Goal: Check status: Check status

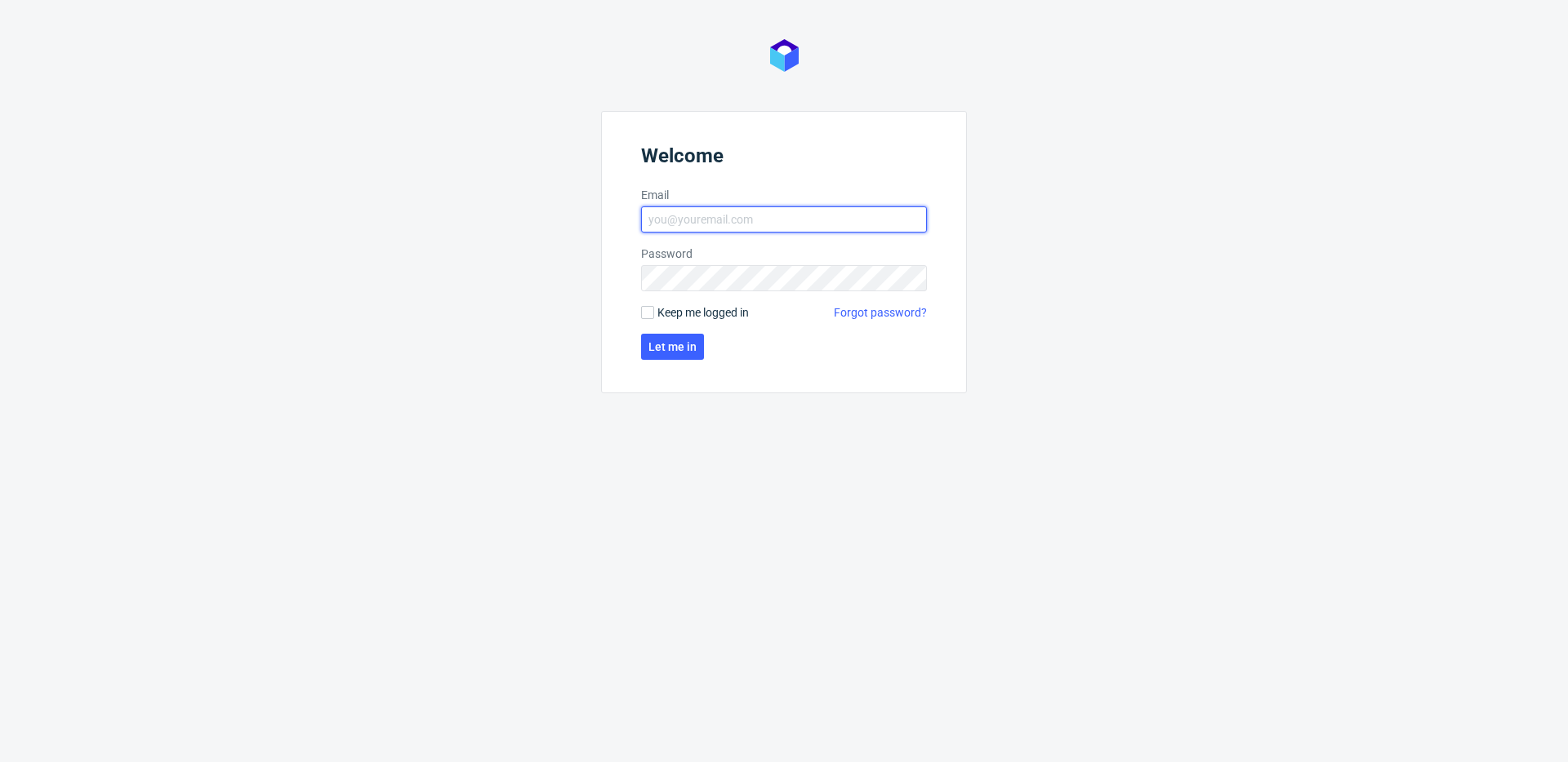
type input "michal.fedorowicz@packhelp.com"
click at [638, 317] on form "Welcome Email michal.fedorowicz@packhelp.com Password Keep me logged in Forgot …" at bounding box center [784, 252] width 365 height 282
click at [645, 316] on input "Keep me logged in" at bounding box center [648, 313] width 13 height 13
checkbox input "true"
click at [665, 350] on span "Let me in" at bounding box center [673, 347] width 48 height 12
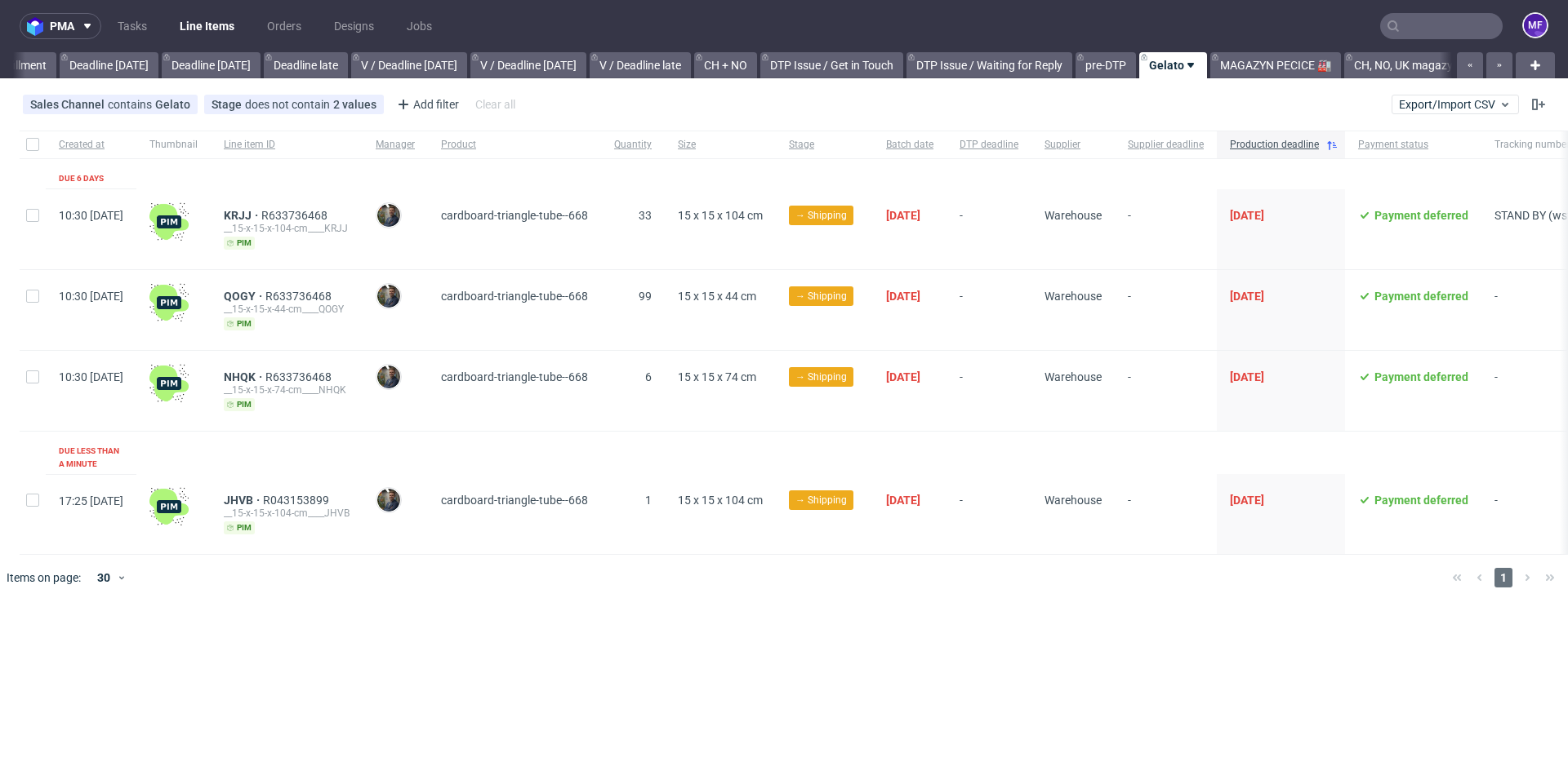
scroll to position [0, 1745]
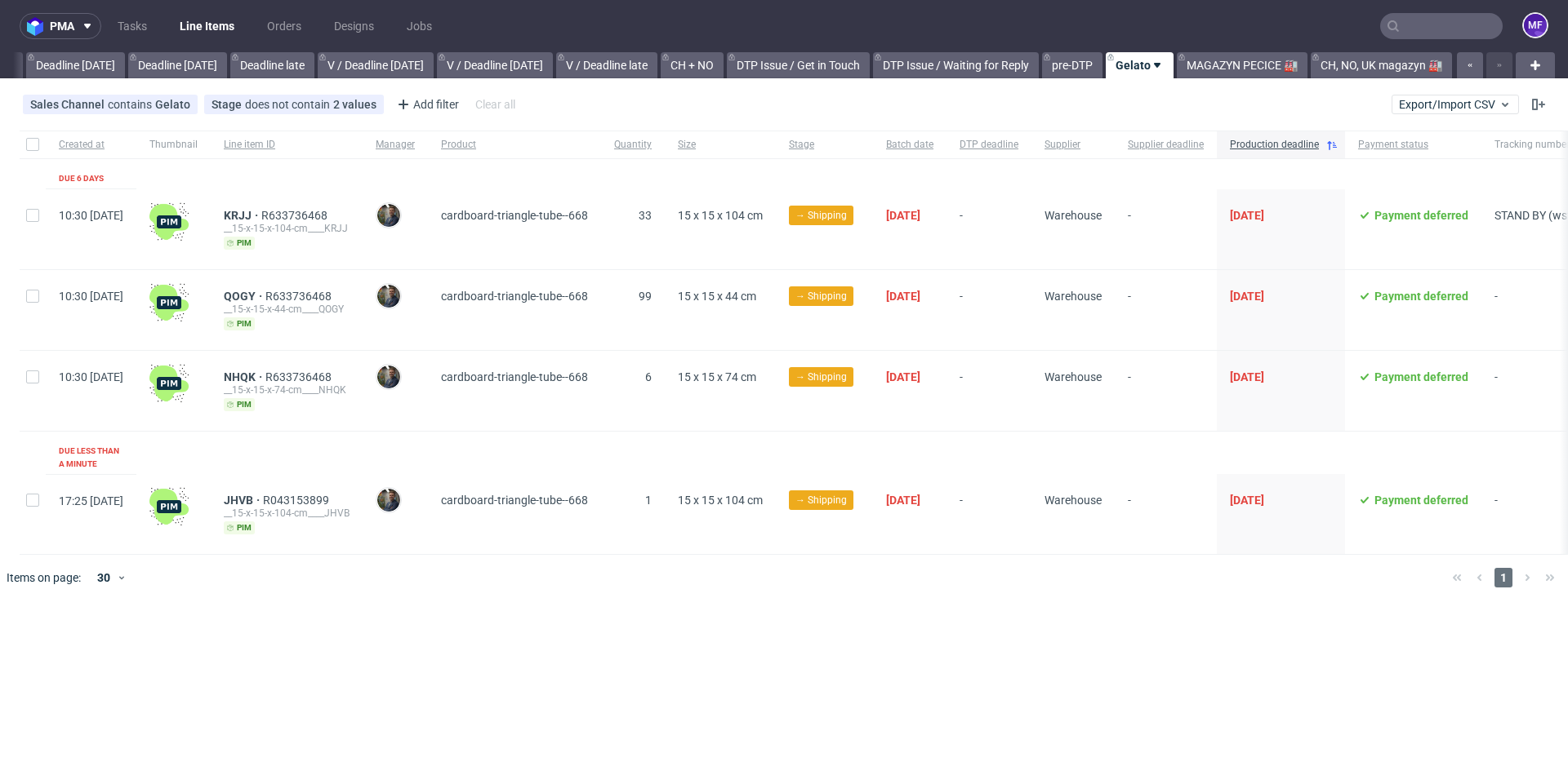
click at [383, 594] on div "pma Tasks Line Items Orders Designs Jobs MF All DTP Late Shipped Shipments DTP …" at bounding box center [784, 381] width 1568 height 762
click at [263, 494] on span "JHVB" at bounding box center [243, 501] width 39 height 13
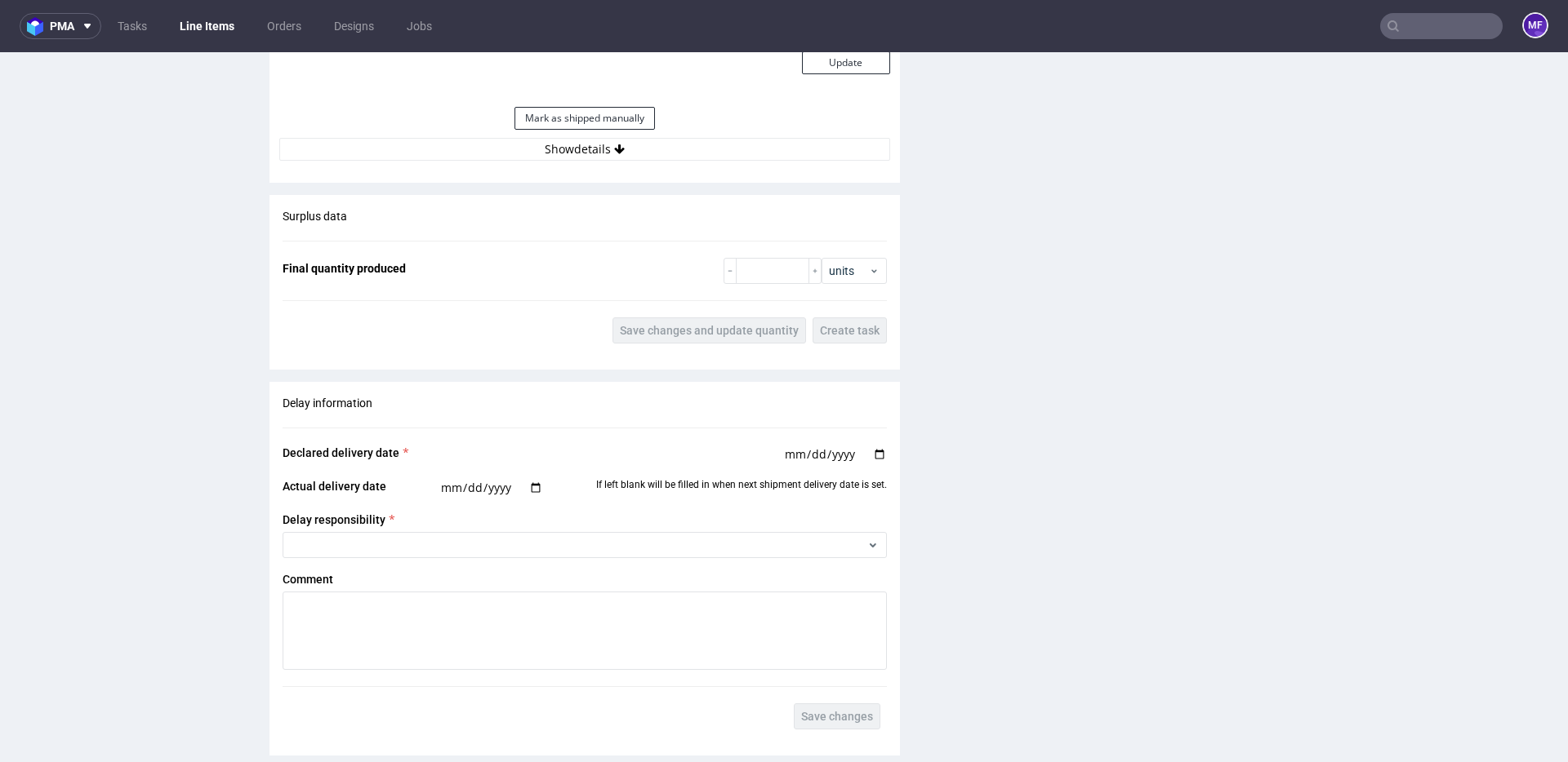
scroll to position [2014, 0]
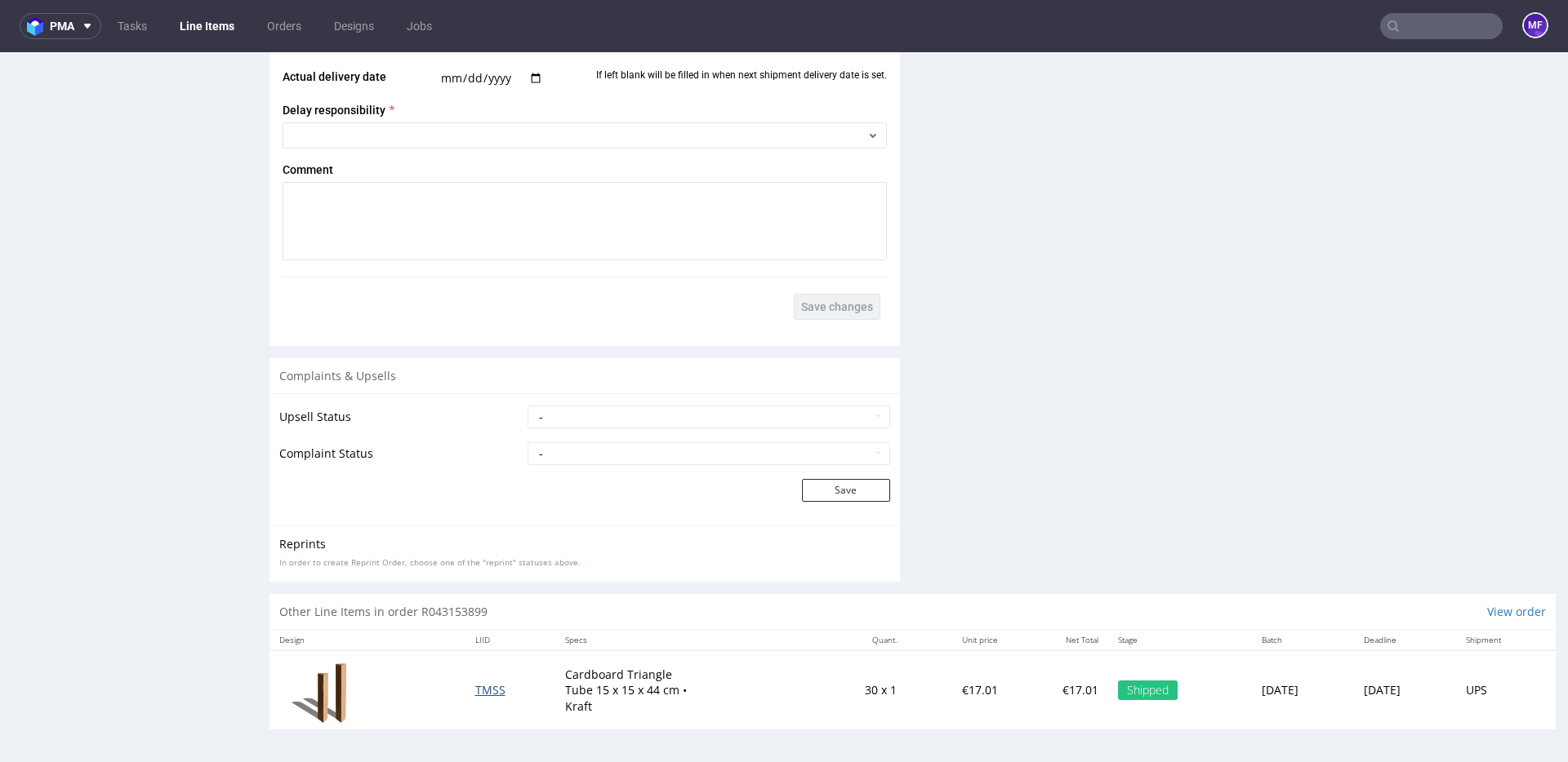
click at [475, 689] on span "TMSS" at bounding box center [490, 690] width 30 height 16
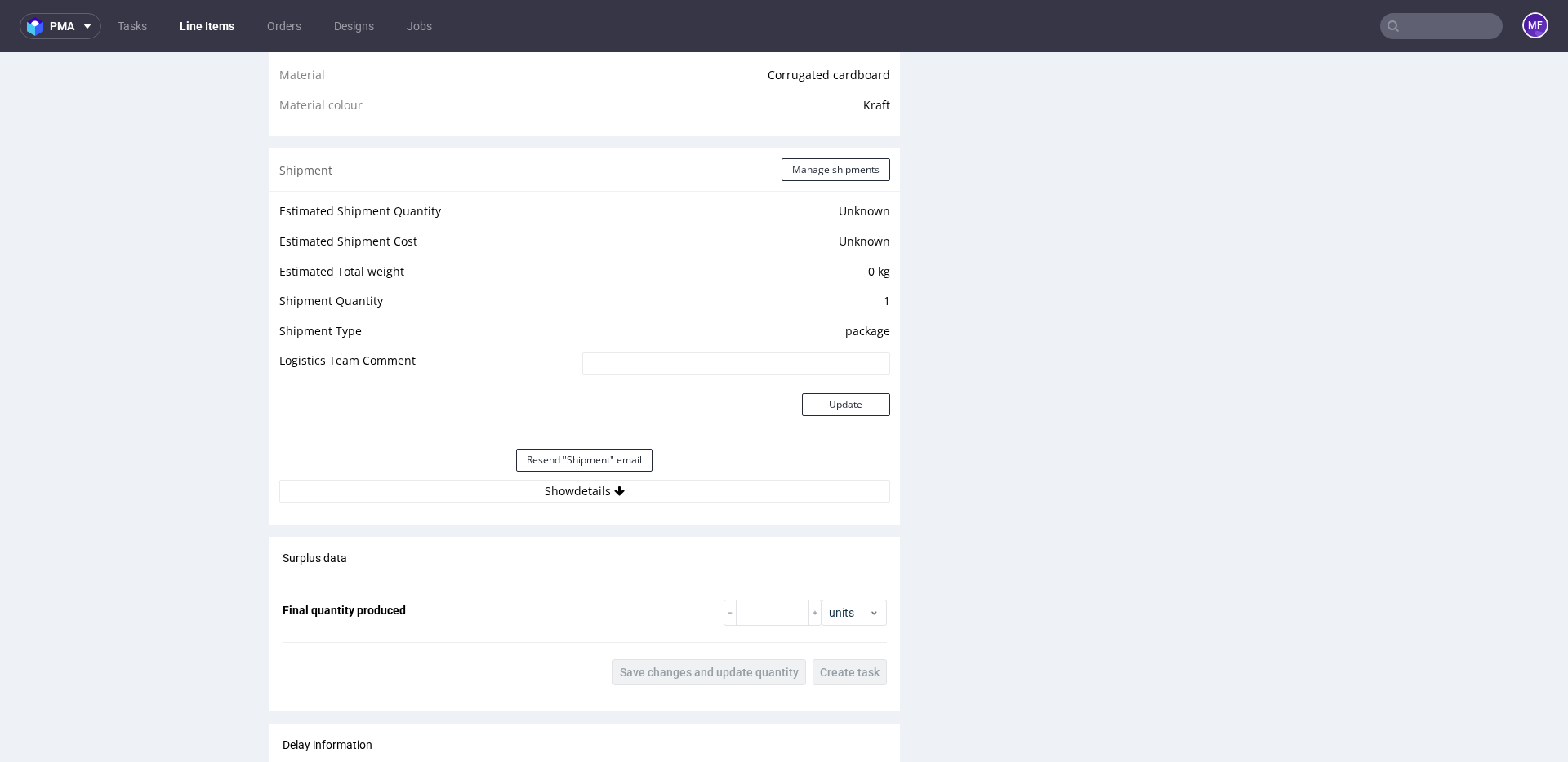
scroll to position [1259, 0]
click at [558, 485] on button "Show details" at bounding box center [584, 493] width 610 height 23
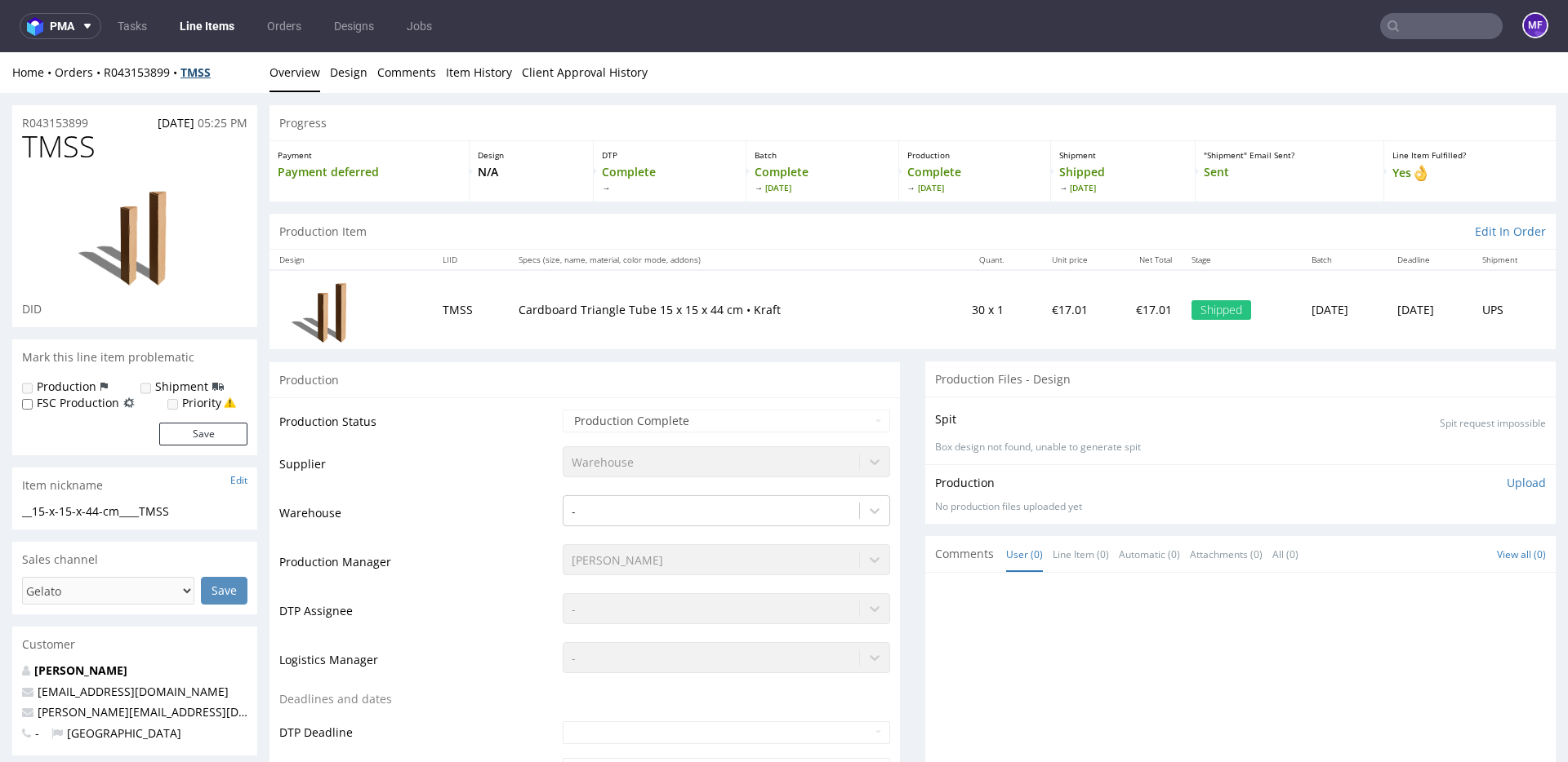
scroll to position [1, 0]
drag, startPoint x: 221, startPoint y: 76, endPoint x: 187, endPoint y: 76, distance: 34.0
click at [187, 76] on div "Home Orders R043153899 TMSS" at bounding box center [135, 72] width 245 height 17
click at [227, 80] on div "Home Orders R043153899 TMSS Overview Design Comments Item History Client Approv…" at bounding box center [784, 72] width 1568 height 41
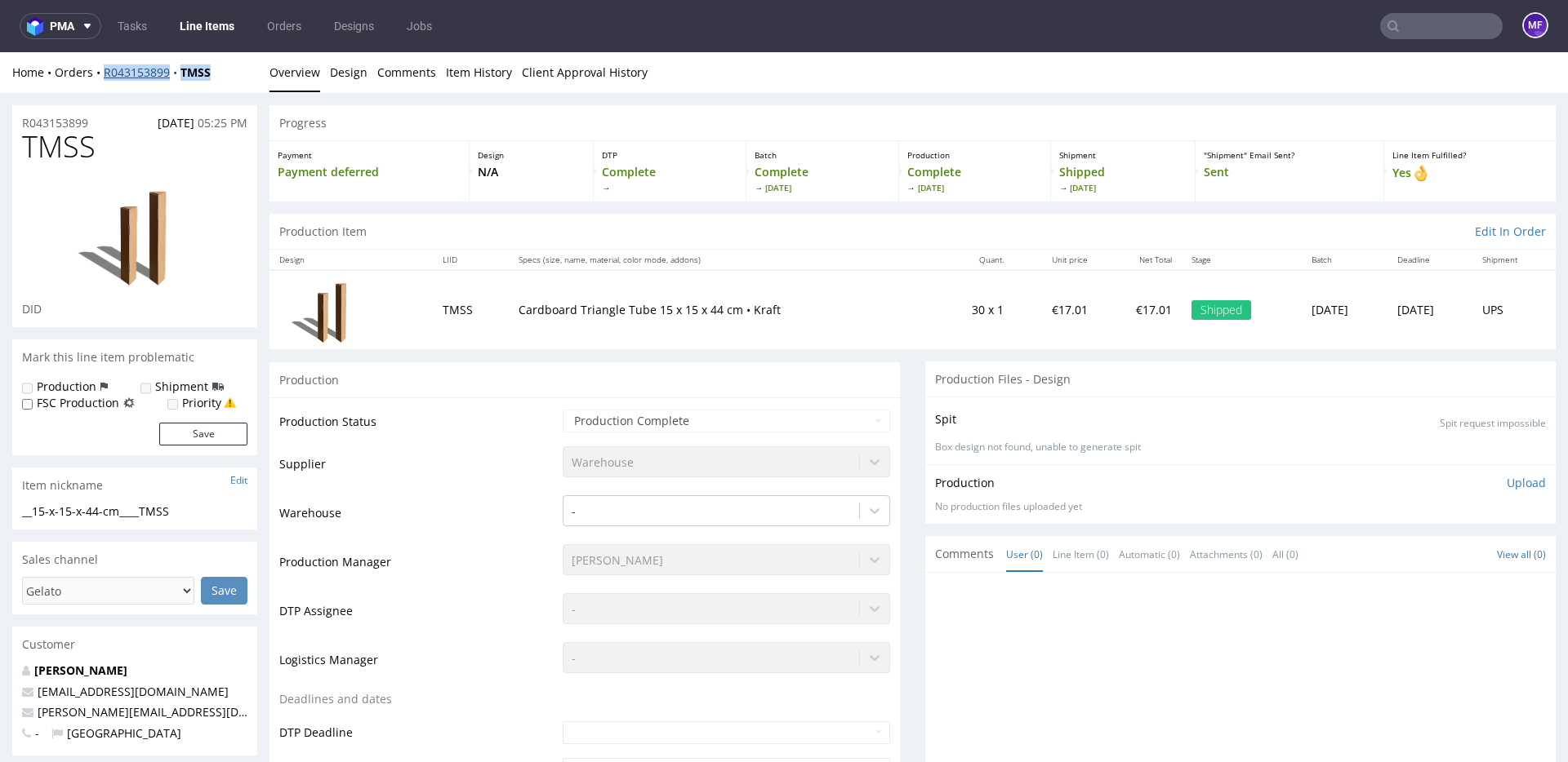
drag, startPoint x: 226, startPoint y: 73, endPoint x: 105, endPoint y: 76, distance: 121.0
click at [105, 76] on div "Home Orders R043153899 TMSS" at bounding box center [135, 73] width 245 height 17
copy div "R043153899 TMSS"
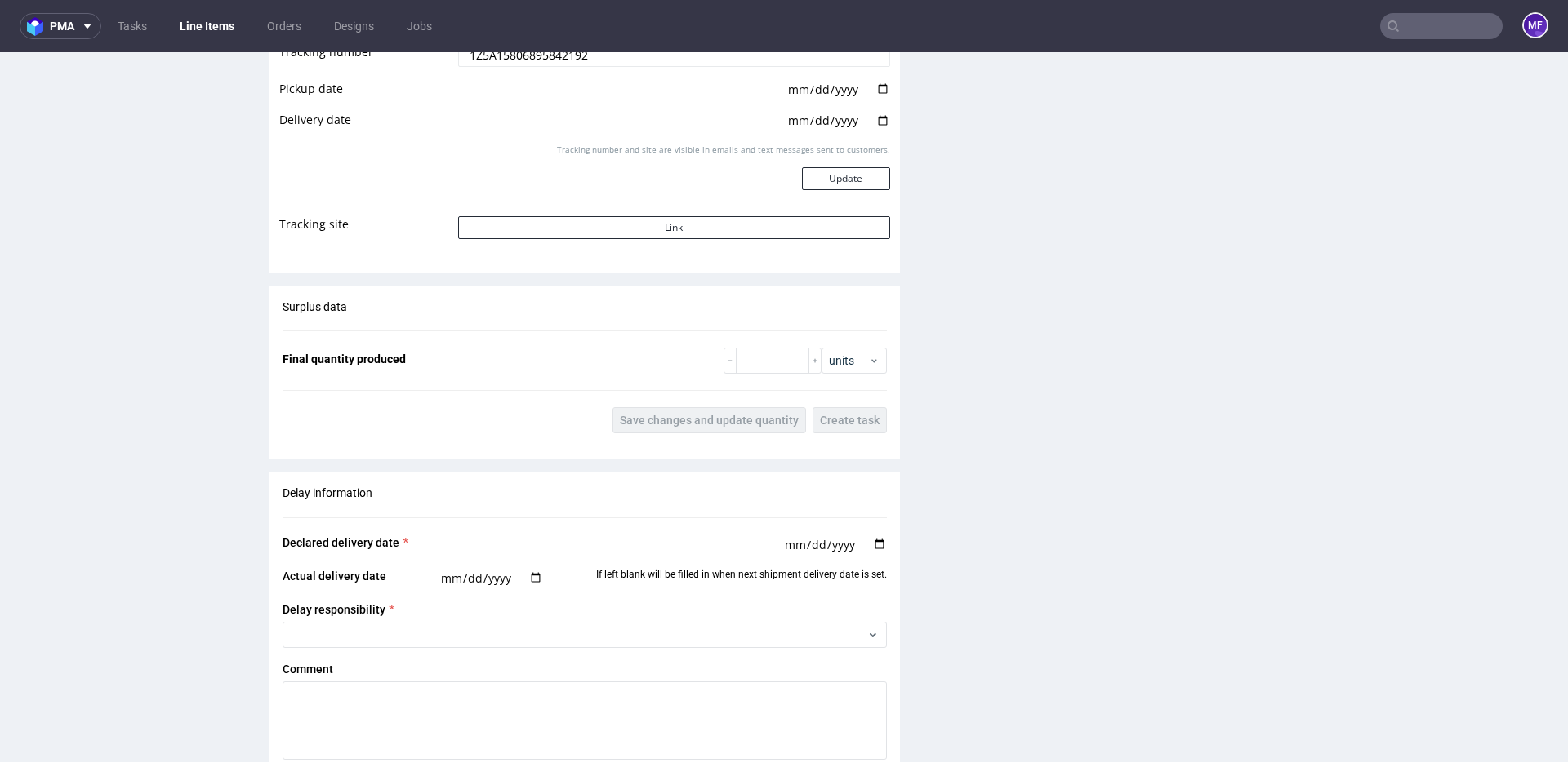
scroll to position [2303, 0]
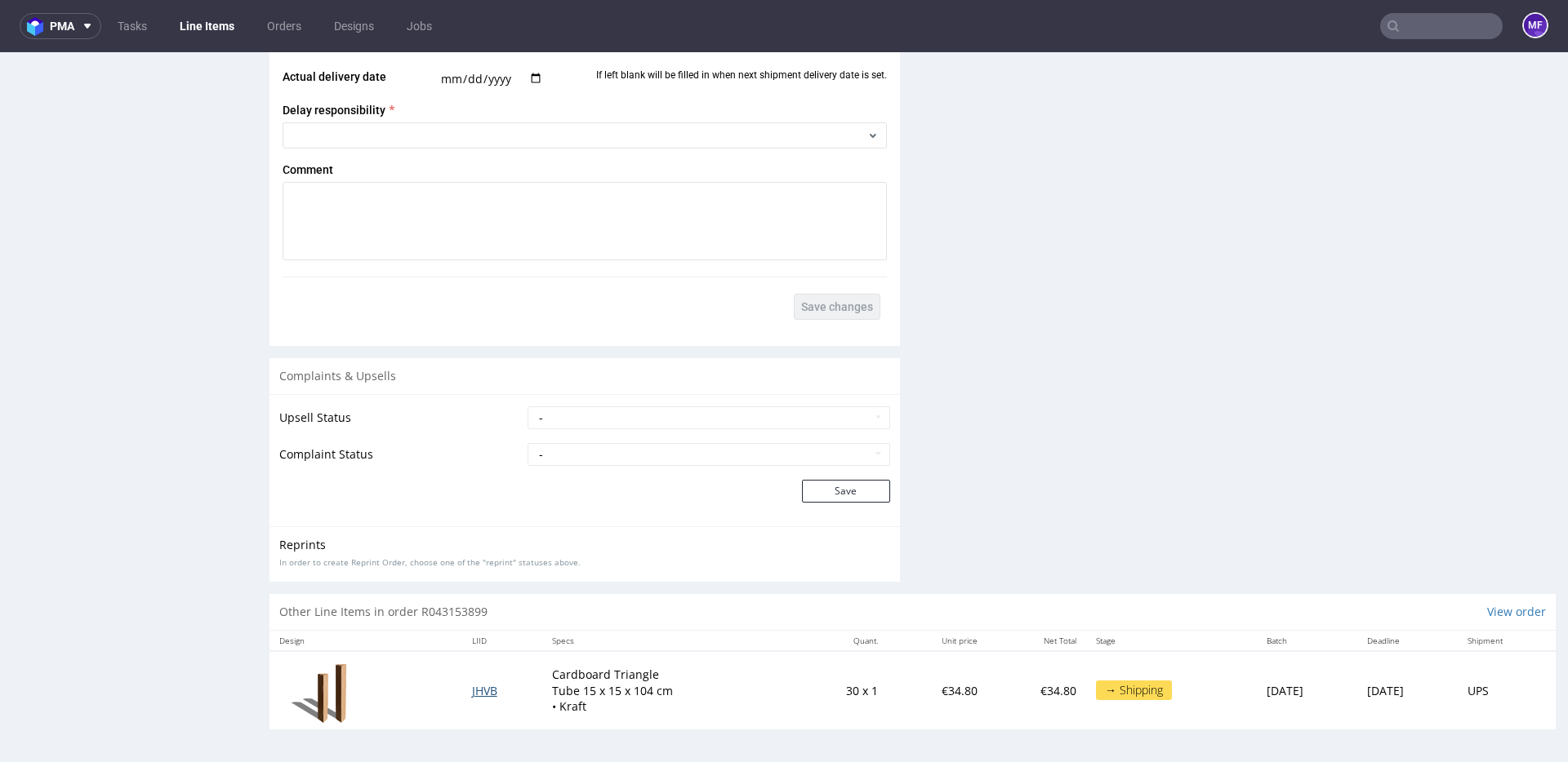
click at [478, 694] on span "JHVB" at bounding box center [484, 691] width 25 height 16
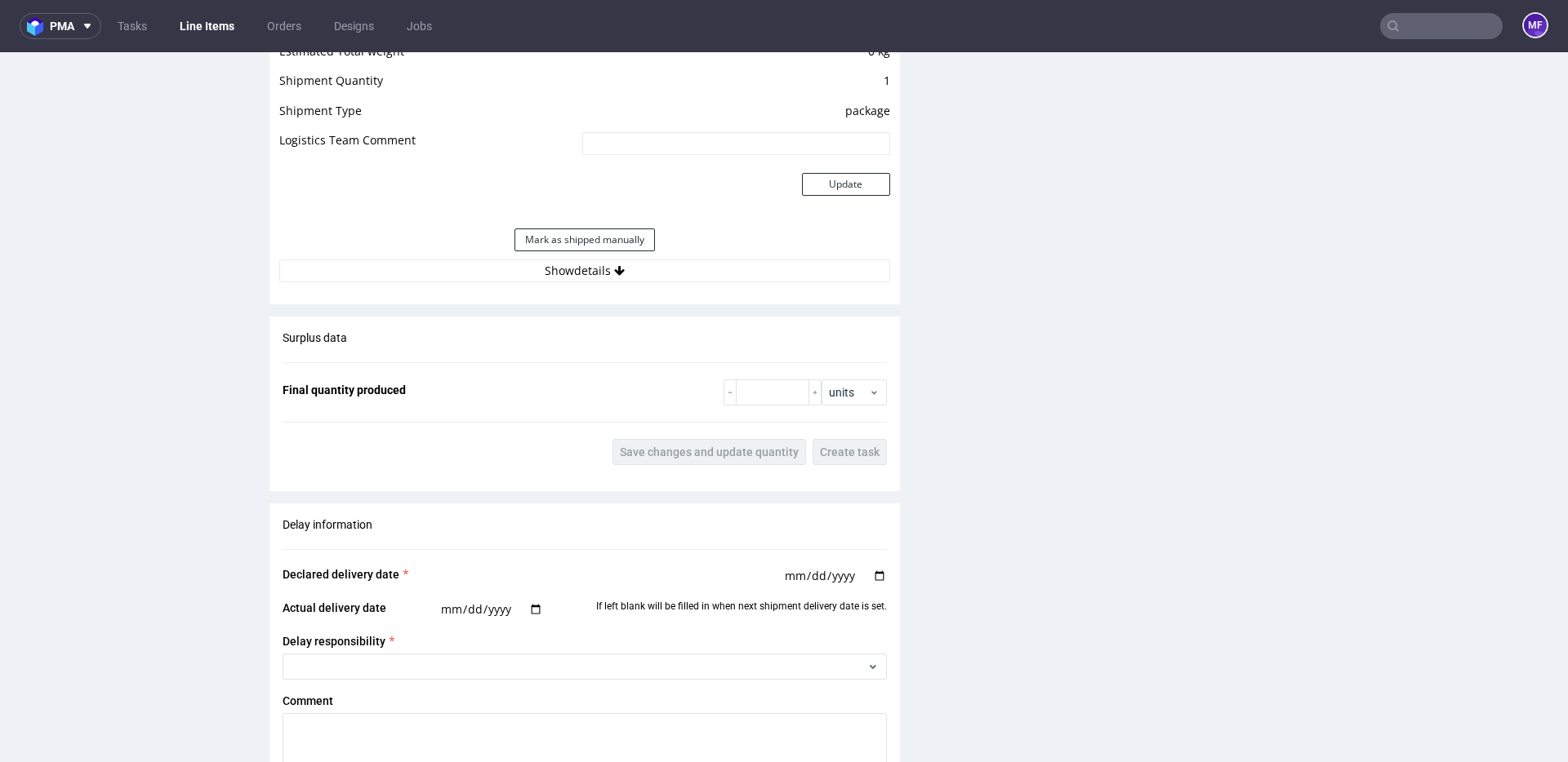
scroll to position [1345, 0]
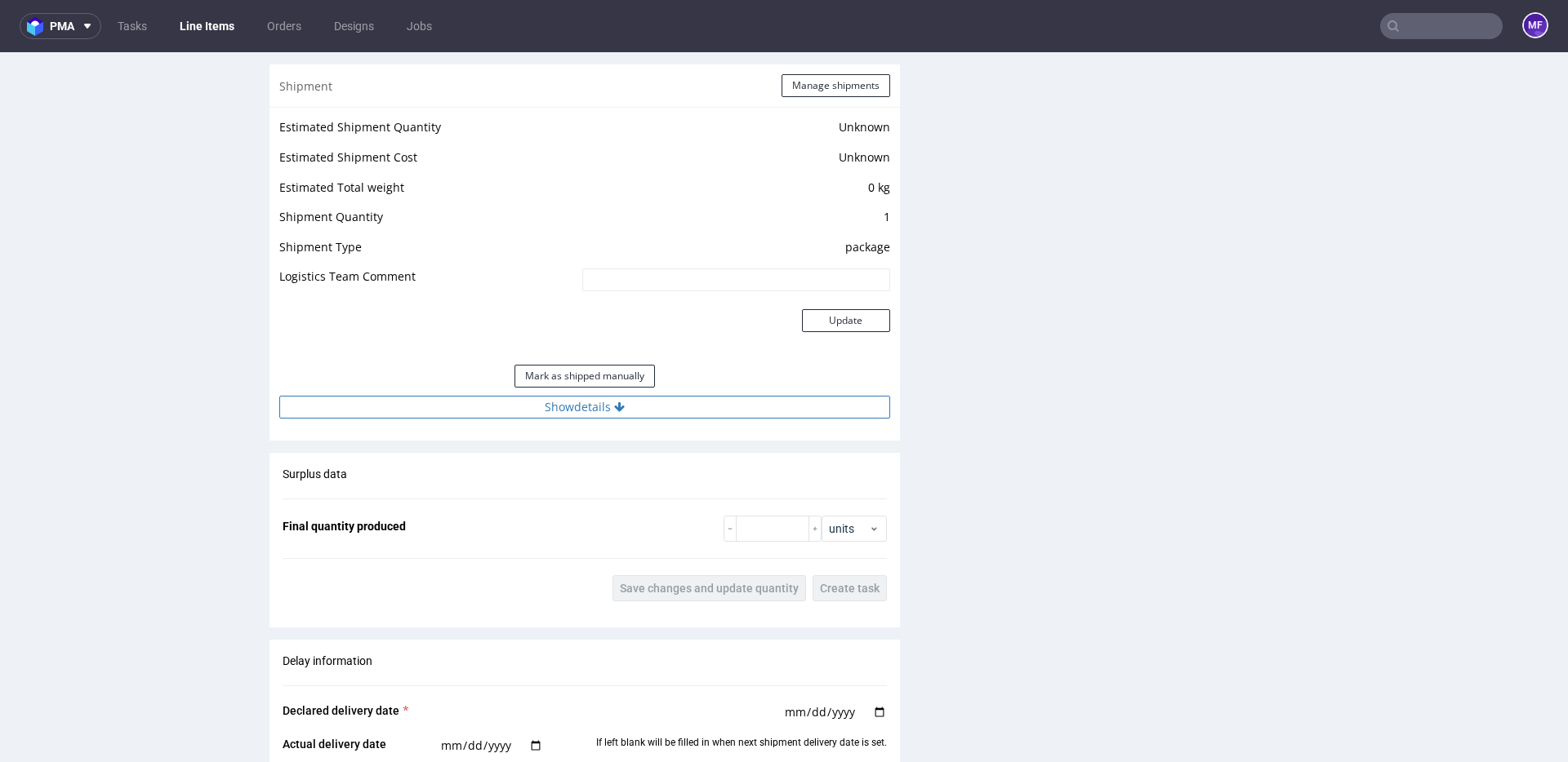
click at [583, 409] on button "Show details" at bounding box center [584, 408] width 610 height 23
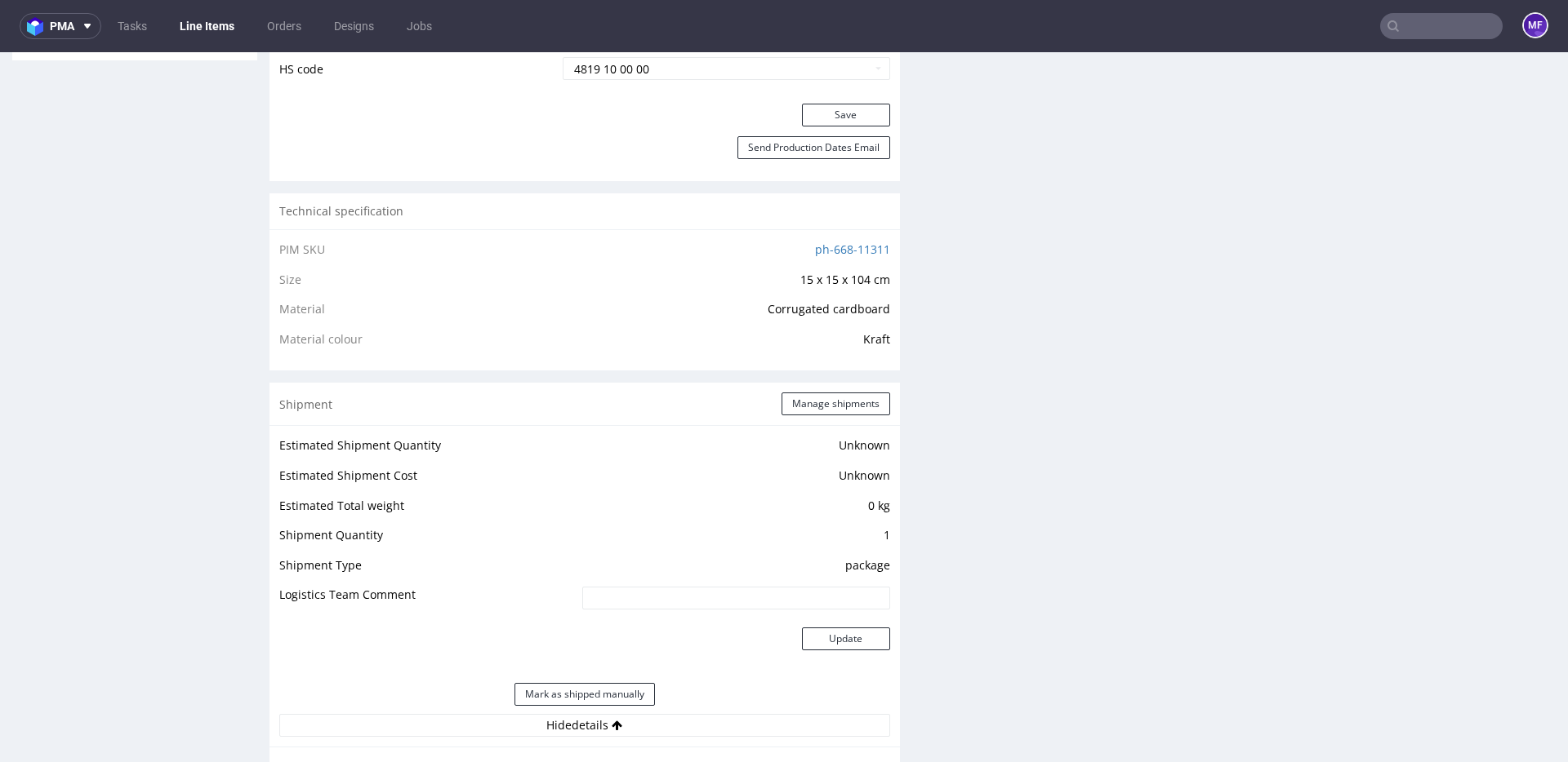
scroll to position [1029, 0]
click at [835, 394] on button "Manage shipments" at bounding box center [835, 402] width 109 height 23
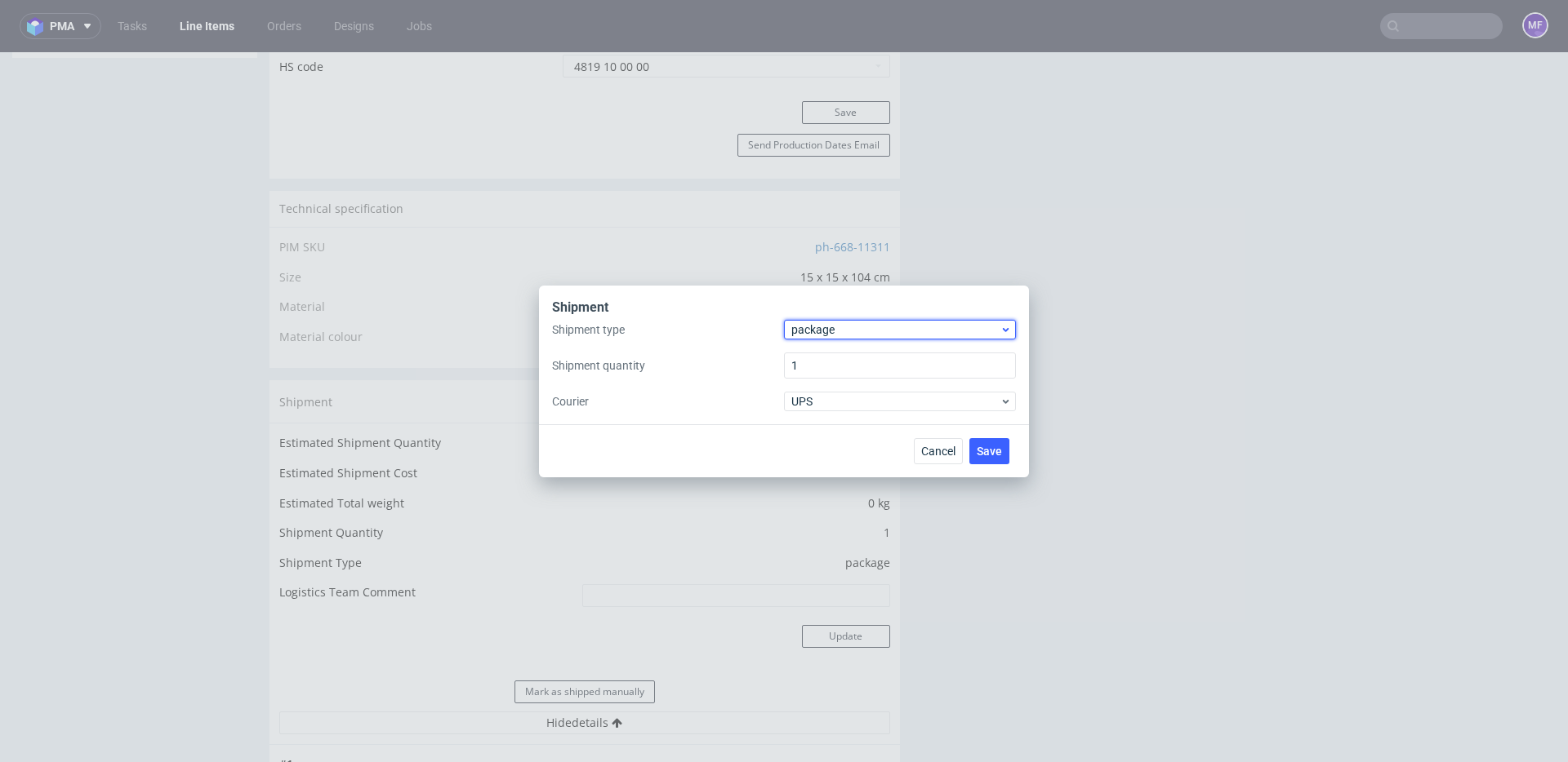
click at [836, 328] on span "package" at bounding box center [895, 330] width 208 height 17
click at [836, 374] on div "pallet" at bounding box center [899, 364] width 218 height 29
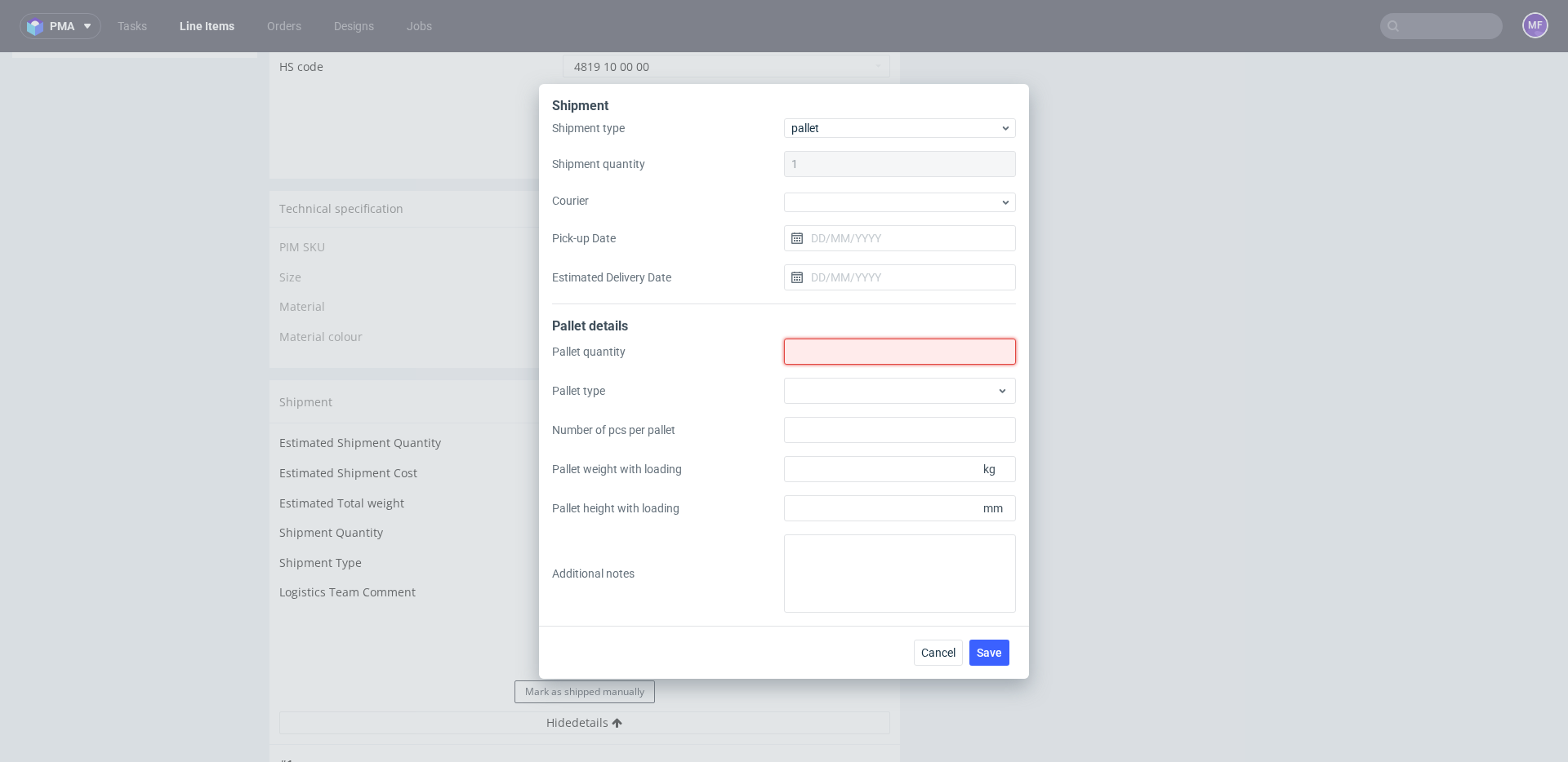
click at [835, 359] on input "Shipment type" at bounding box center [899, 351] width 232 height 26
type input "1"
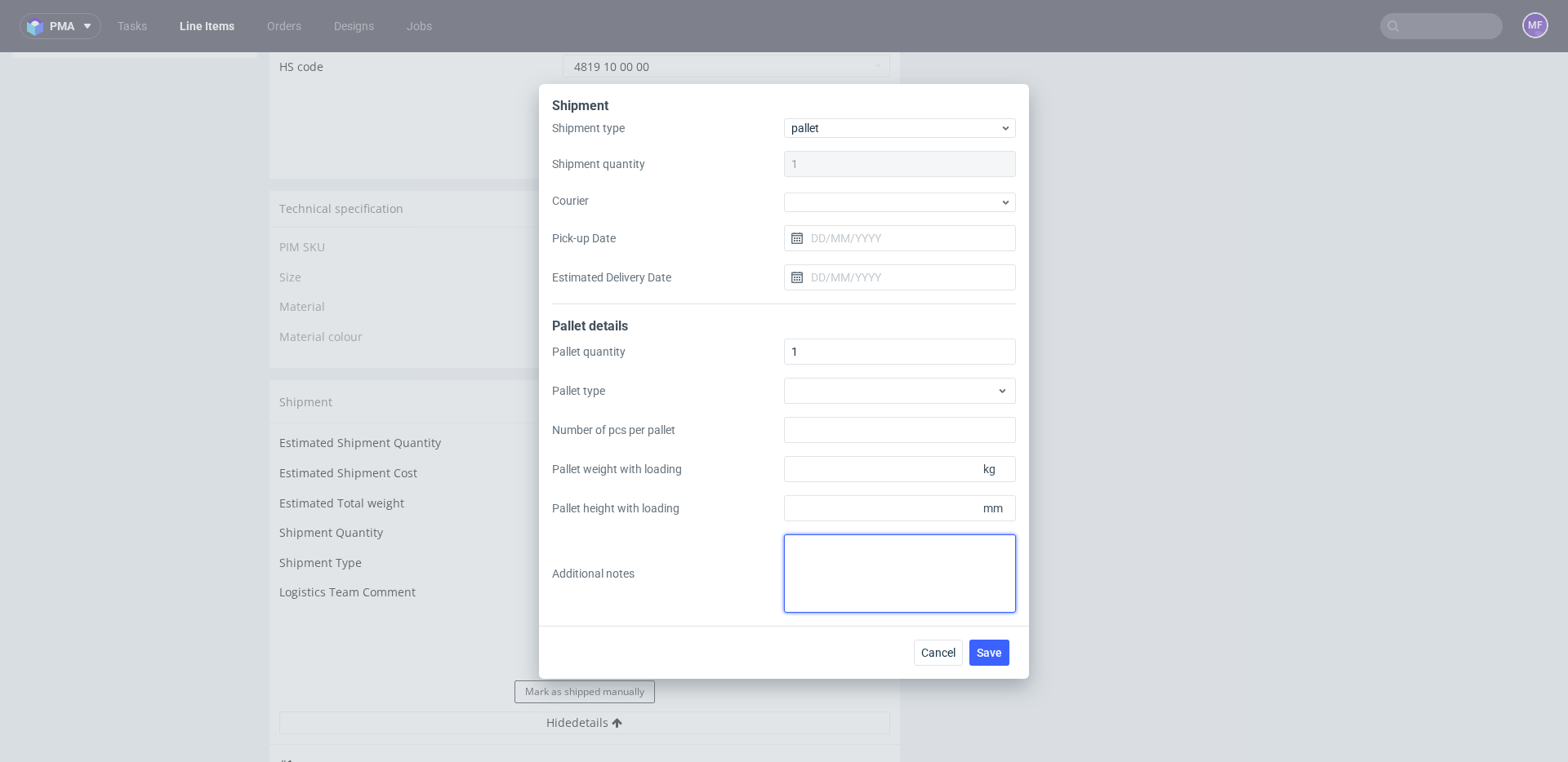
click at [830, 543] on textarea at bounding box center [899, 574] width 232 height 78
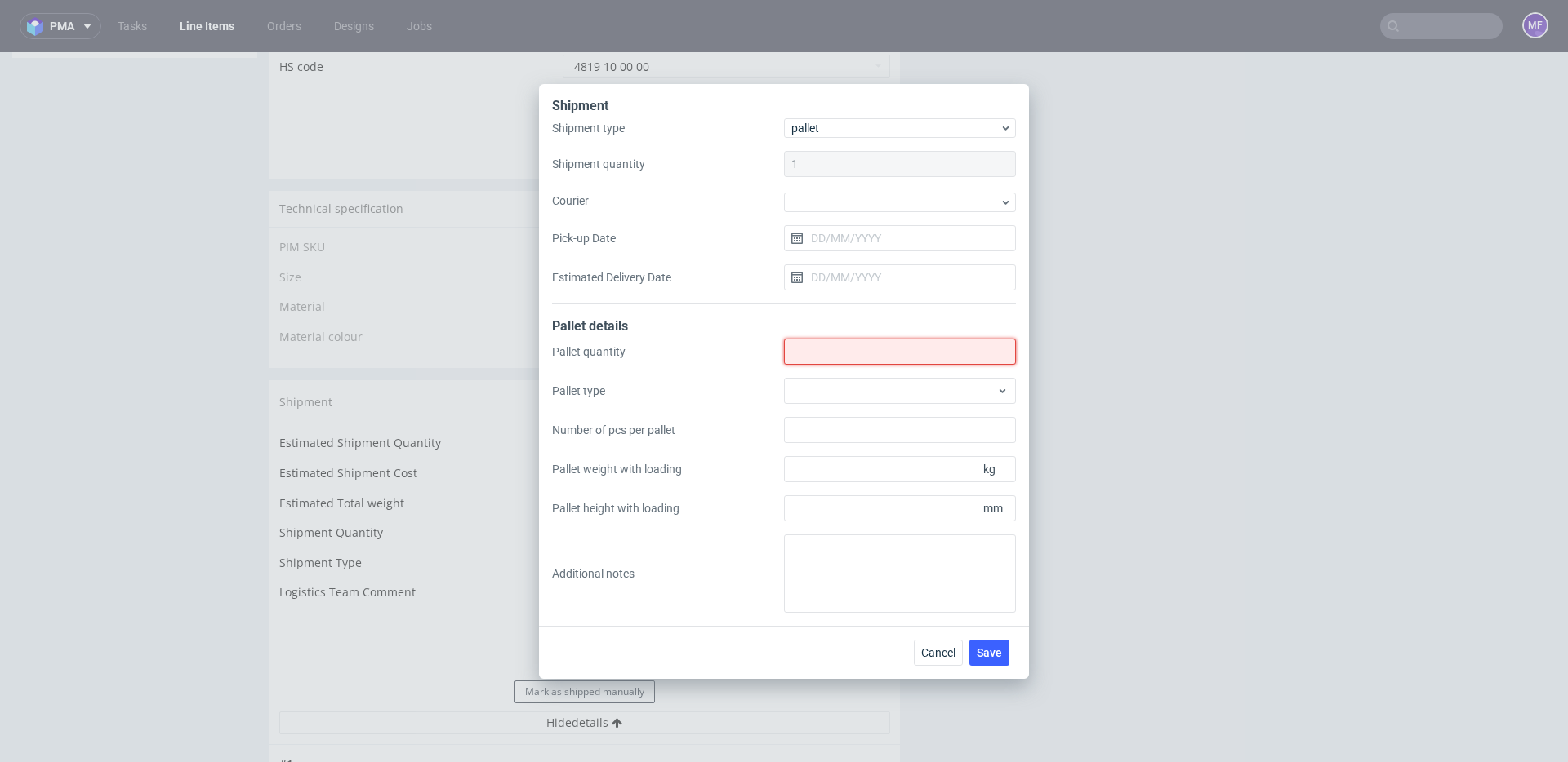
type input "1"
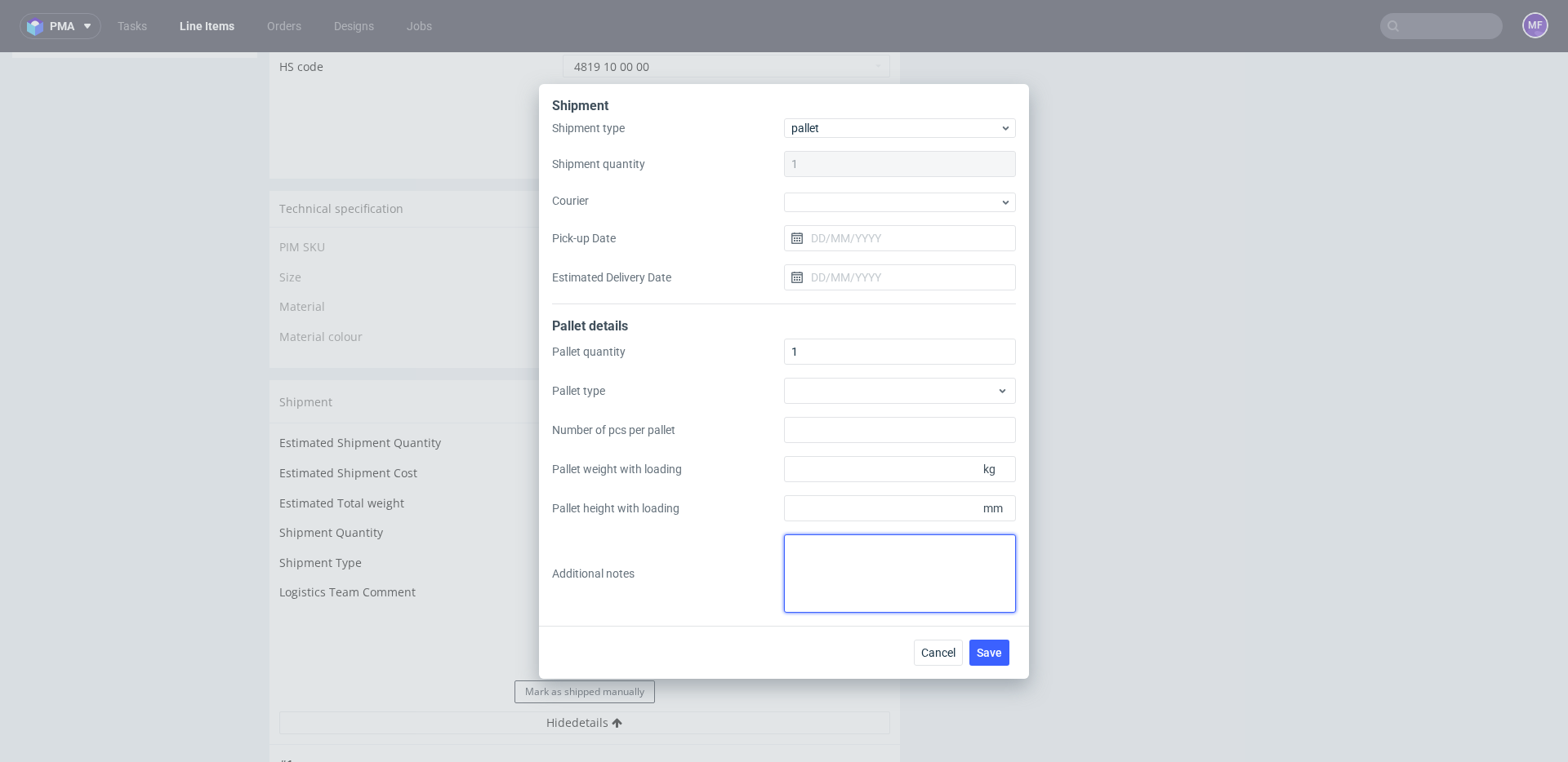
click at [840, 554] on textarea at bounding box center [899, 574] width 232 height 78
paste textarea "26,5 x 80 x 127 x 25,5 kg"
click at [791, 549] on textarea "26,5 x 80 x 127 x 25,5 kg" at bounding box center [899, 574] width 232 height 78
click at [878, 564] on textarea "Wys x szer x [PERSON_NAME] 26,5 x 80 x 127 x 25,5 kg" at bounding box center [899, 574] width 232 height 78
type textarea "Wys x szer x [PERSON_NAME] 26,5 x 80 x 127 x 25,5 kg"
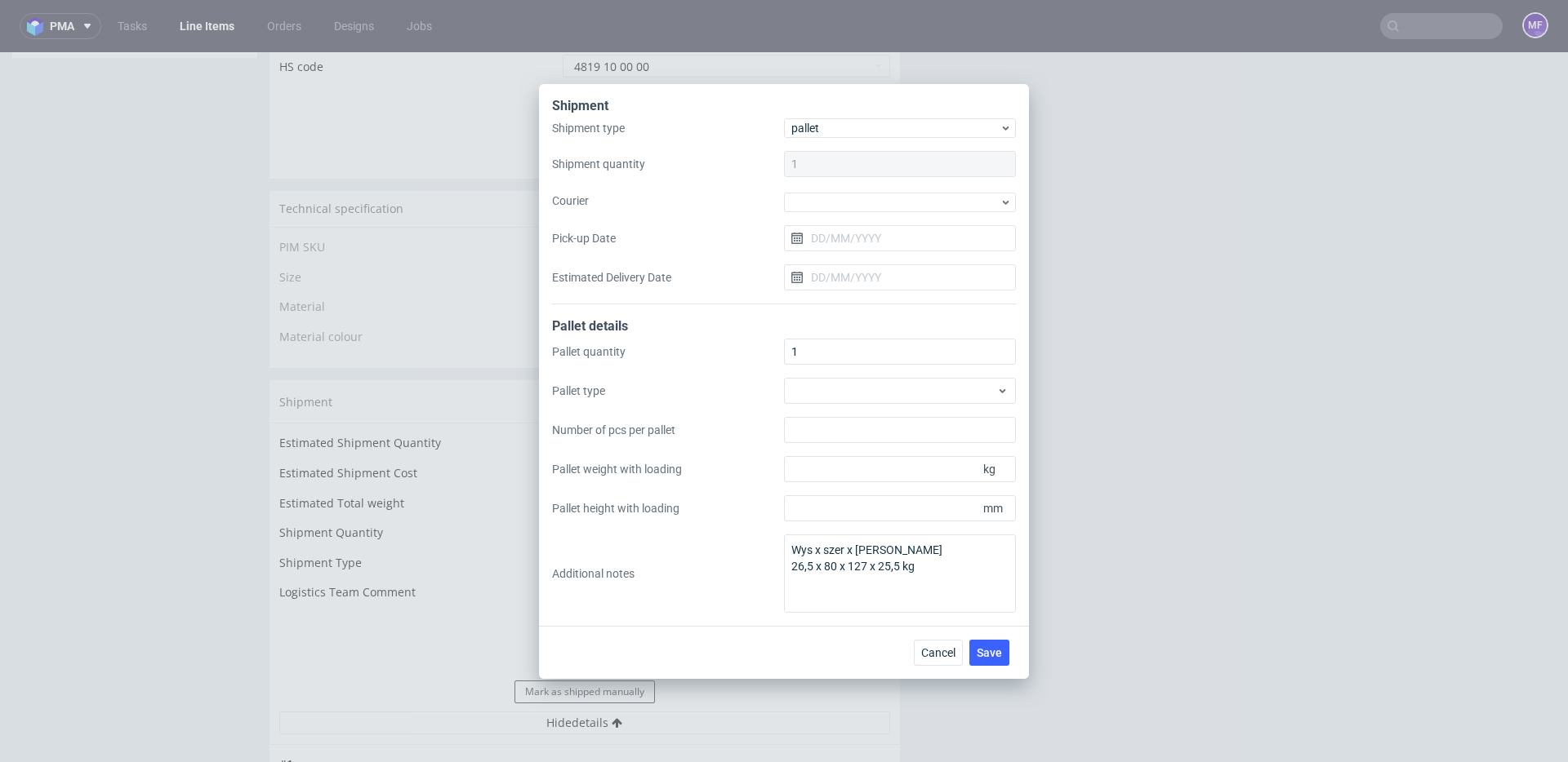
drag, startPoint x: 872, startPoint y: 627, endPoint x: 863, endPoint y: 623, distance: 9.8
click at [872, 627] on div "Cancel Save" at bounding box center [784, 652] width 490 height 53
click at [862, 631] on div "Cancel Save" at bounding box center [784, 652] width 490 height 53
click at [990, 644] on button "Save" at bounding box center [989, 652] width 40 height 26
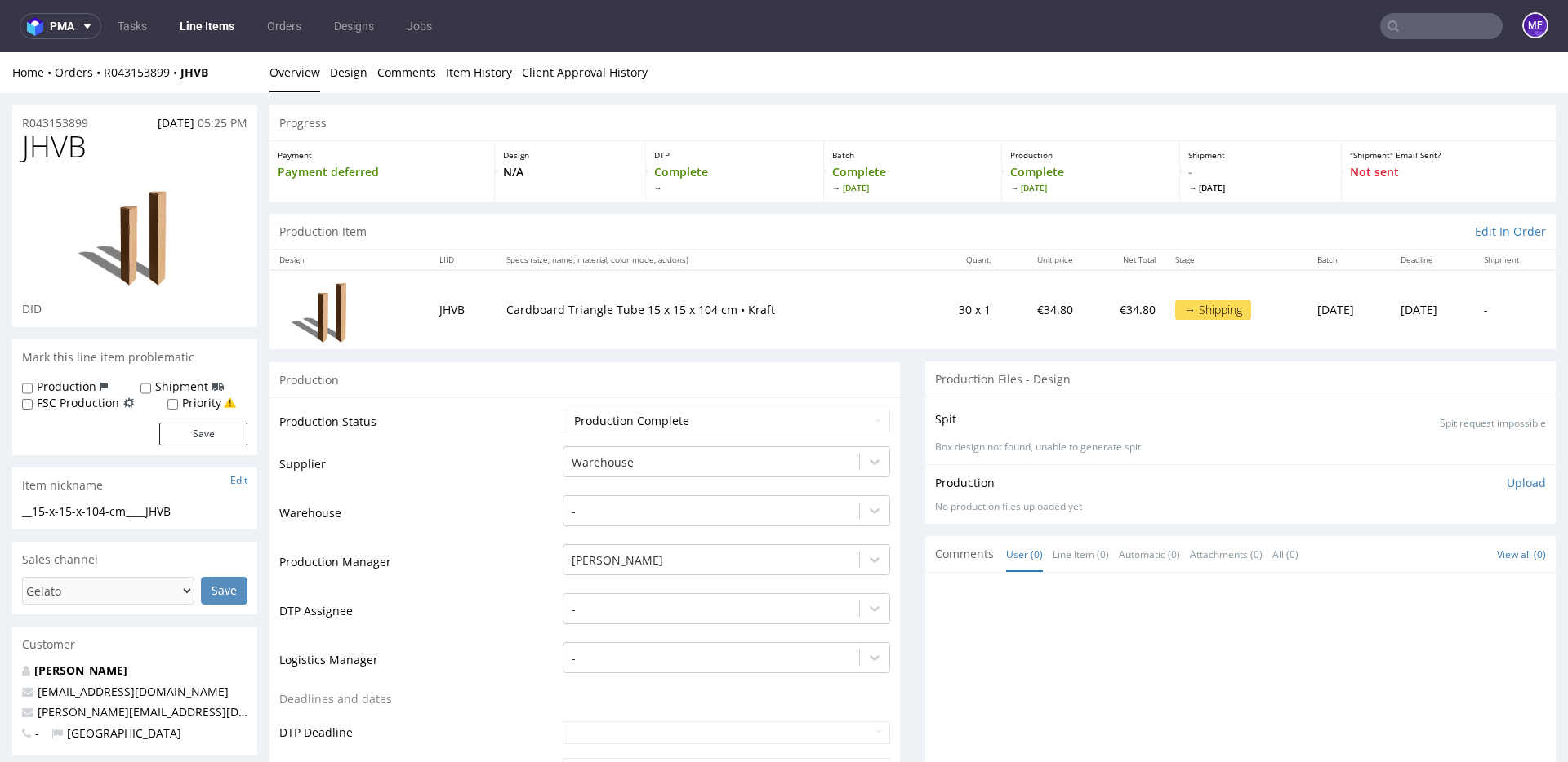
click at [485, 431] on td "Production Status" at bounding box center [419, 427] width 279 height 37
click at [1408, 25] on input "text" at bounding box center [1441, 26] width 122 height 26
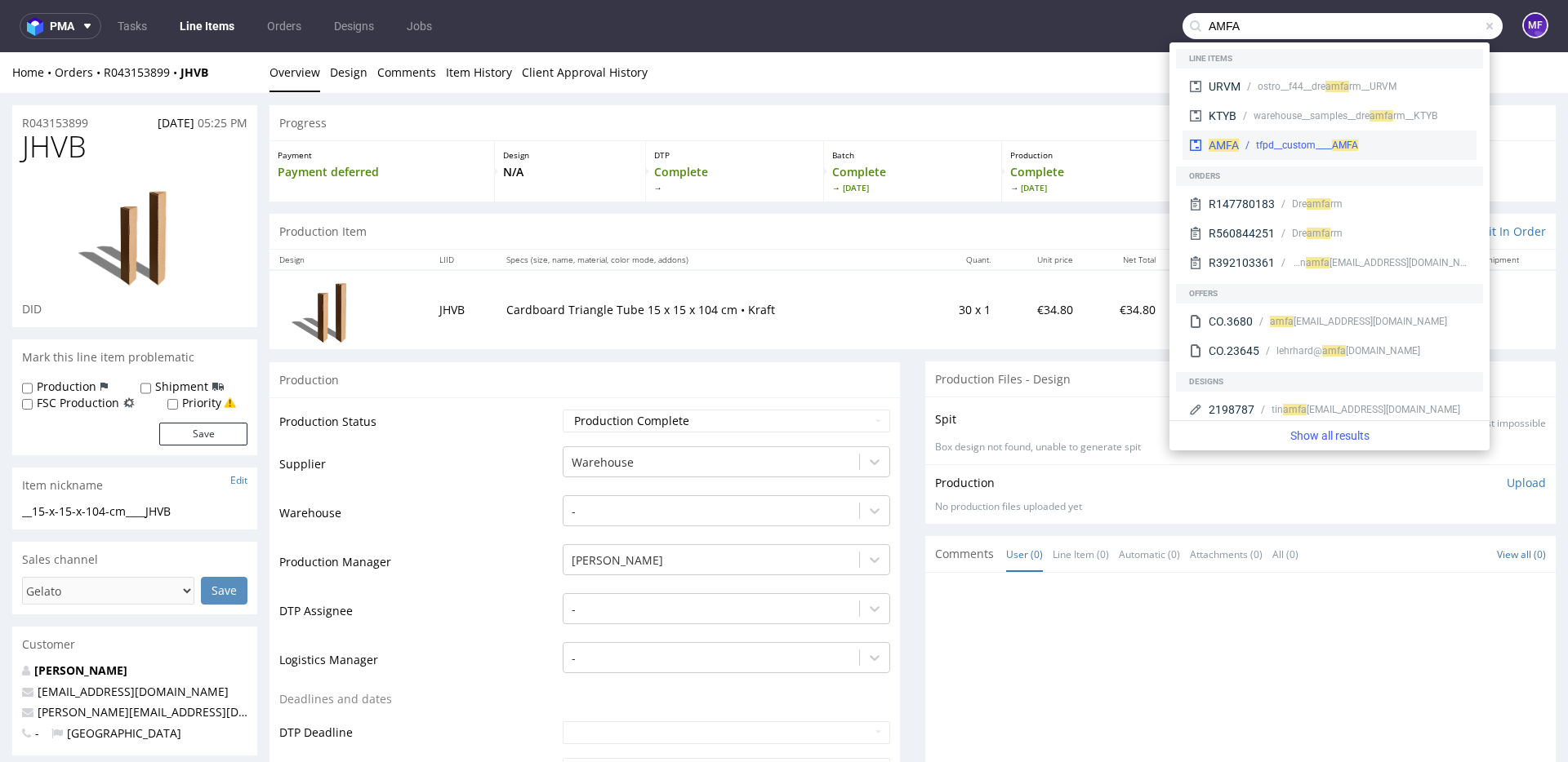
type input "AMFA"
click at [1311, 138] on div "tfpd__custom____ AMFA" at bounding box center [1306, 145] width 102 height 15
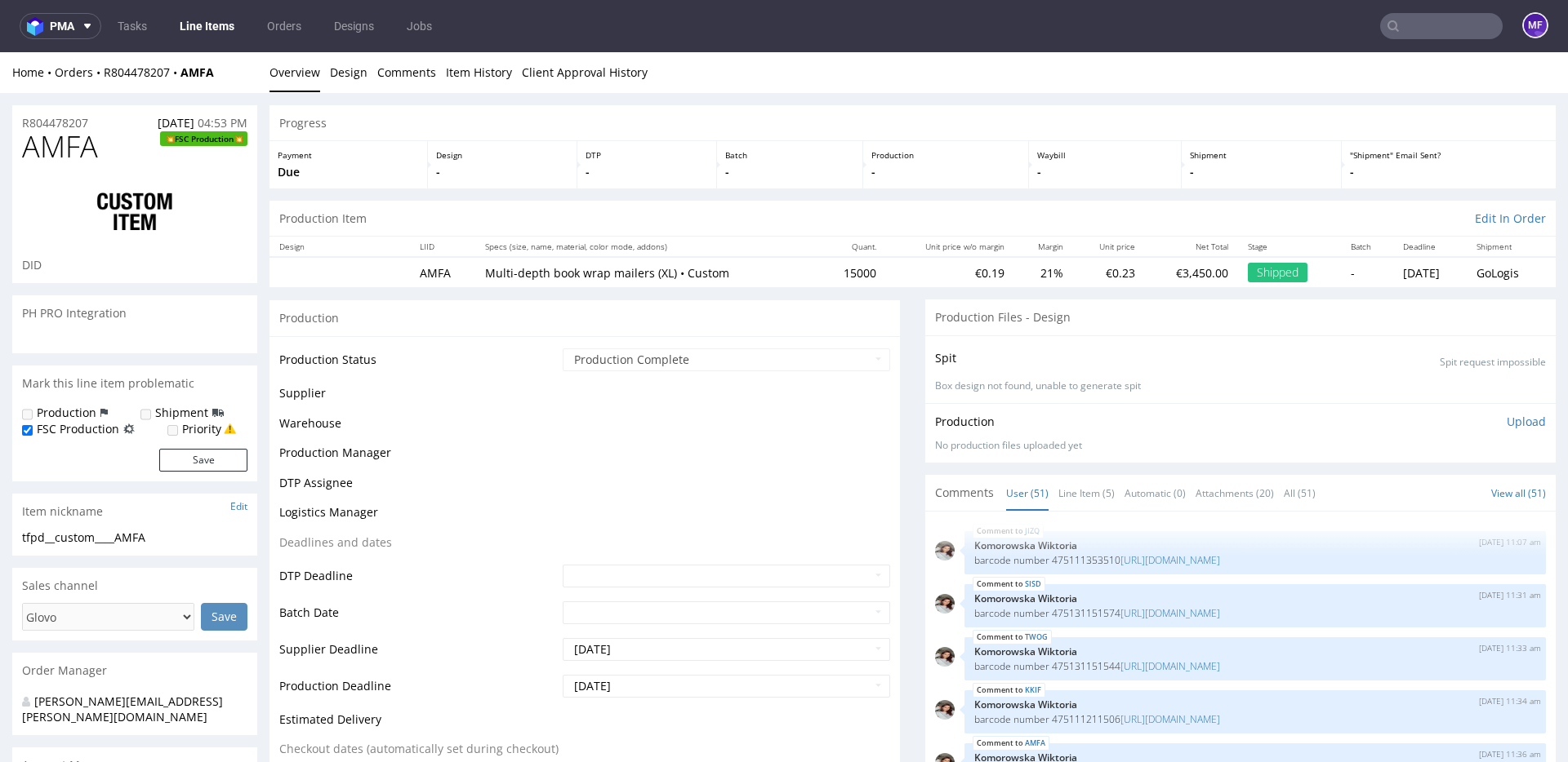
scroll to position [2664, 0]
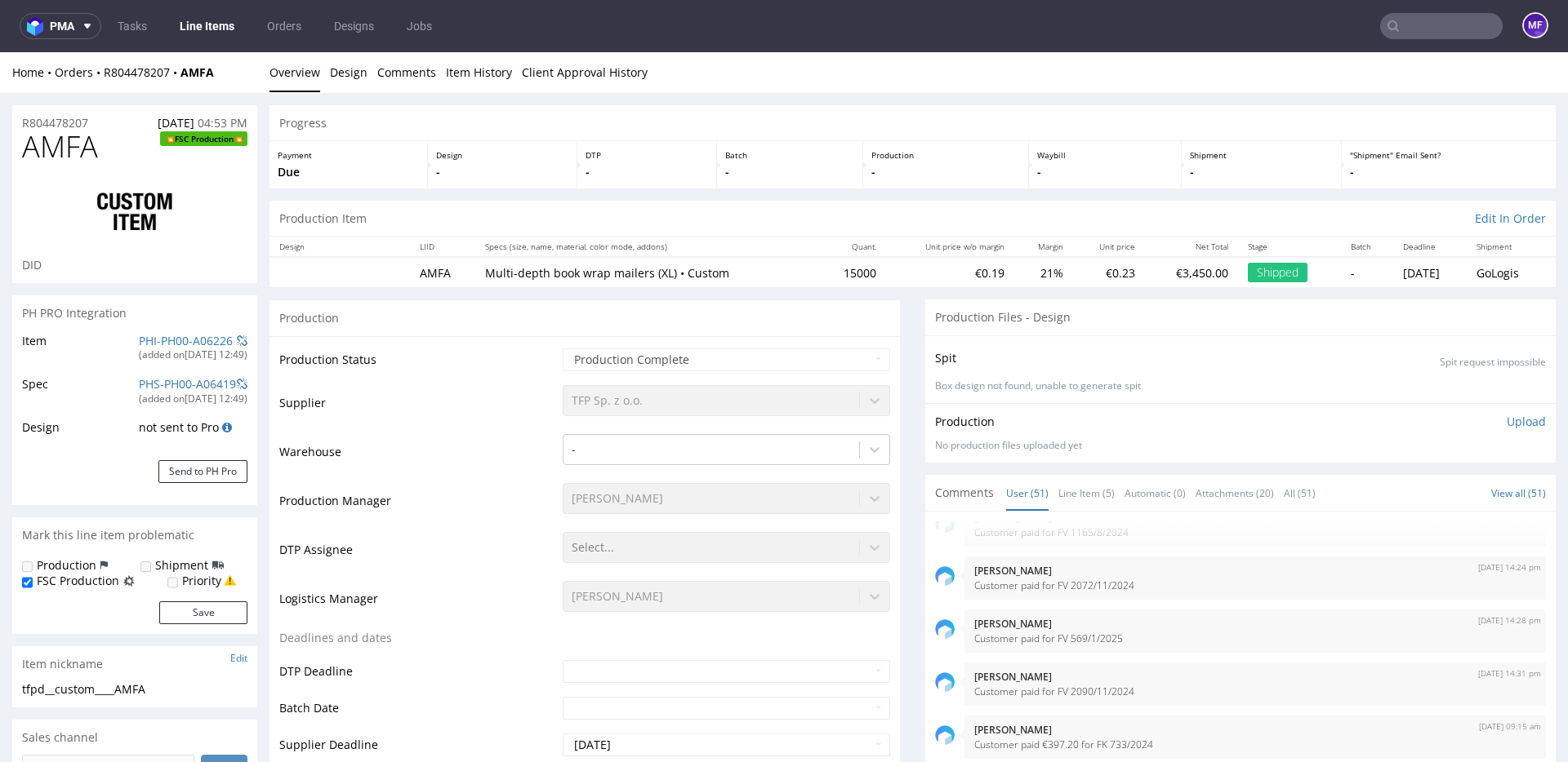
select select "in_progress"
click at [1408, 34] on input "text" at bounding box center [1441, 26] width 122 height 26
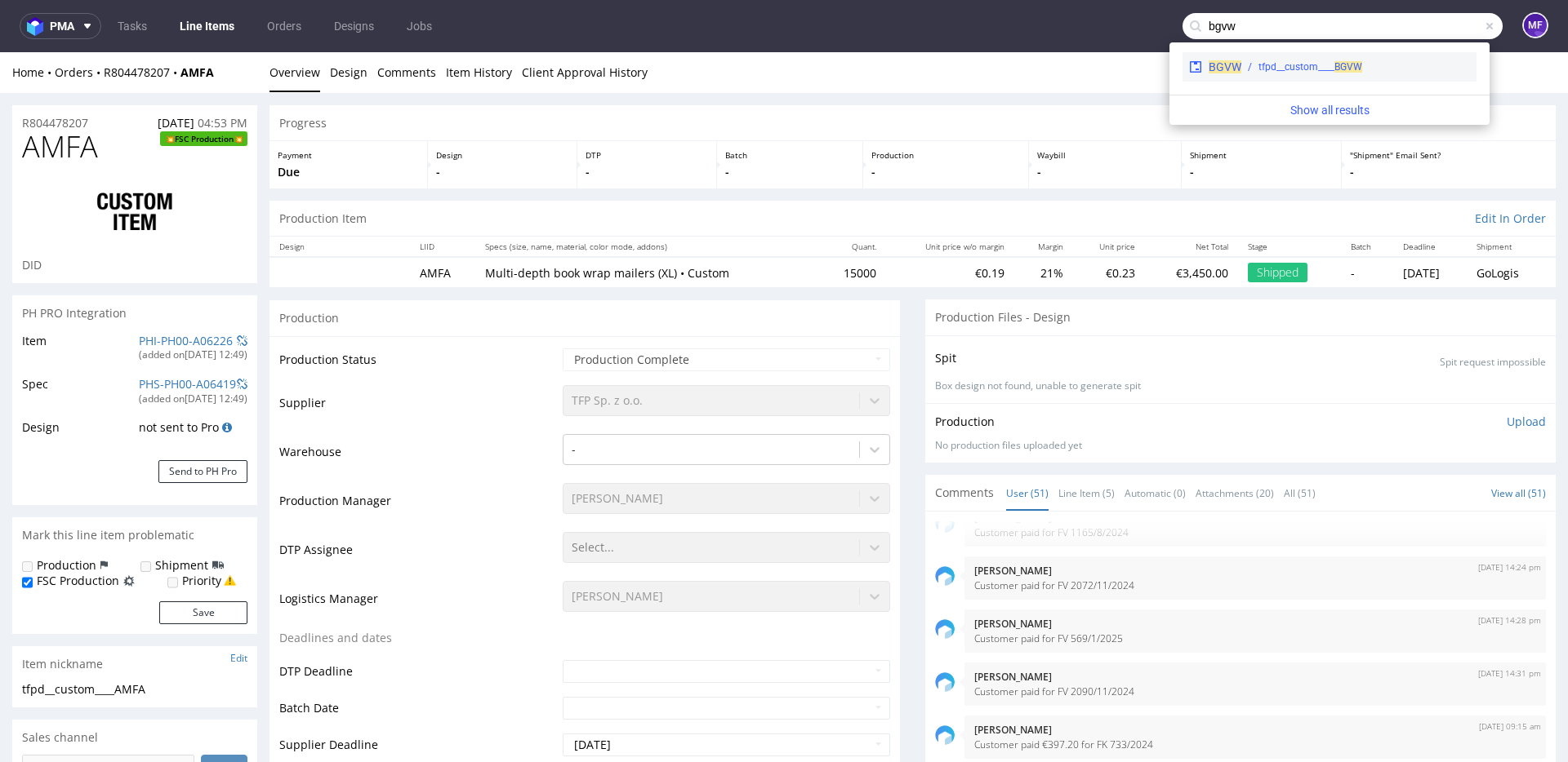
type input "bgvw"
click at [1362, 72] on span "BGVW" at bounding box center [1348, 67] width 27 height 12
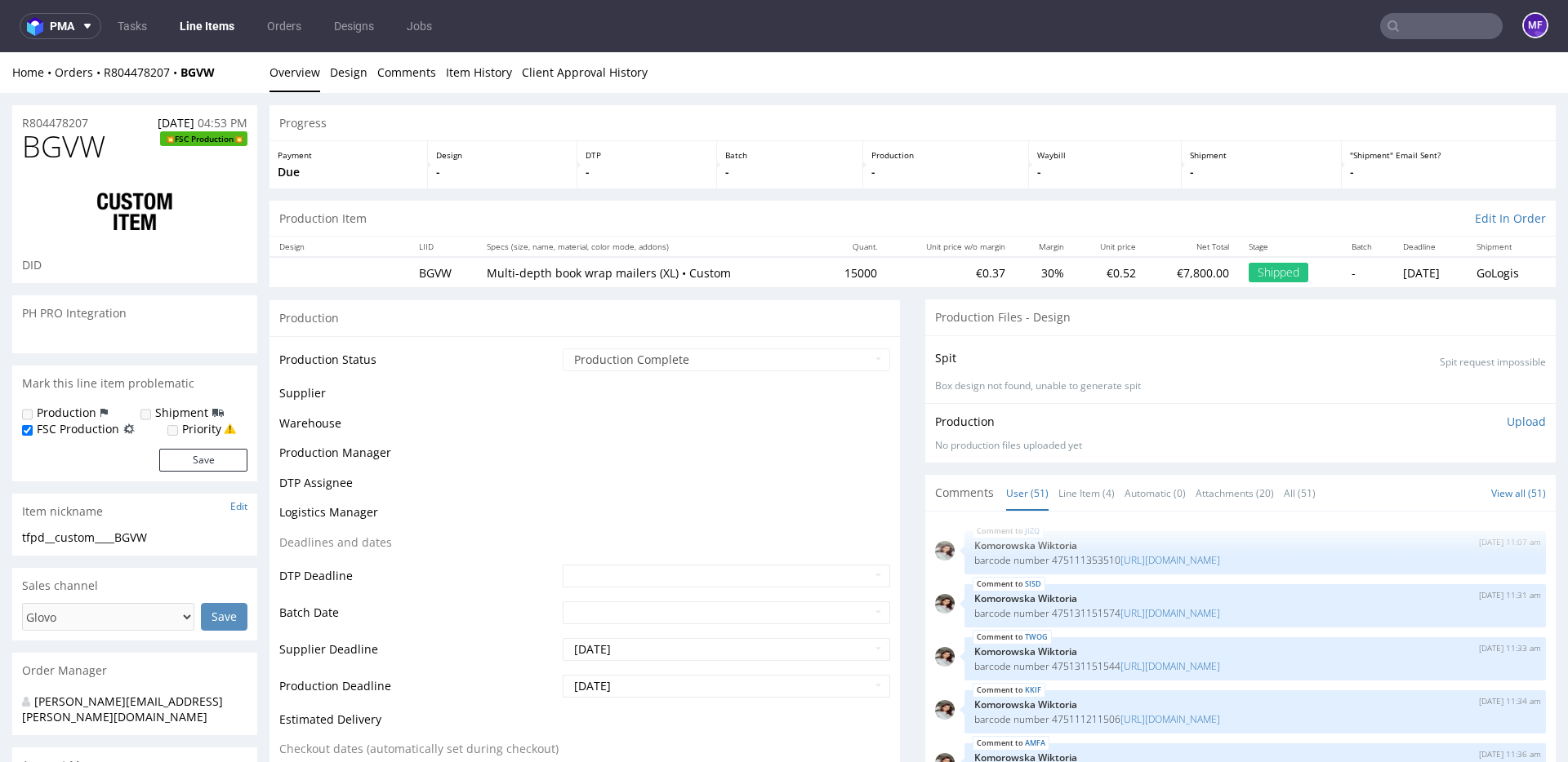
scroll to position [2664, 0]
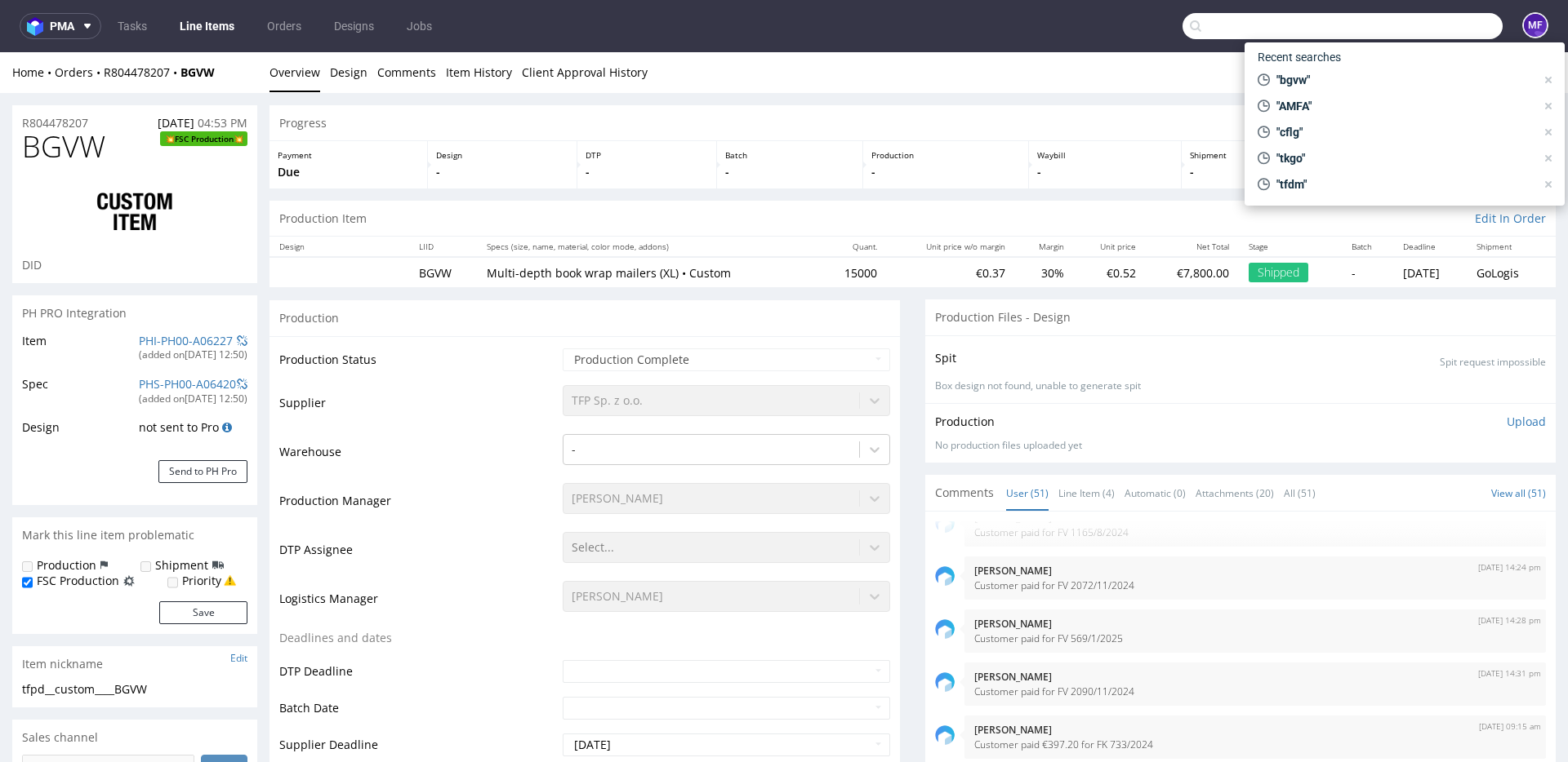
click at [1426, 27] on input "text" at bounding box center [1342, 26] width 320 height 26
paste input "R804478207"
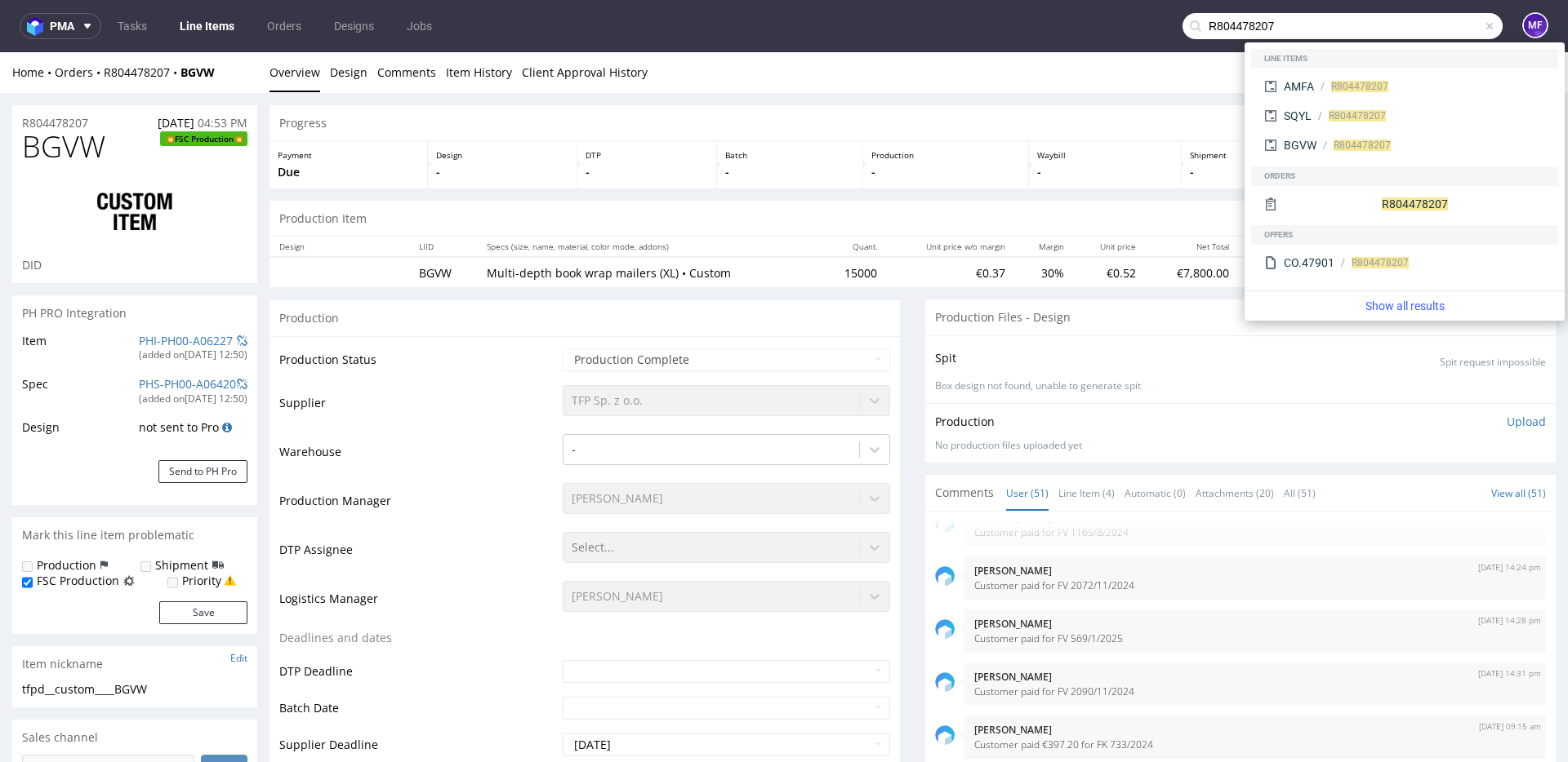
type input "R804478207"
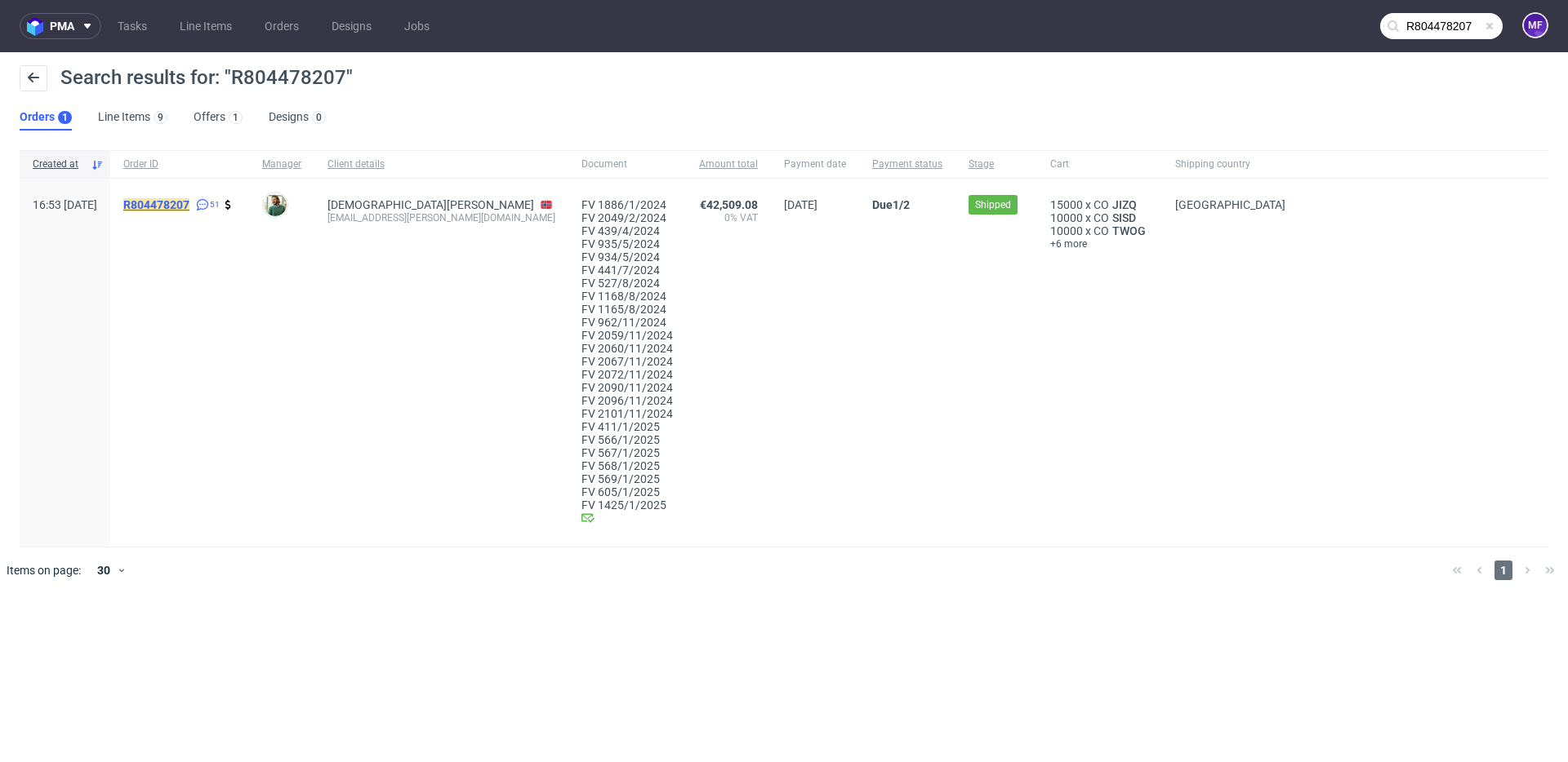
click at [189, 203] on mark "R804478207" at bounding box center [156, 205] width 66 height 13
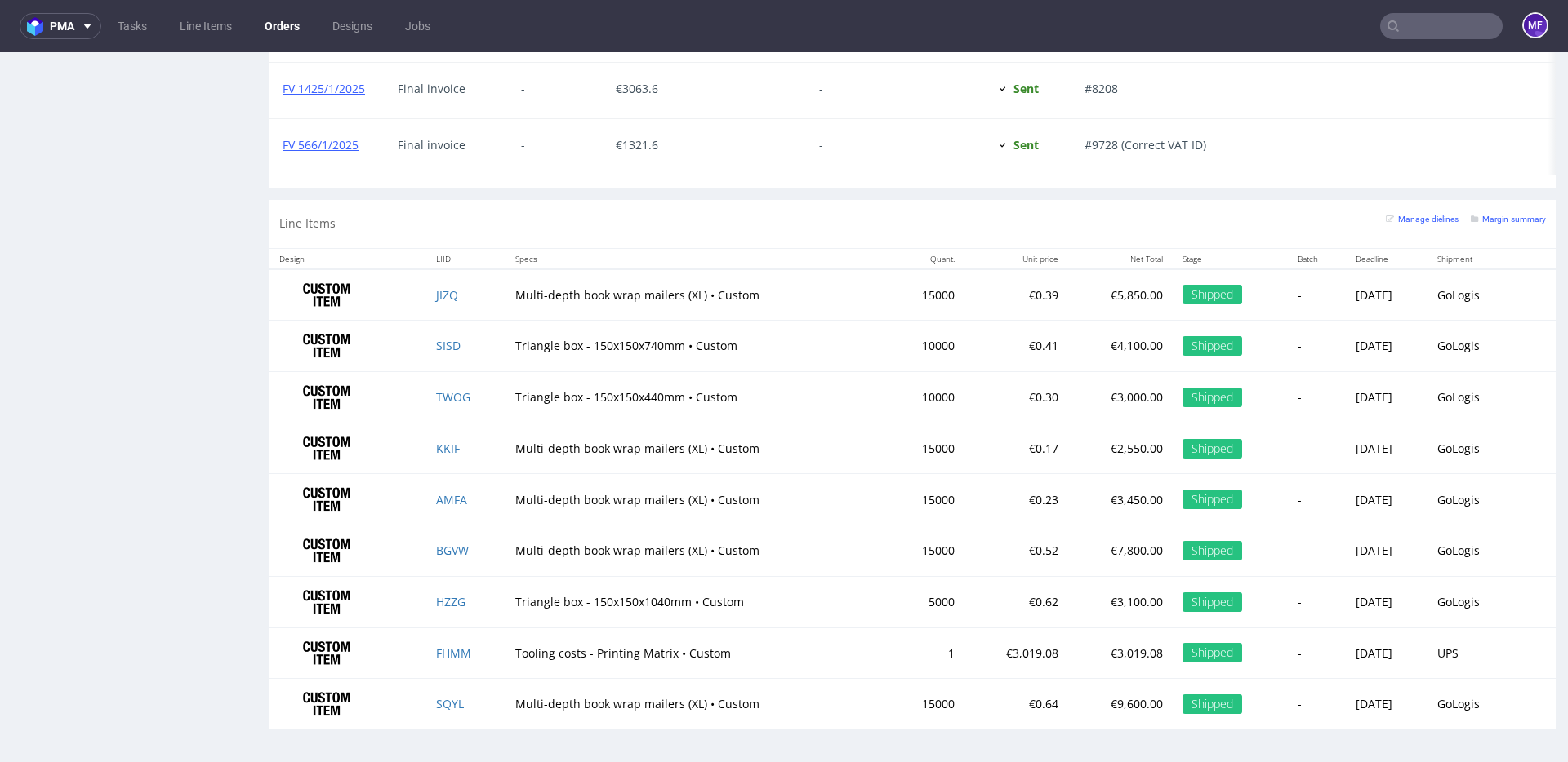
scroll to position [4, 0]
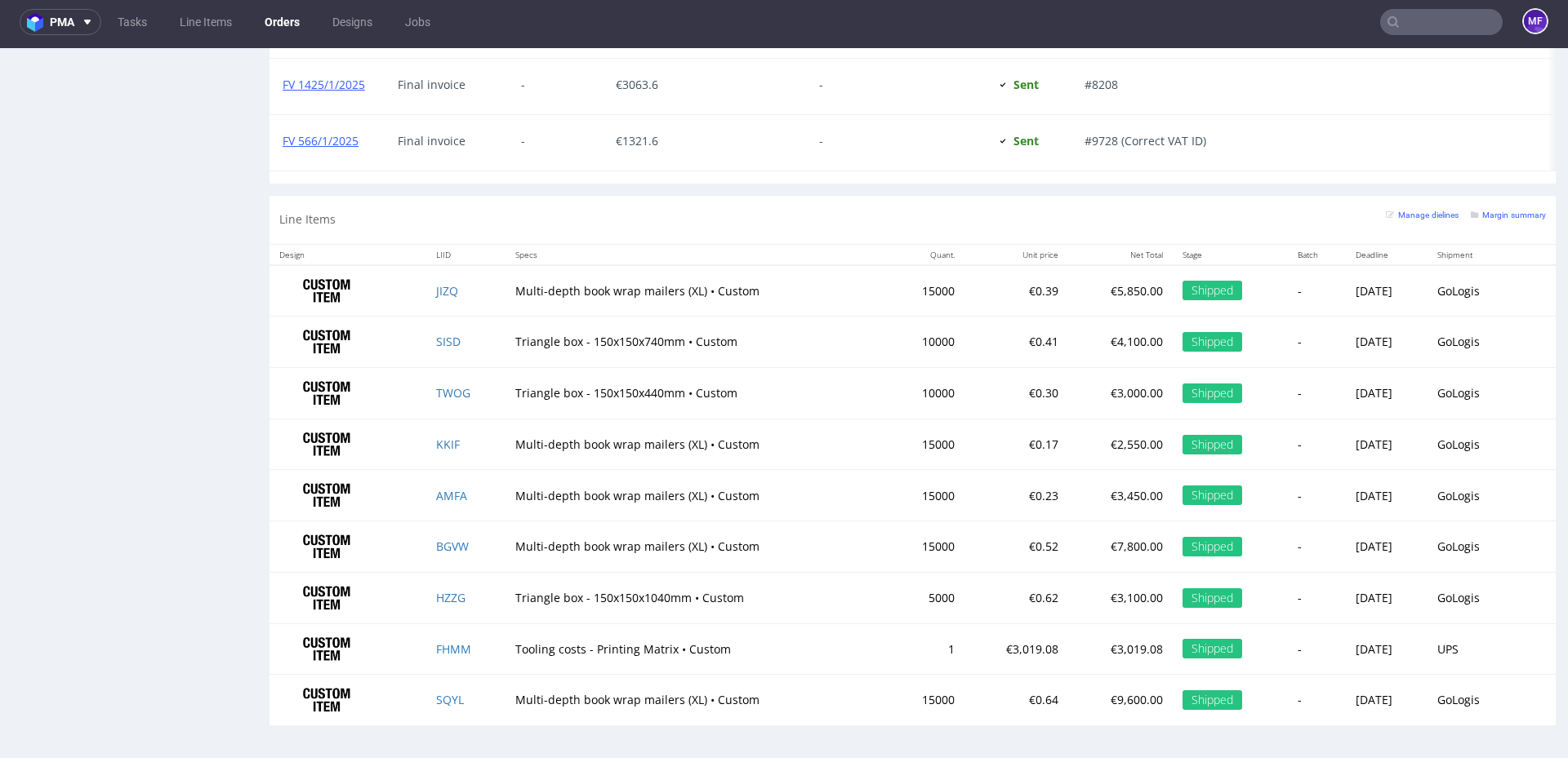
click at [506, 514] on td "Multi-depth book wrap mailers (XL) • Custom" at bounding box center [697, 496] width 383 height 51
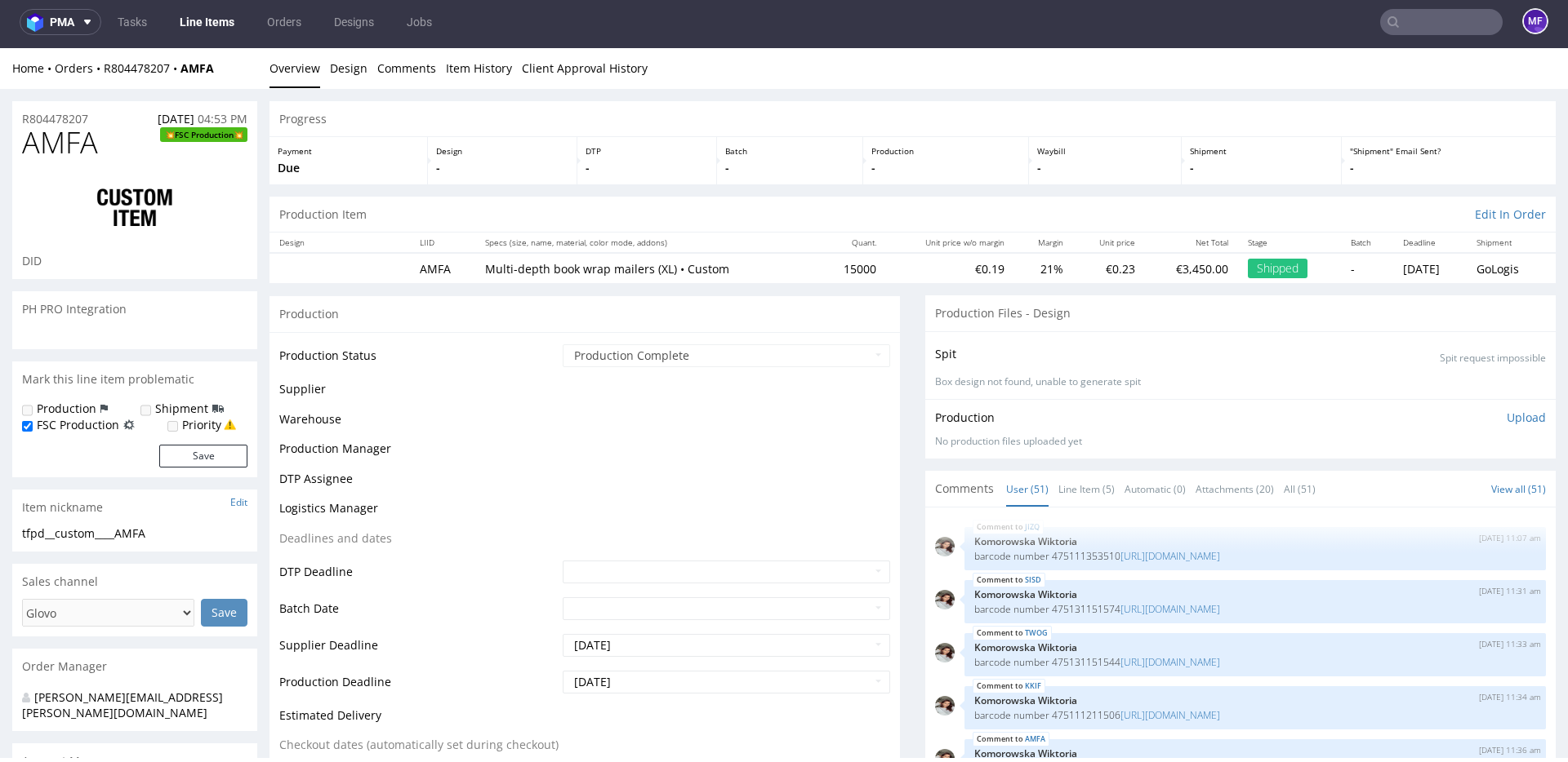
scroll to position [2664, 0]
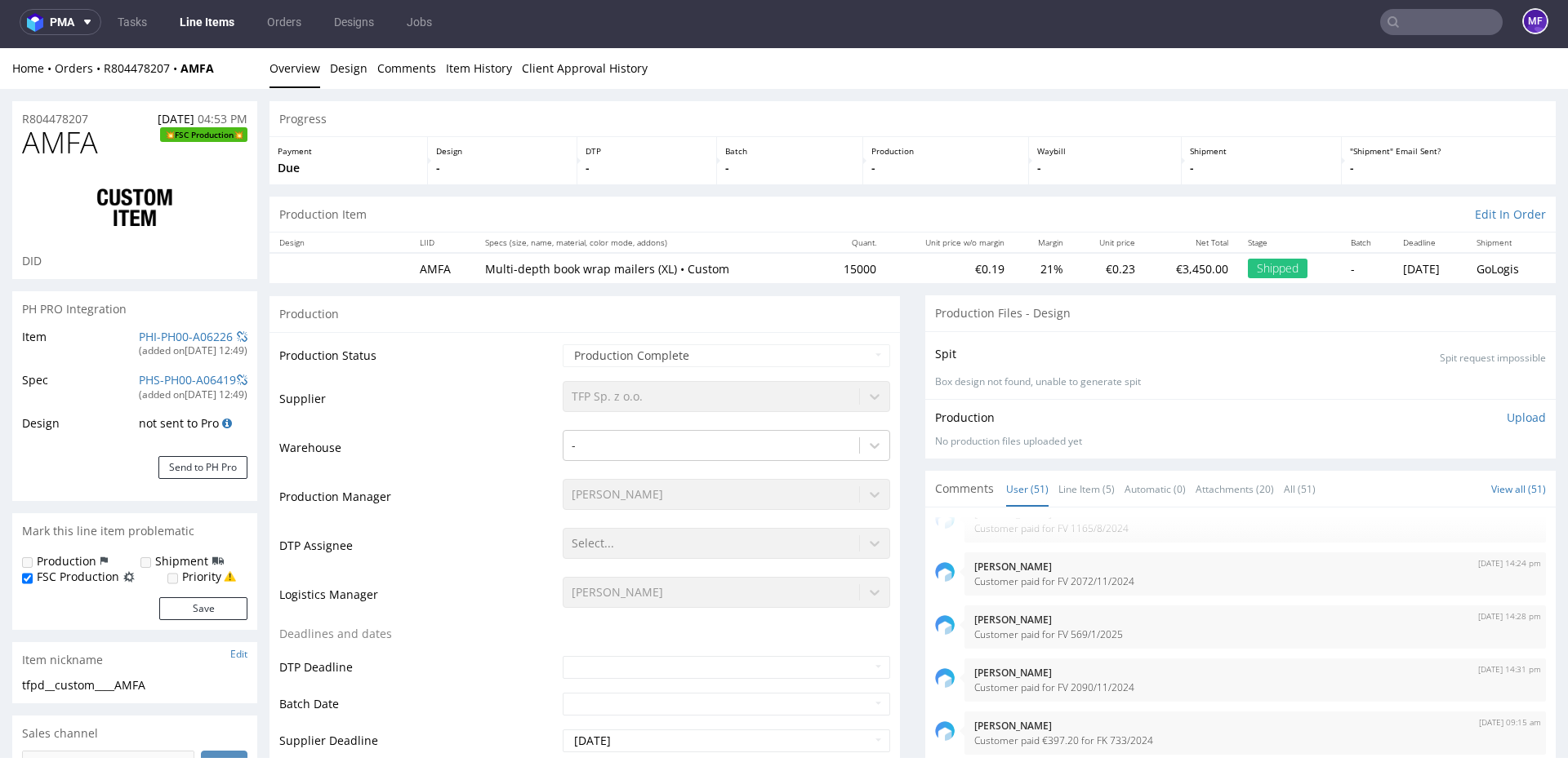
select select "in_progress"
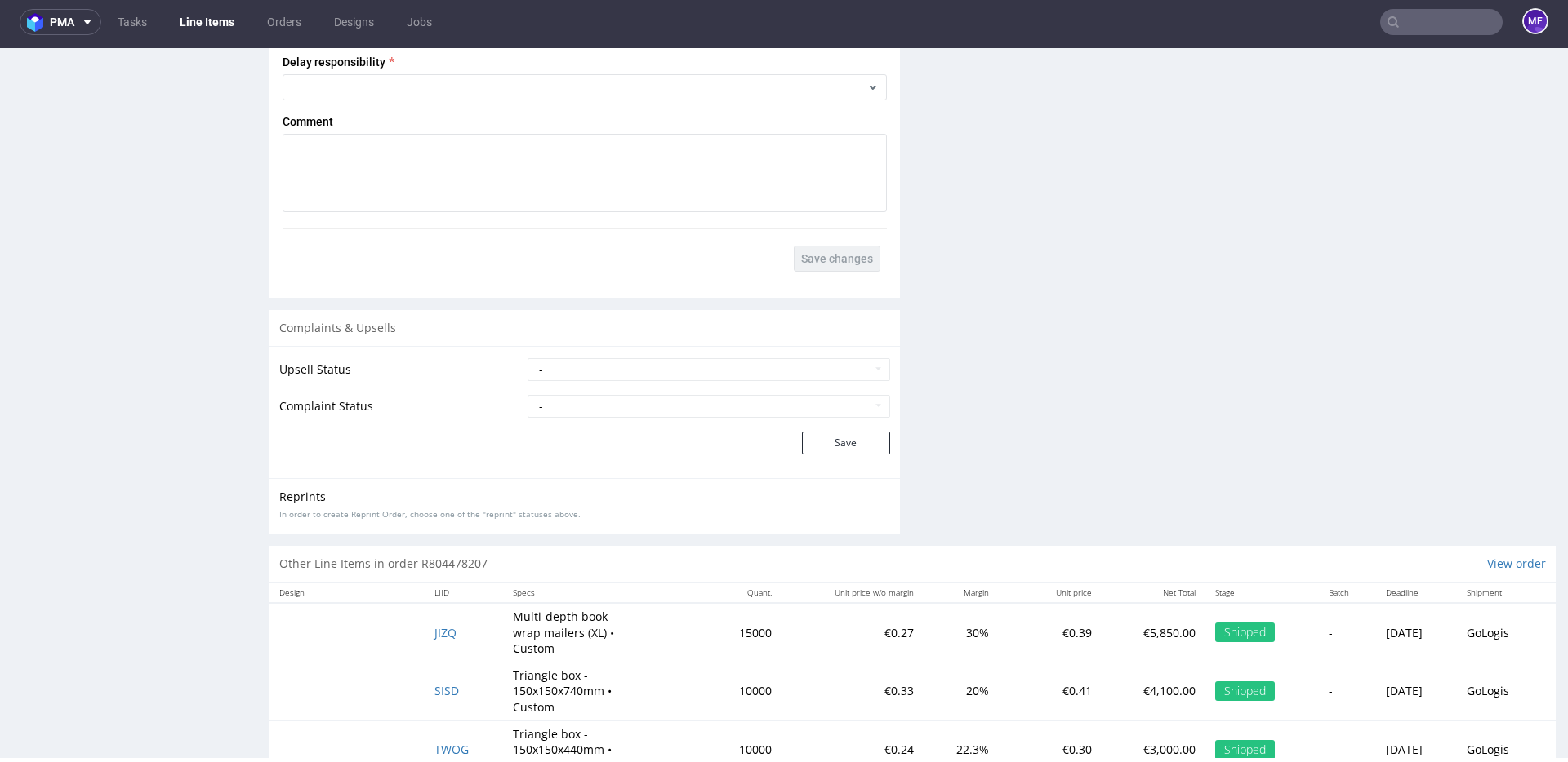
scroll to position [3188, 0]
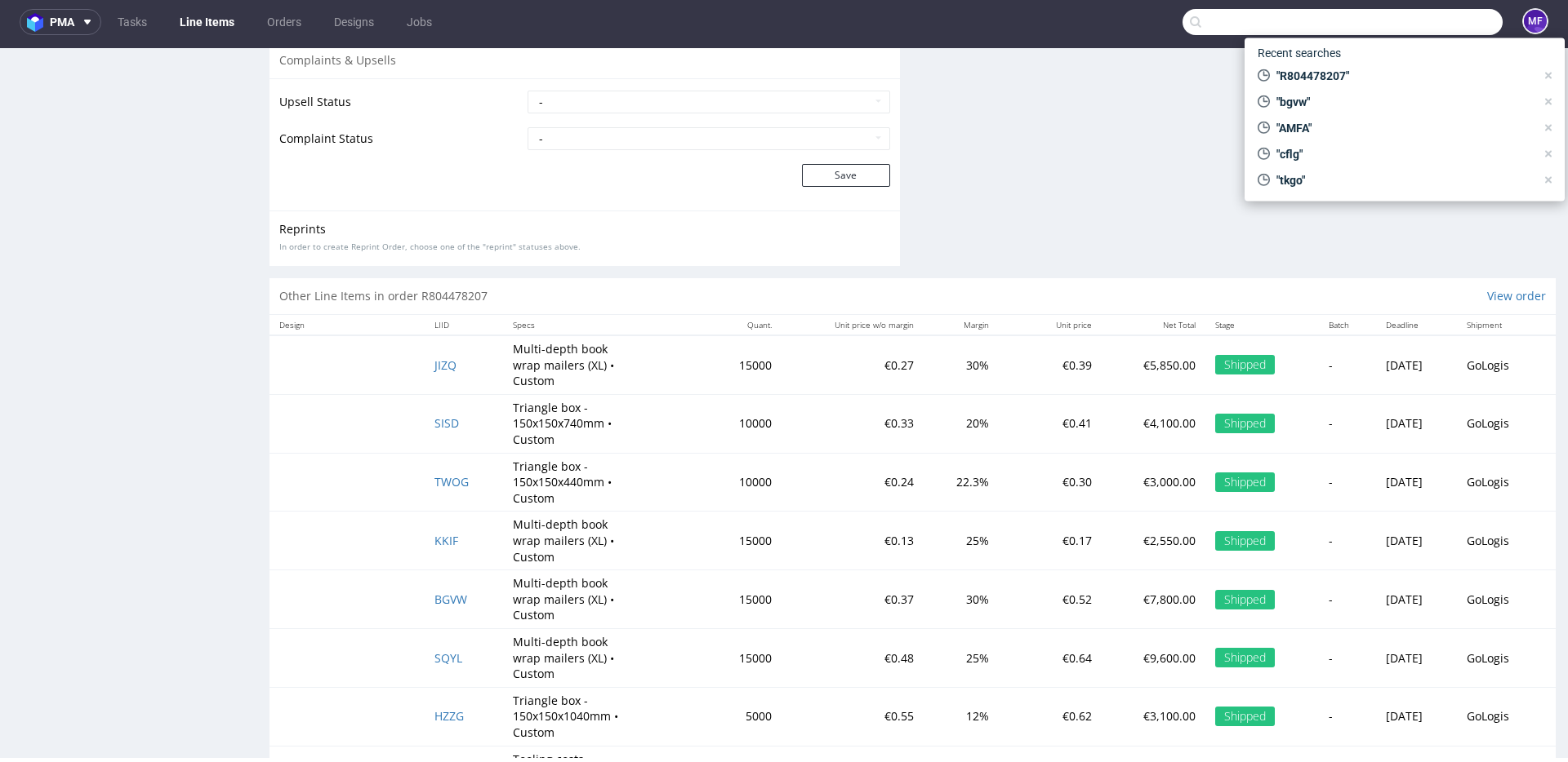
click at [1425, 24] on input "text" at bounding box center [1342, 22] width 320 height 26
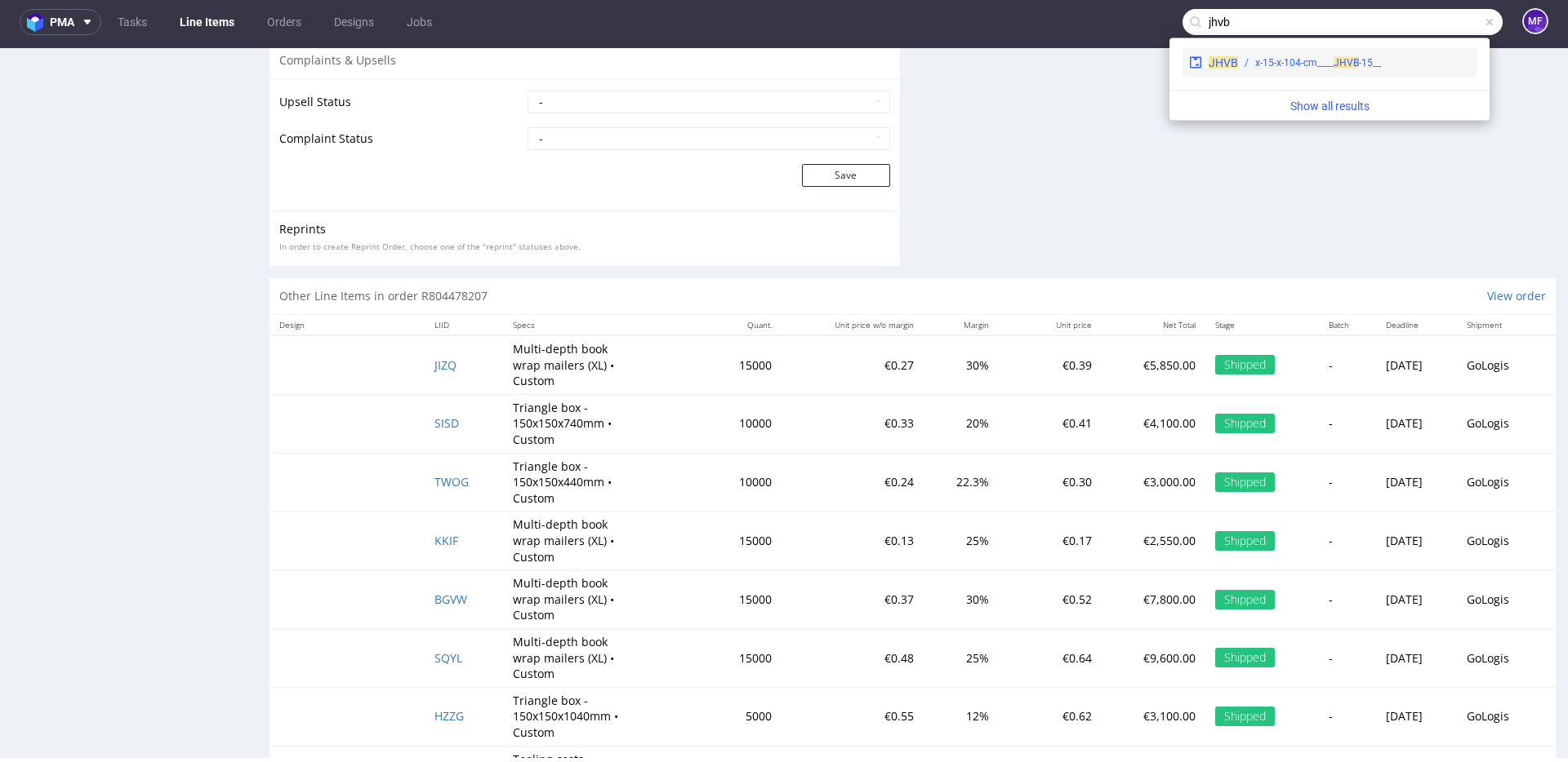
type input "jhvb"
click at [1296, 69] on div "__15-x-15-x-104-cm____ JHVB" at bounding box center [1317, 63] width 125 height 15
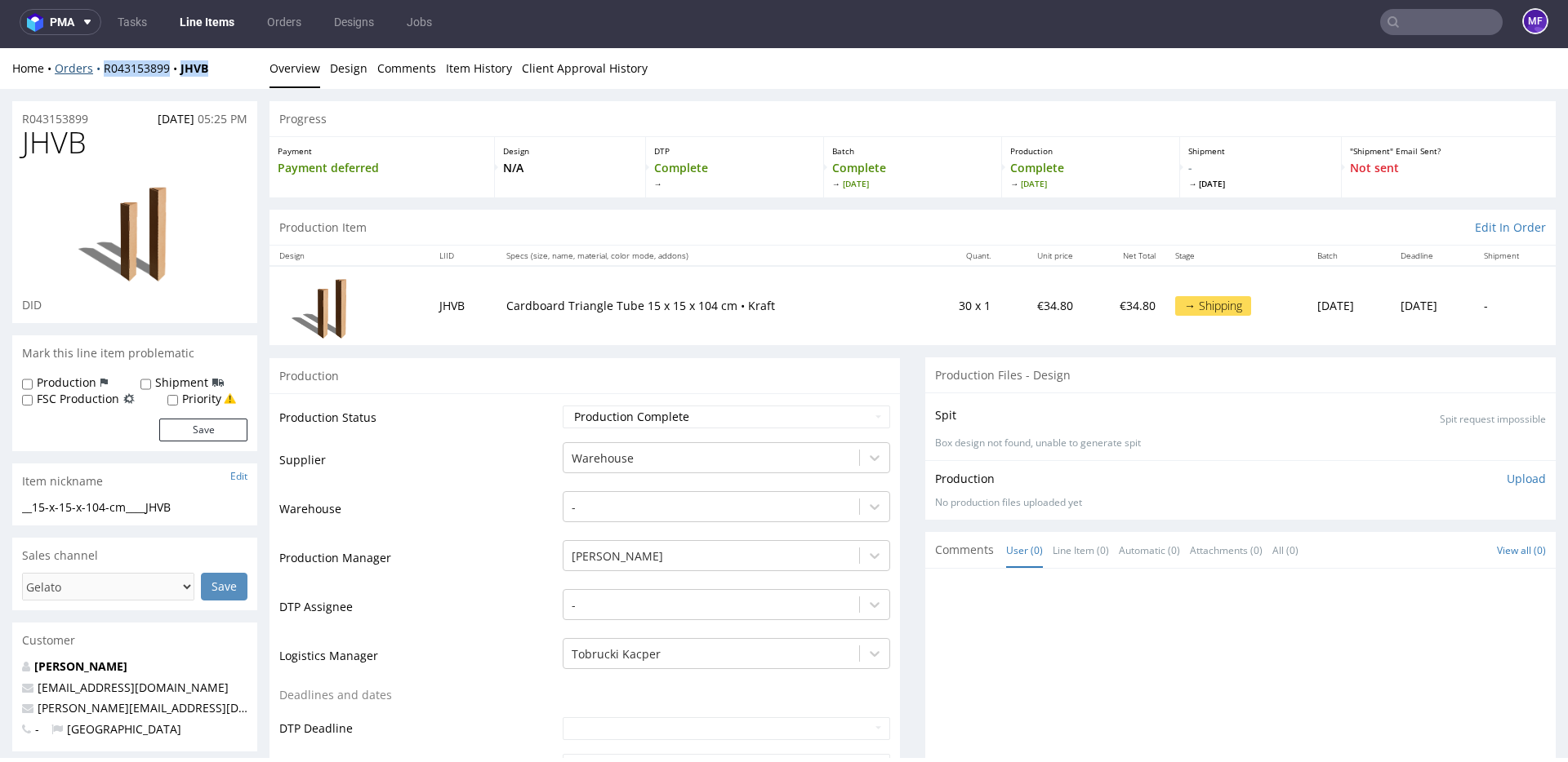
drag, startPoint x: 219, startPoint y: 73, endPoint x: 101, endPoint y: 73, distance: 118.0
click at [101, 73] on div "Home Orders R043153899 JHVB" at bounding box center [135, 69] width 245 height 17
copy div "R043153899 JHVB"
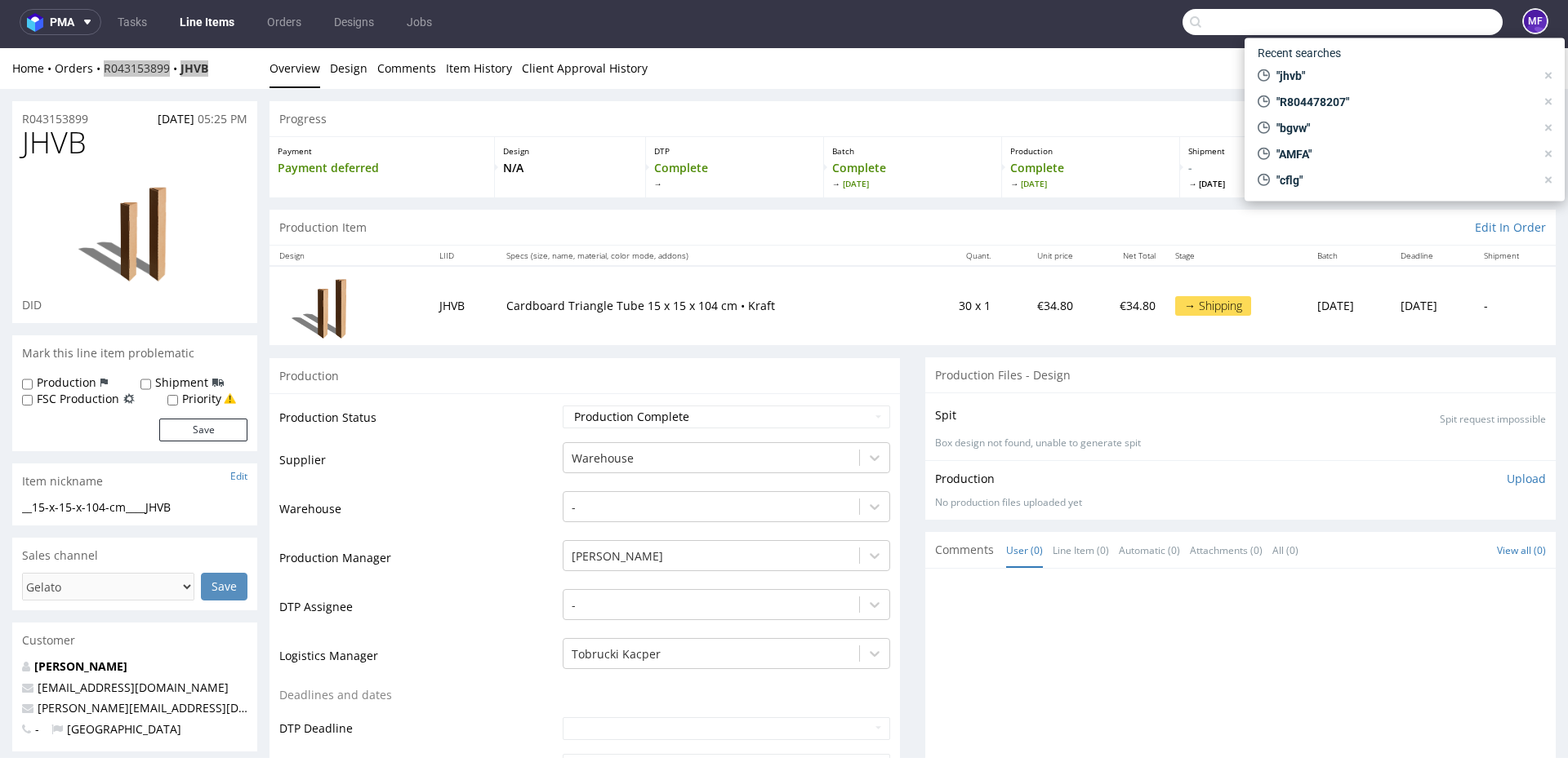
click at [1446, 24] on input "text" at bounding box center [1342, 22] width 320 height 26
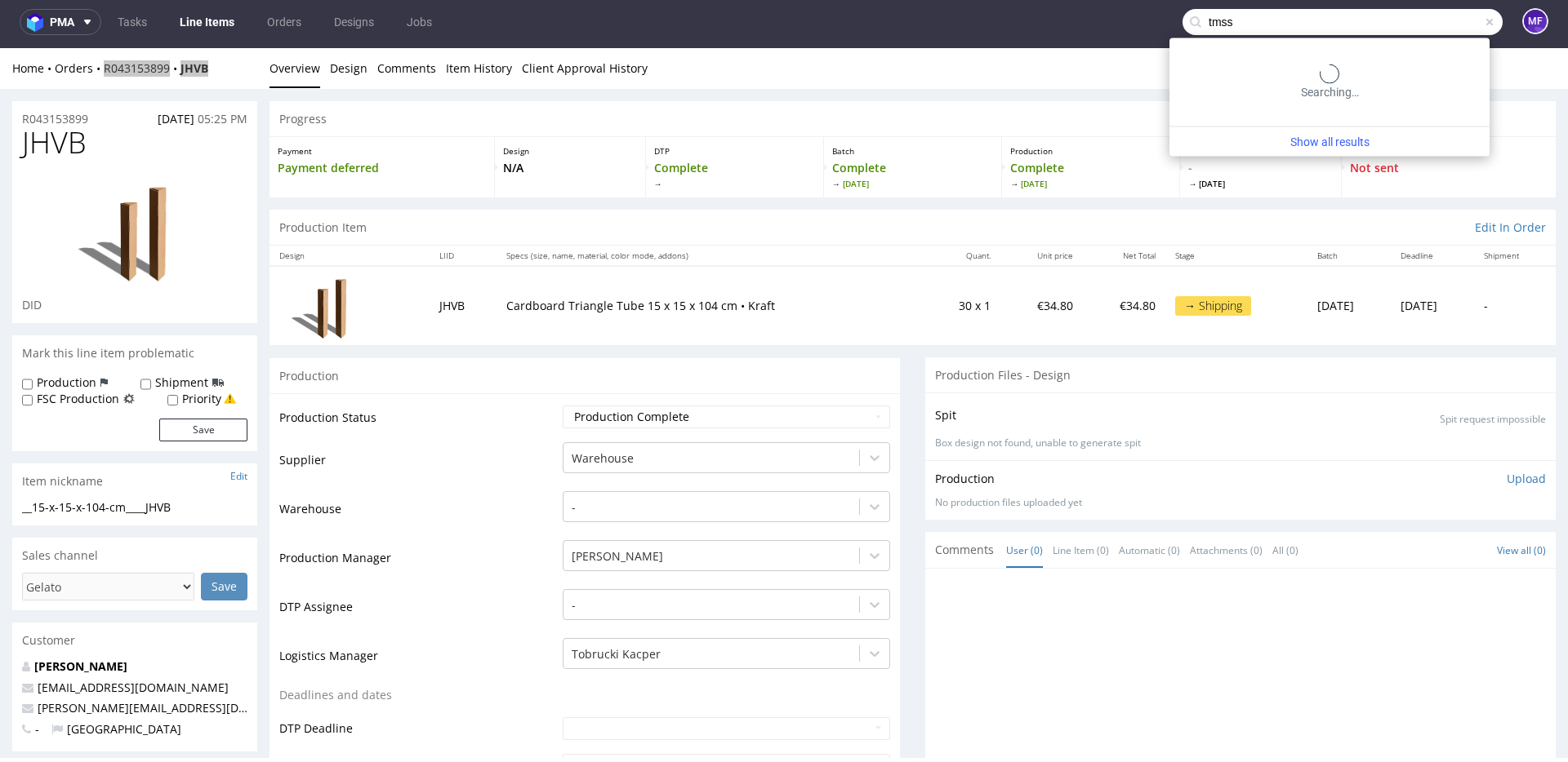
type input "tmss"
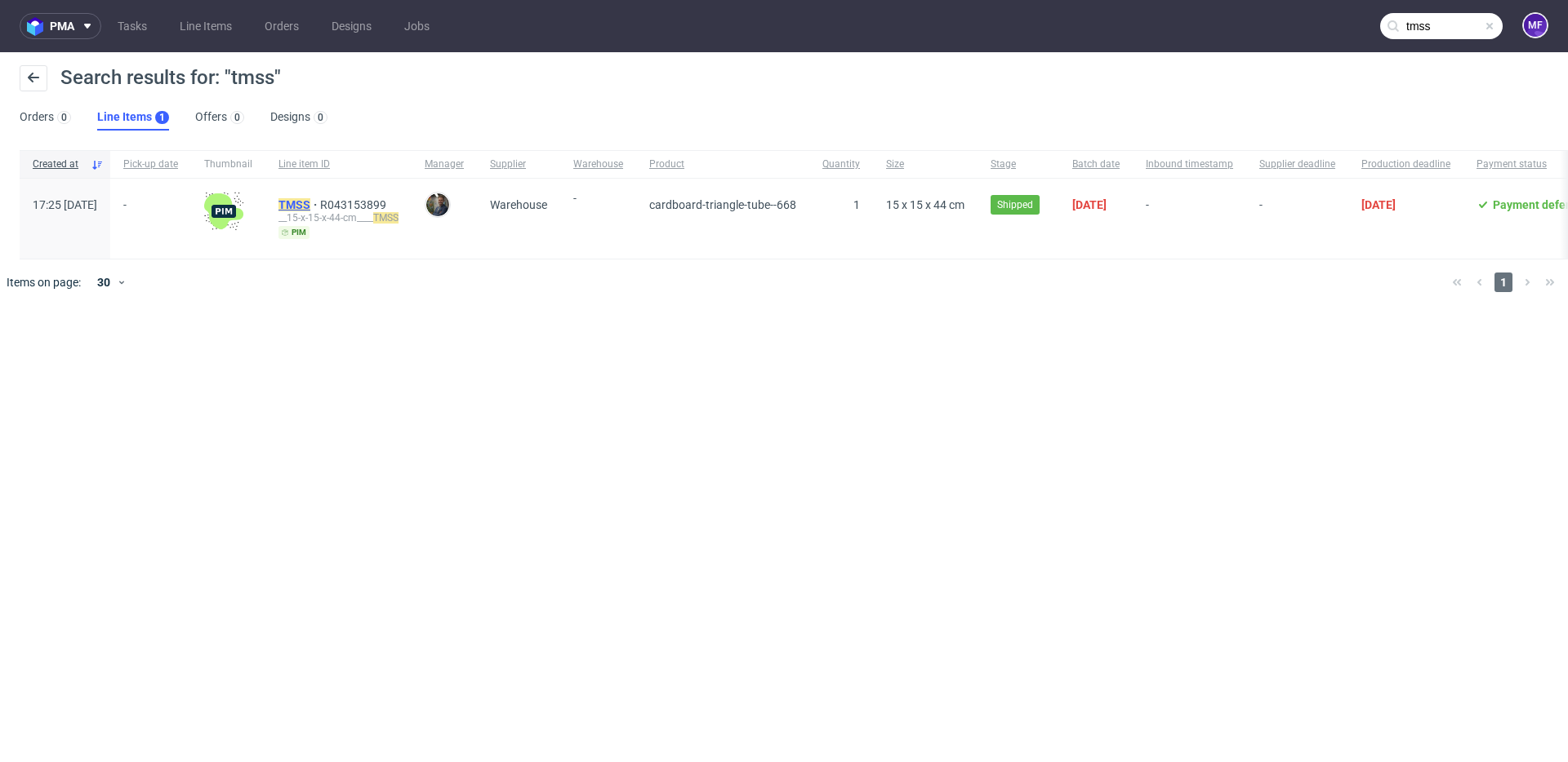
click at [311, 205] on mark "TMSS" at bounding box center [294, 205] width 32 height 13
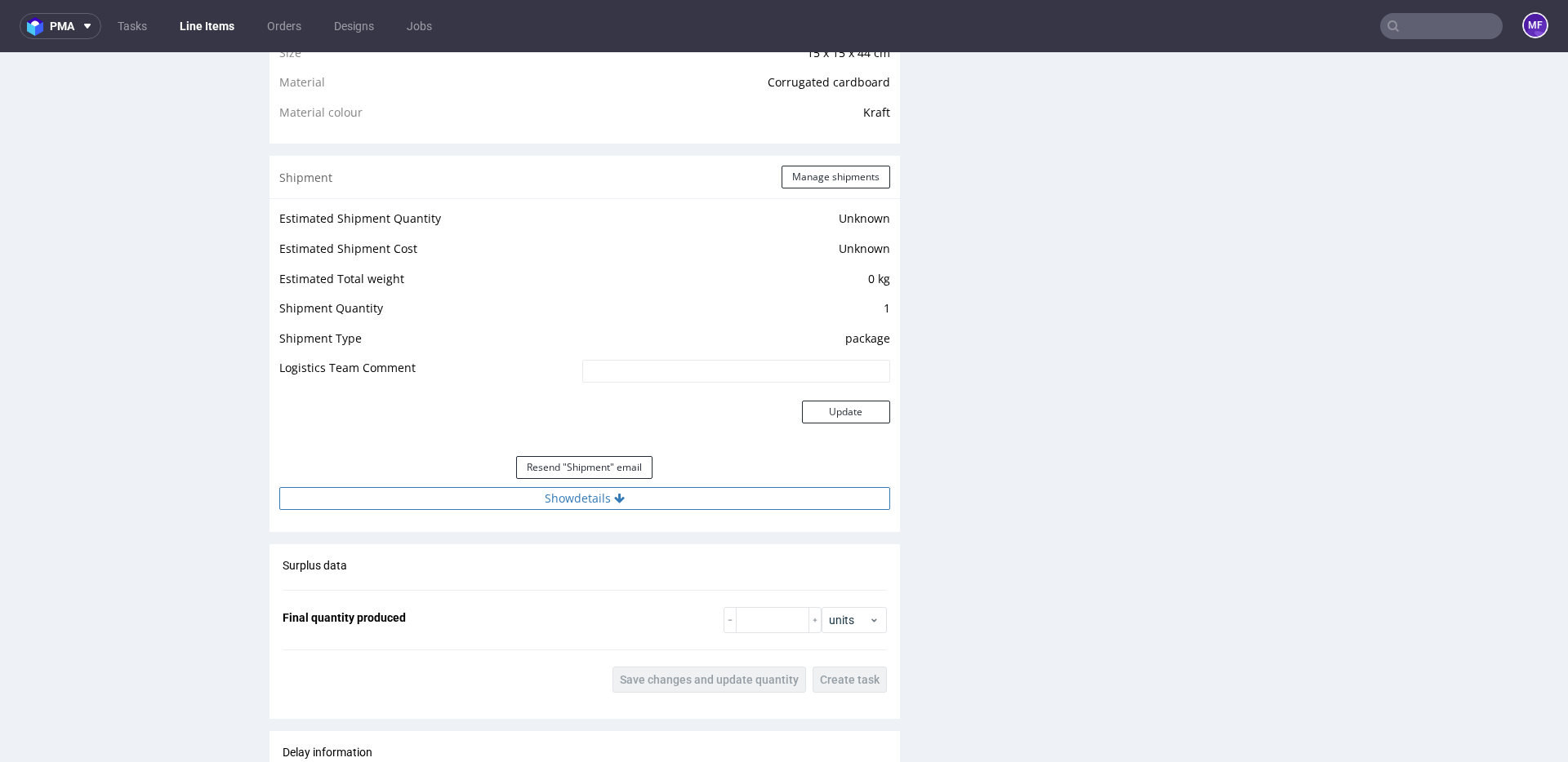
click at [585, 496] on button "Show details" at bounding box center [584, 499] width 610 height 23
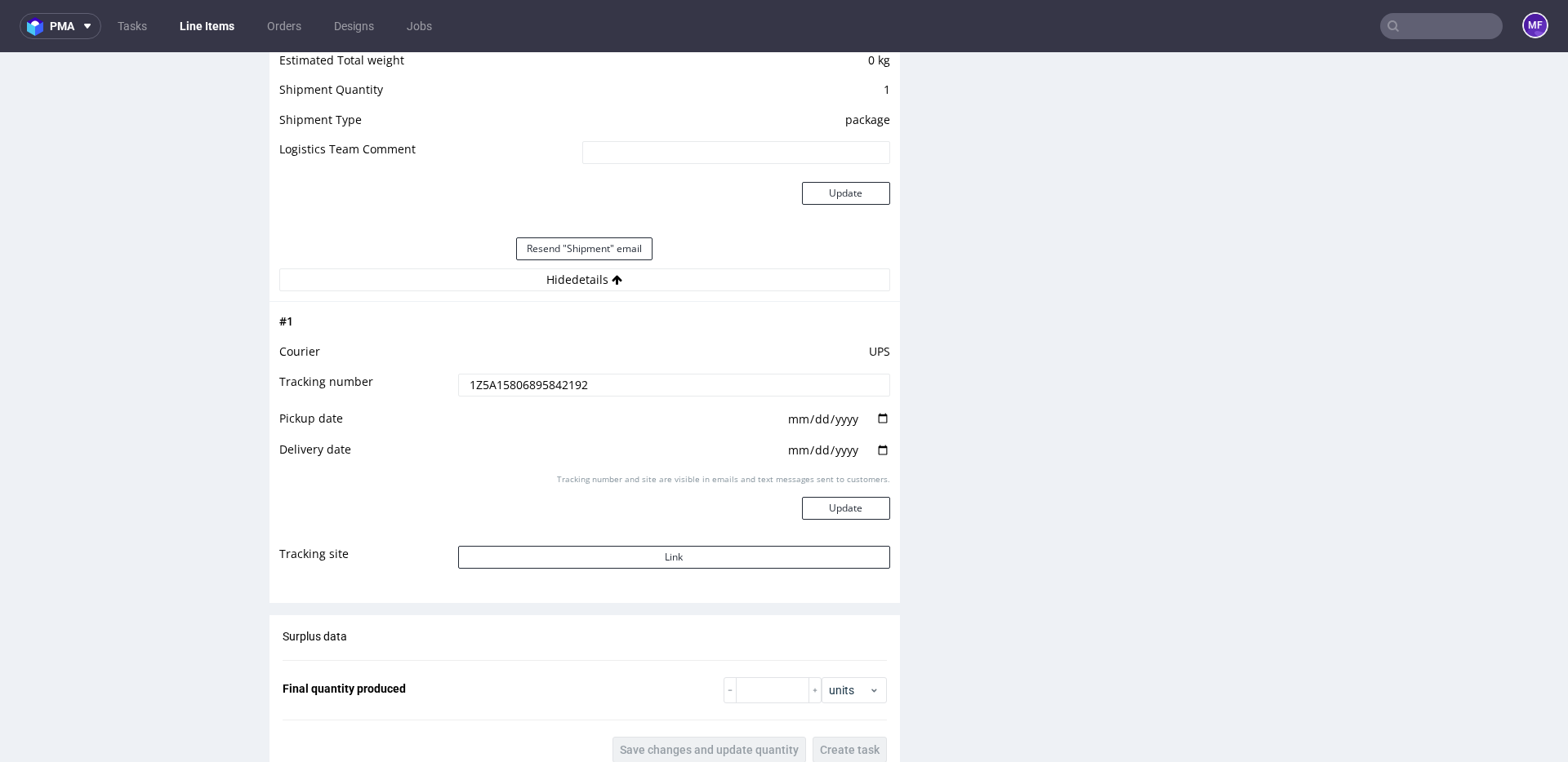
scroll to position [1473, 0]
drag, startPoint x: 471, startPoint y: 384, endPoint x: 421, endPoint y: 382, distance: 50.0
click at [421, 382] on tr "Tracking number 1Z5A15806895842192" at bounding box center [584, 389] width 610 height 37
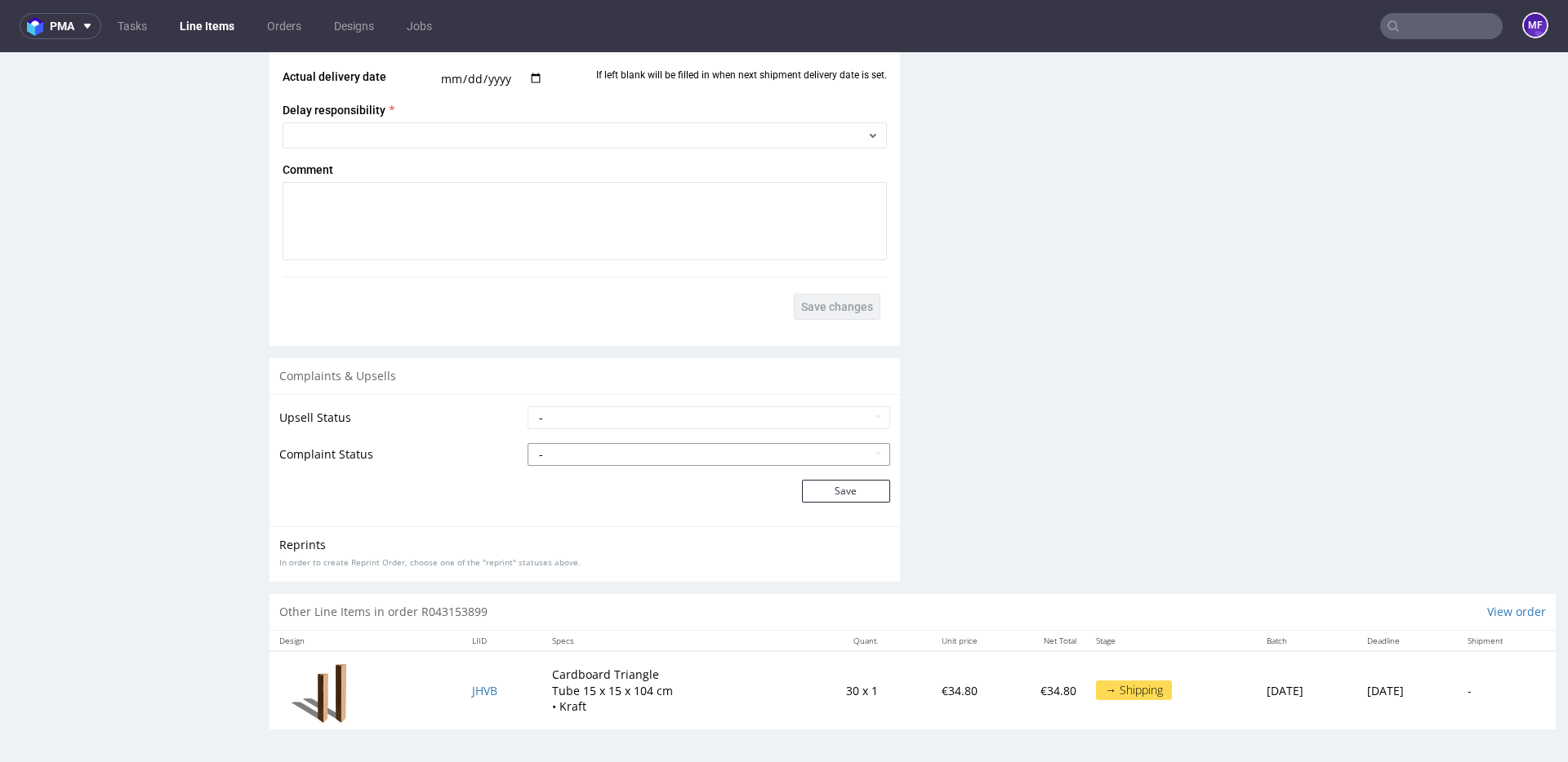
scroll to position [4, 0]
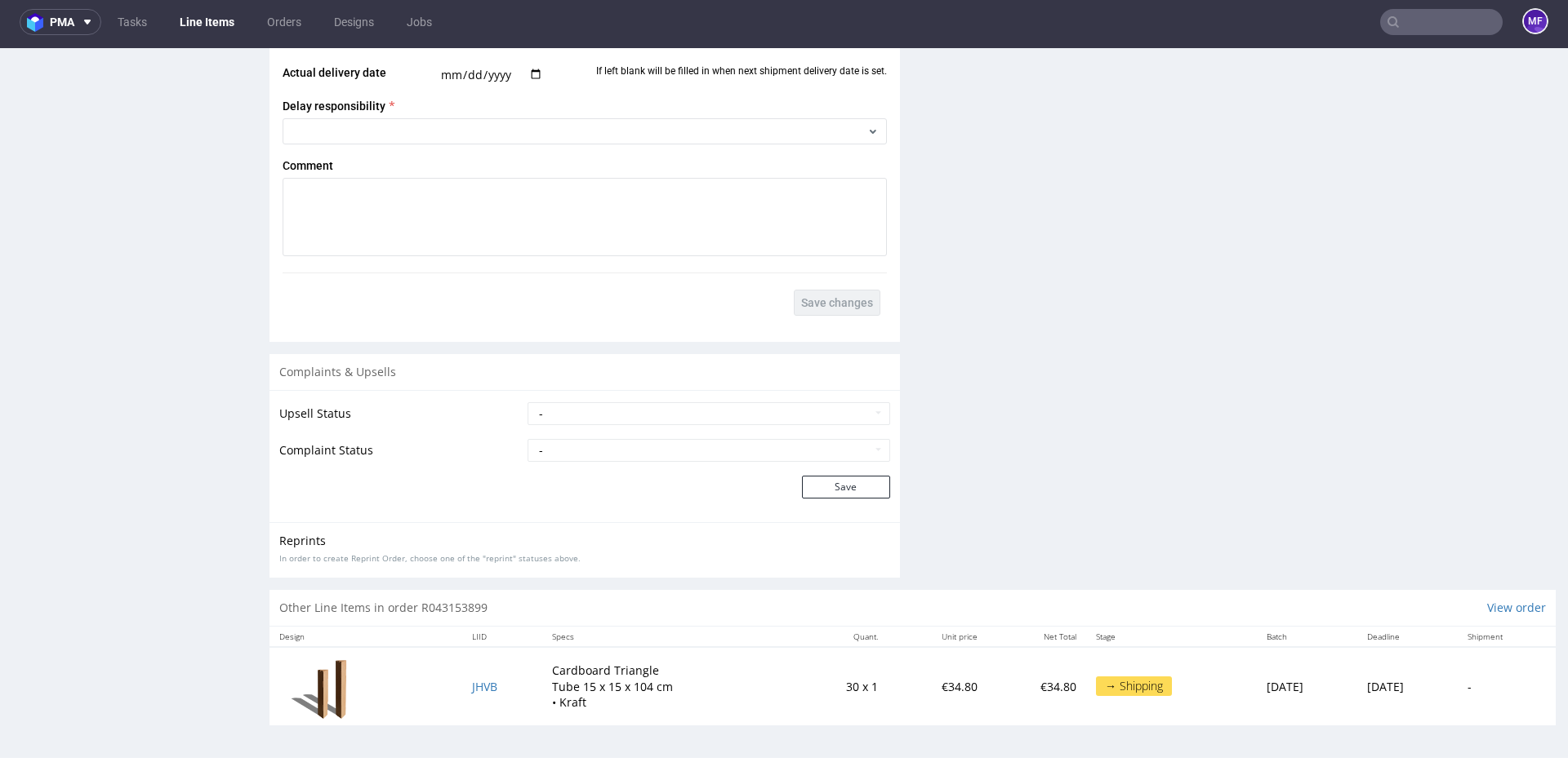
click at [724, 658] on td "Cardboard Triangle Tube 15 x 15 x 104 cm • Kraft" at bounding box center [669, 686] width 254 height 78
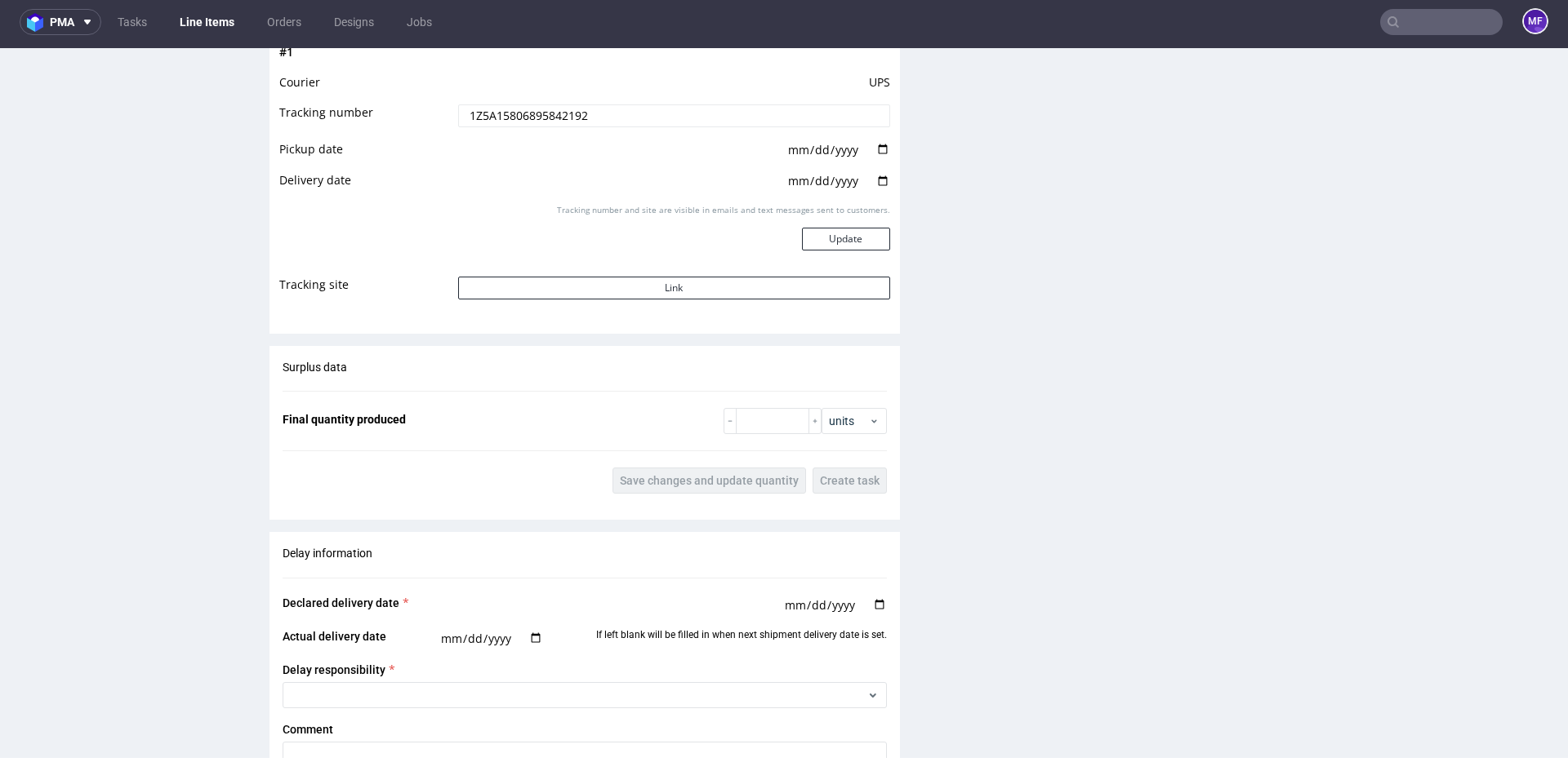
scroll to position [2303, 0]
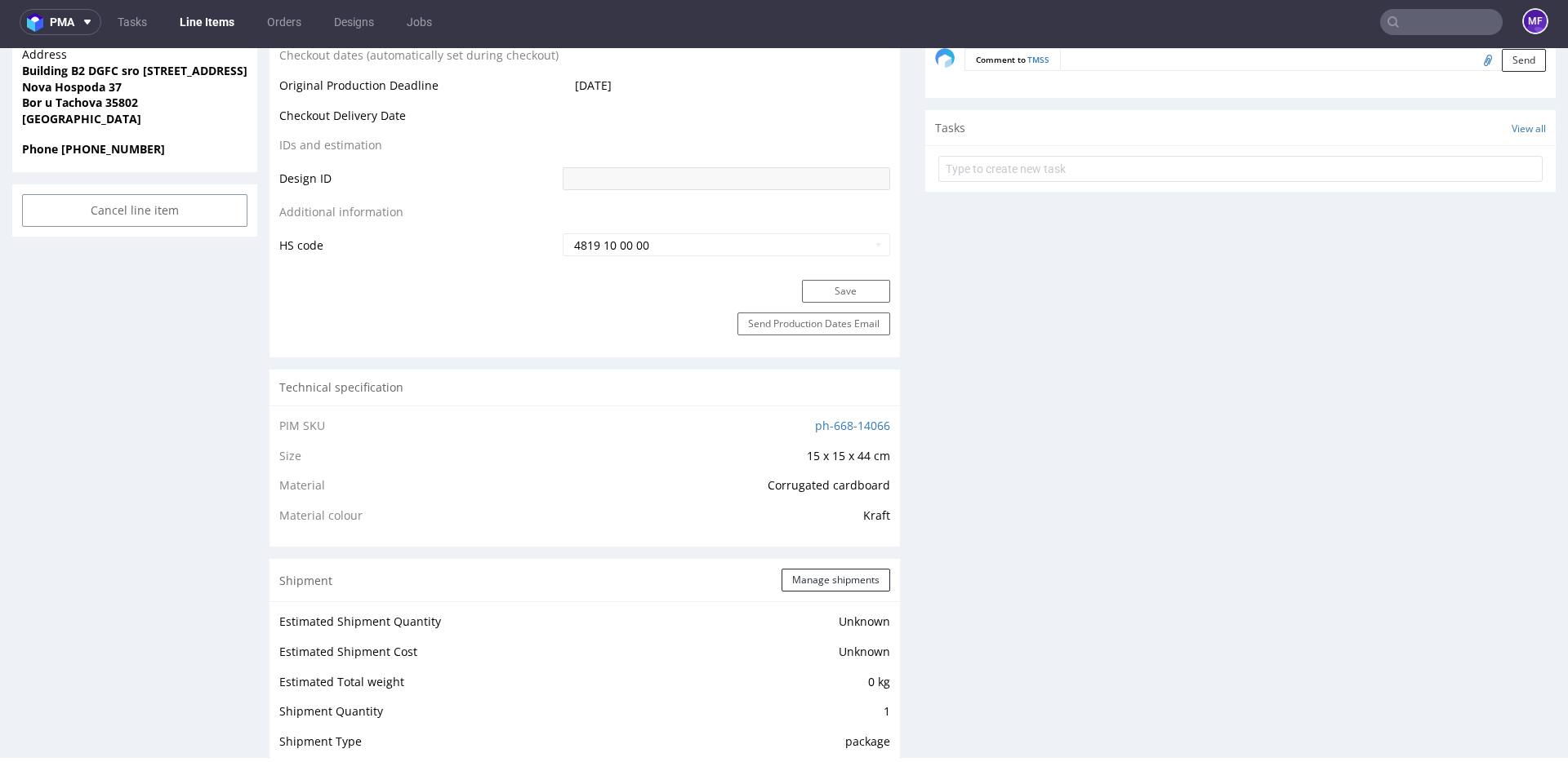
scroll to position [0, 0]
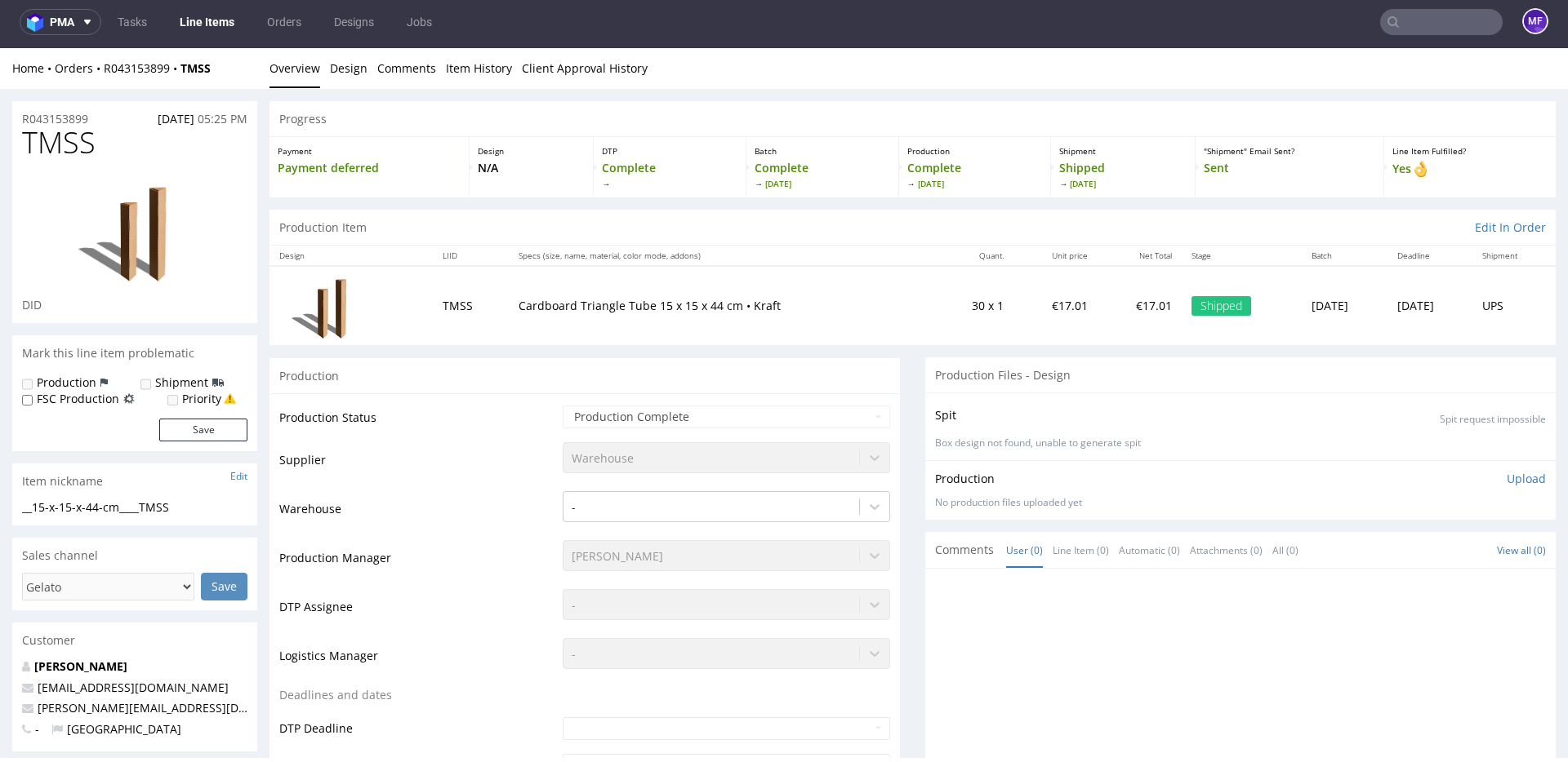
click at [1417, 27] on input "text" at bounding box center [1441, 22] width 122 height 26
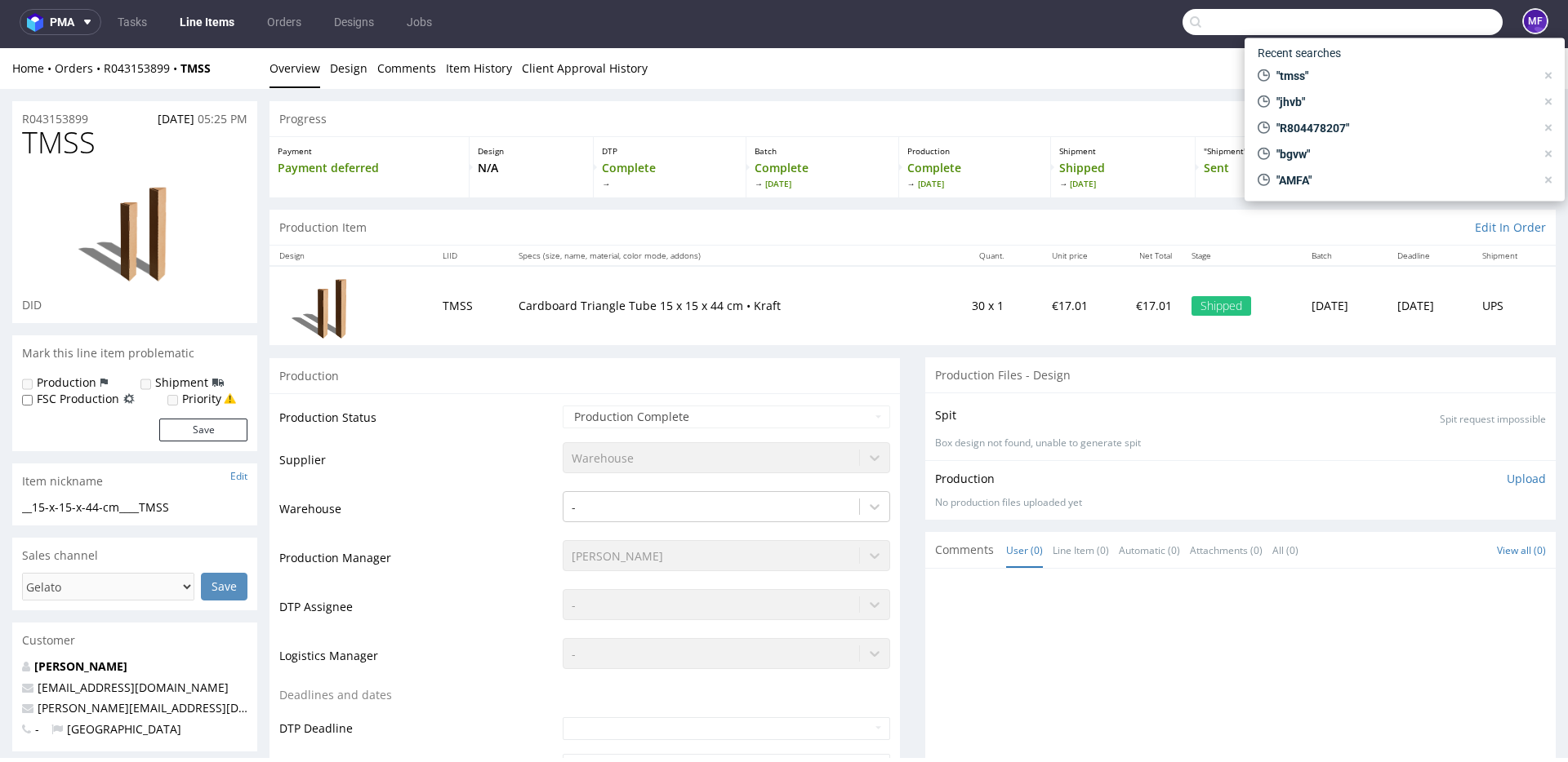
paste input "R804478207"
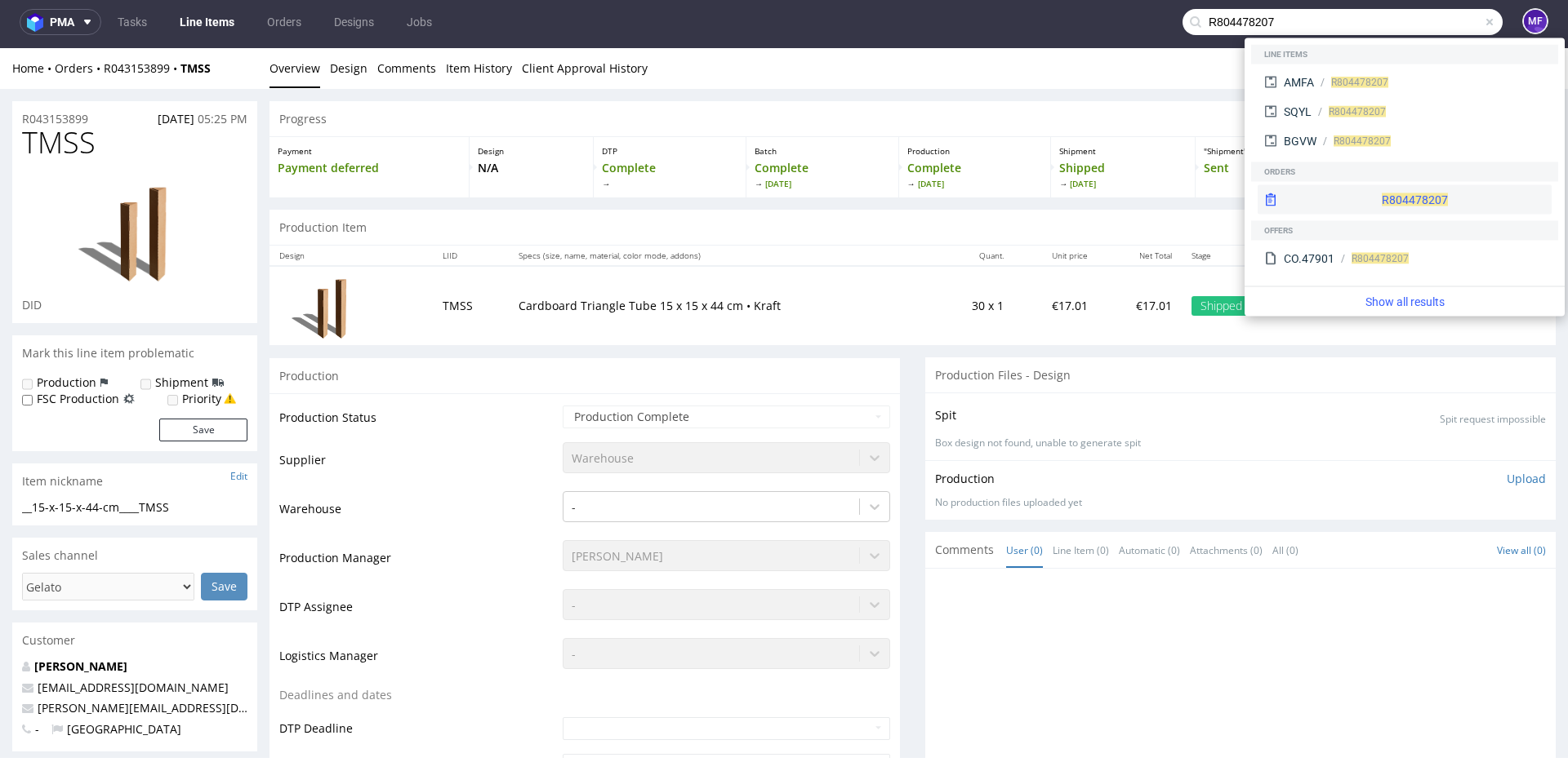
type input "R804478207"
click at [1382, 196] on span "R804478207" at bounding box center [1415, 200] width 66 height 13
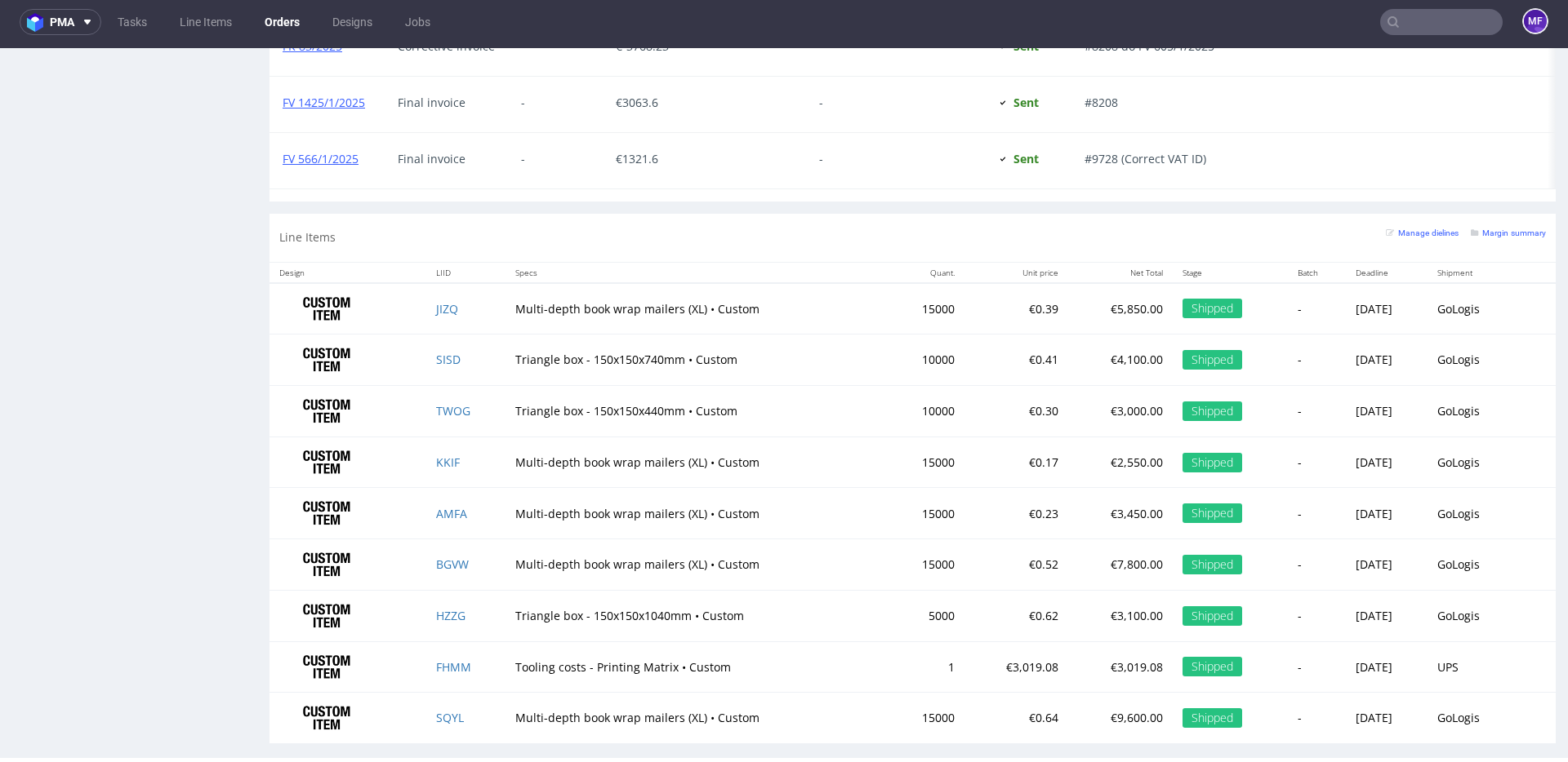
scroll to position [2911, 0]
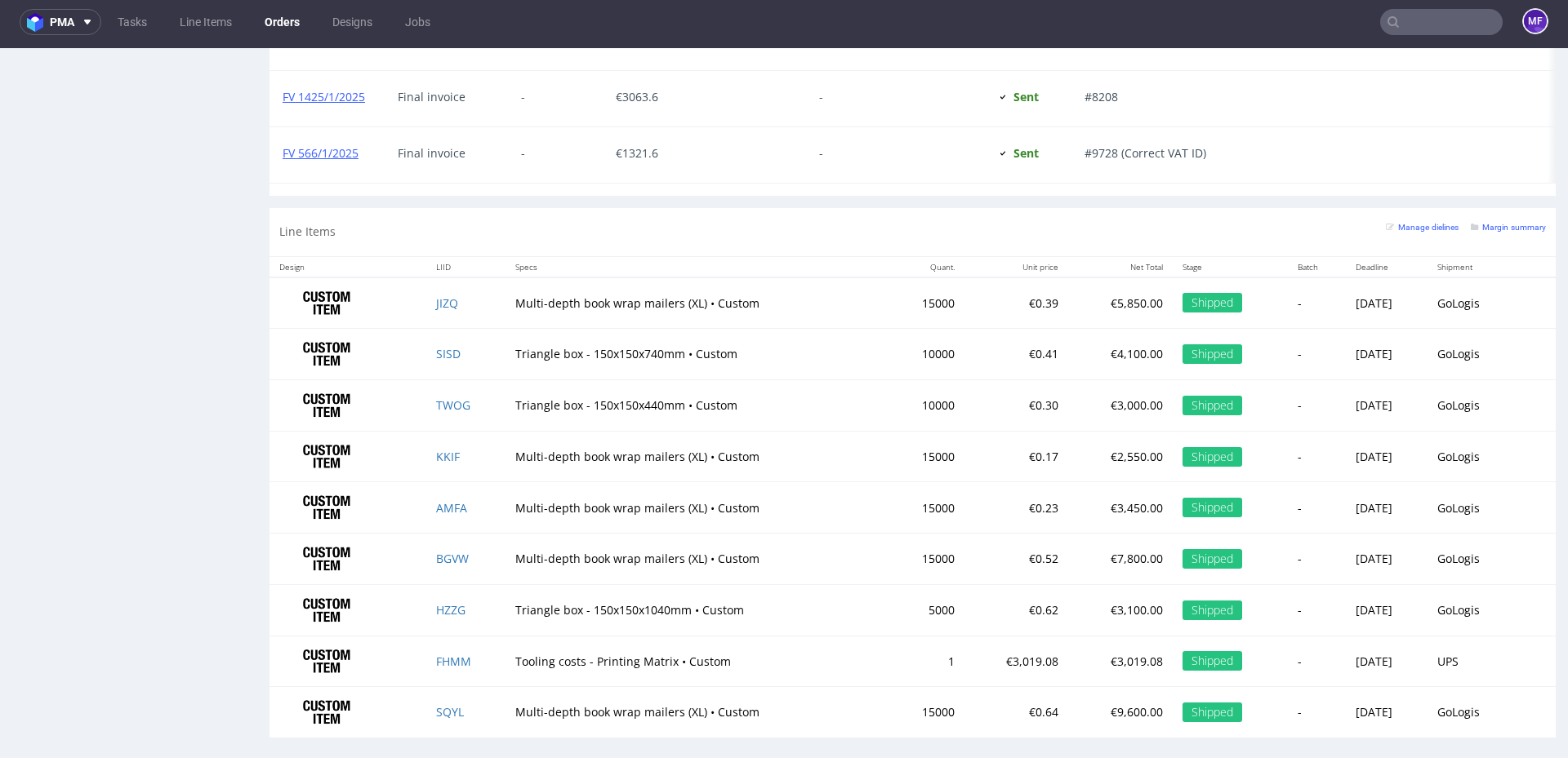
click at [756, 482] on td "Multi-depth book wrap mailers (XL) • Custom" at bounding box center [697, 508] width 383 height 51
click at [751, 511] on td "Multi-depth book wrap mailers (XL) • Custom" at bounding box center [697, 508] width 383 height 51
drag, startPoint x: 217, startPoint y: 413, endPoint x: 260, endPoint y: 408, distance: 43.3
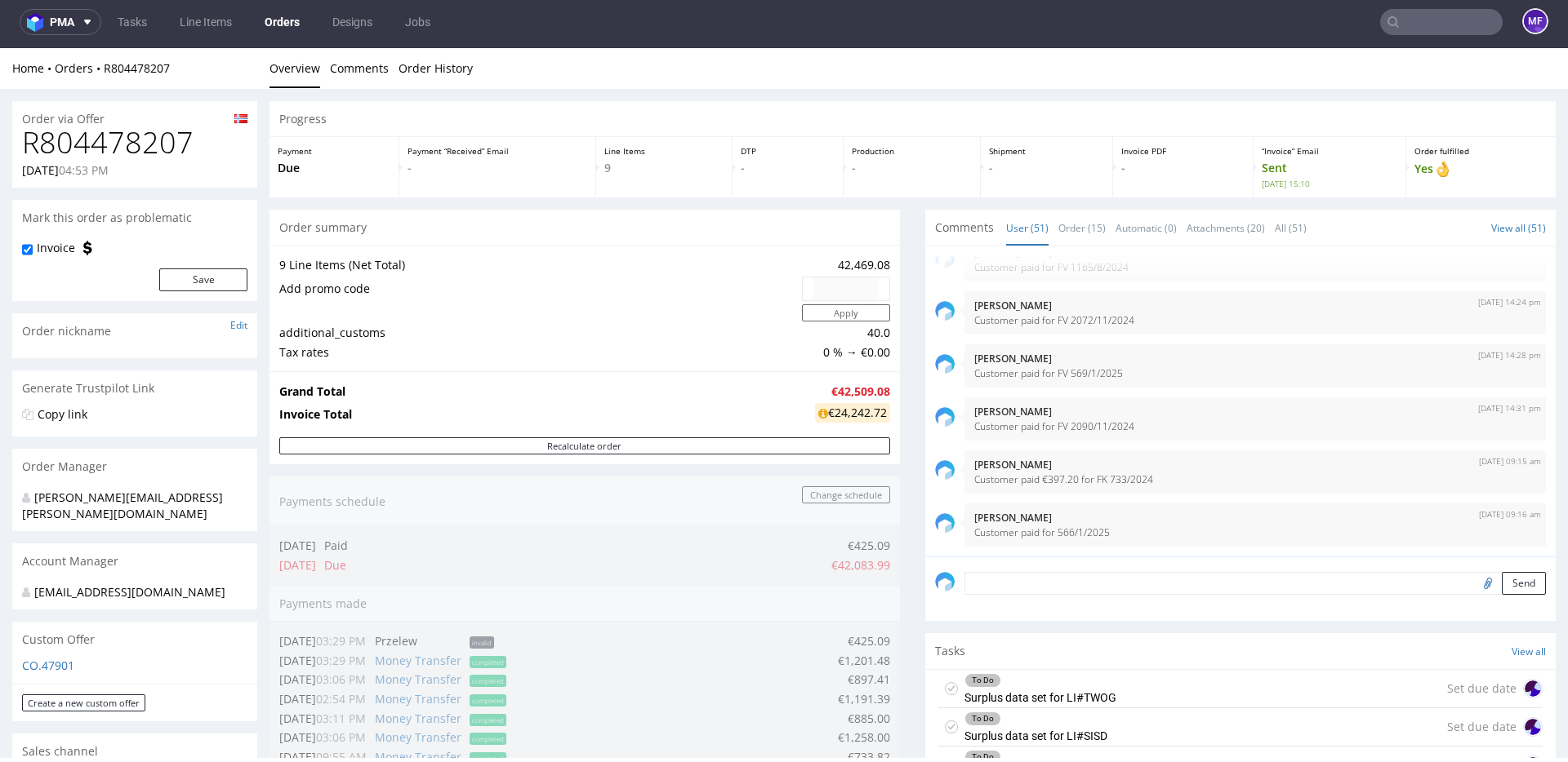
scroll to position [3, 0]
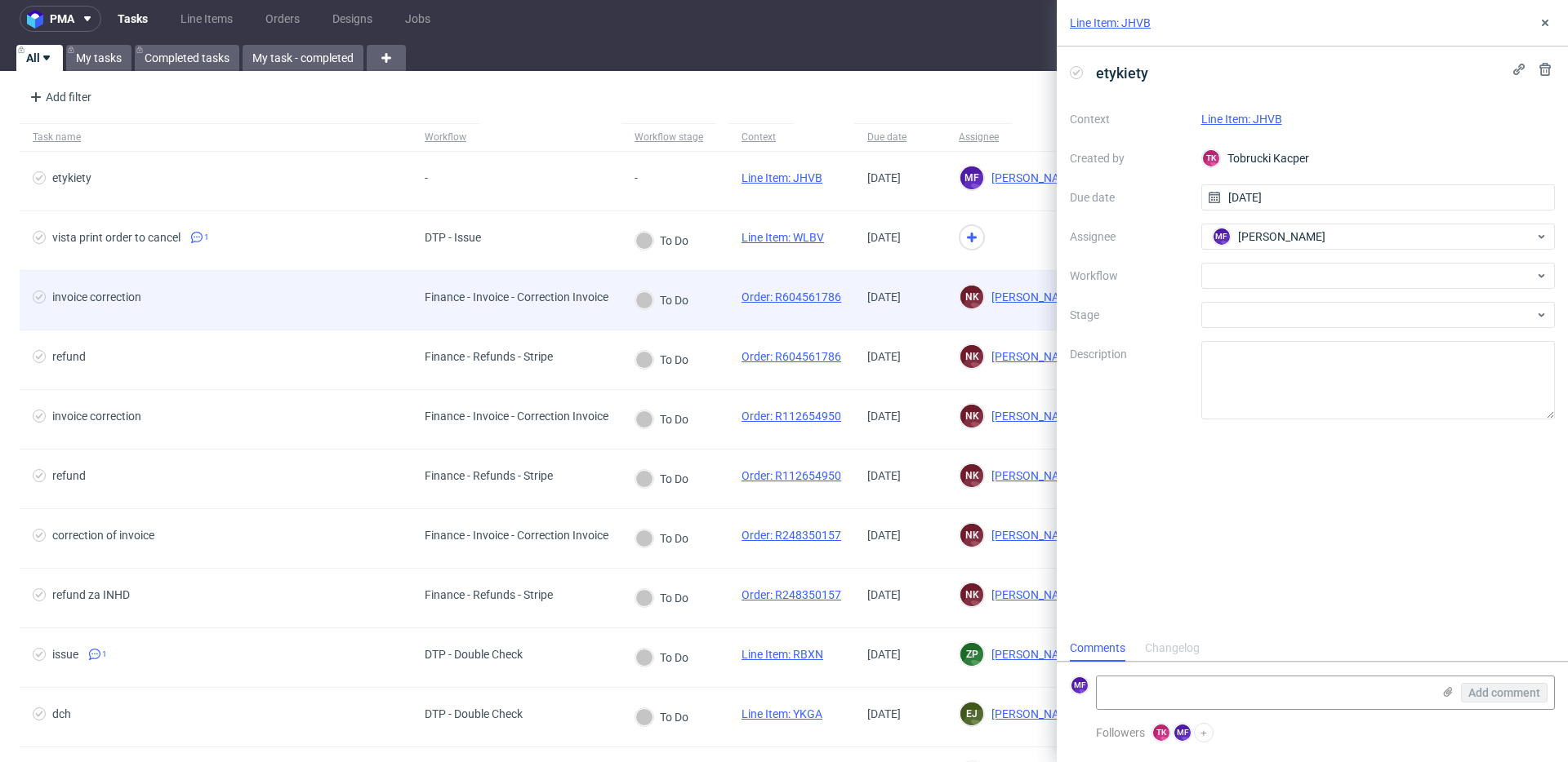
scroll to position [9, 0]
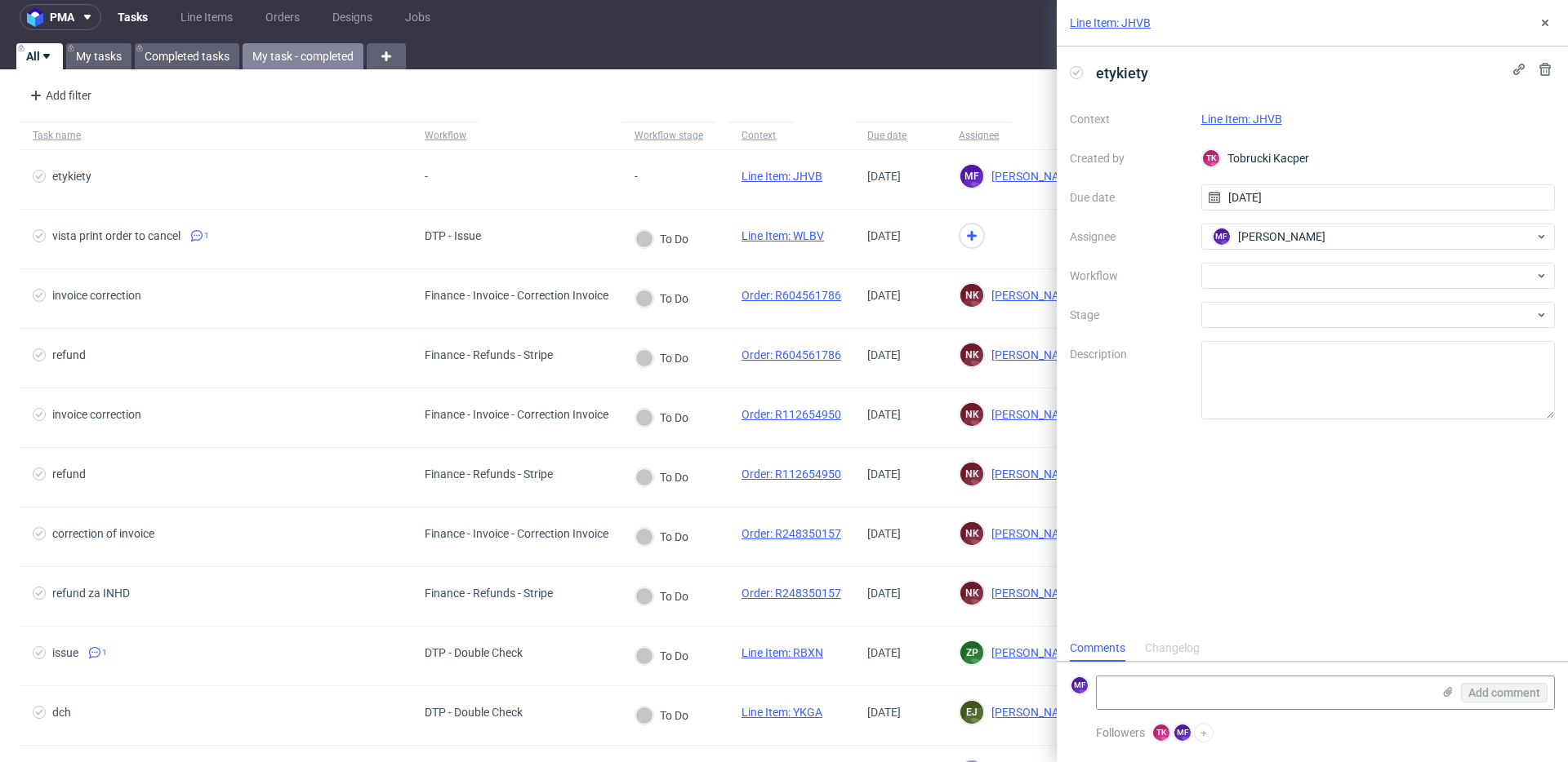
click at [296, 54] on link "My task - completed" at bounding box center [303, 56] width 121 height 26
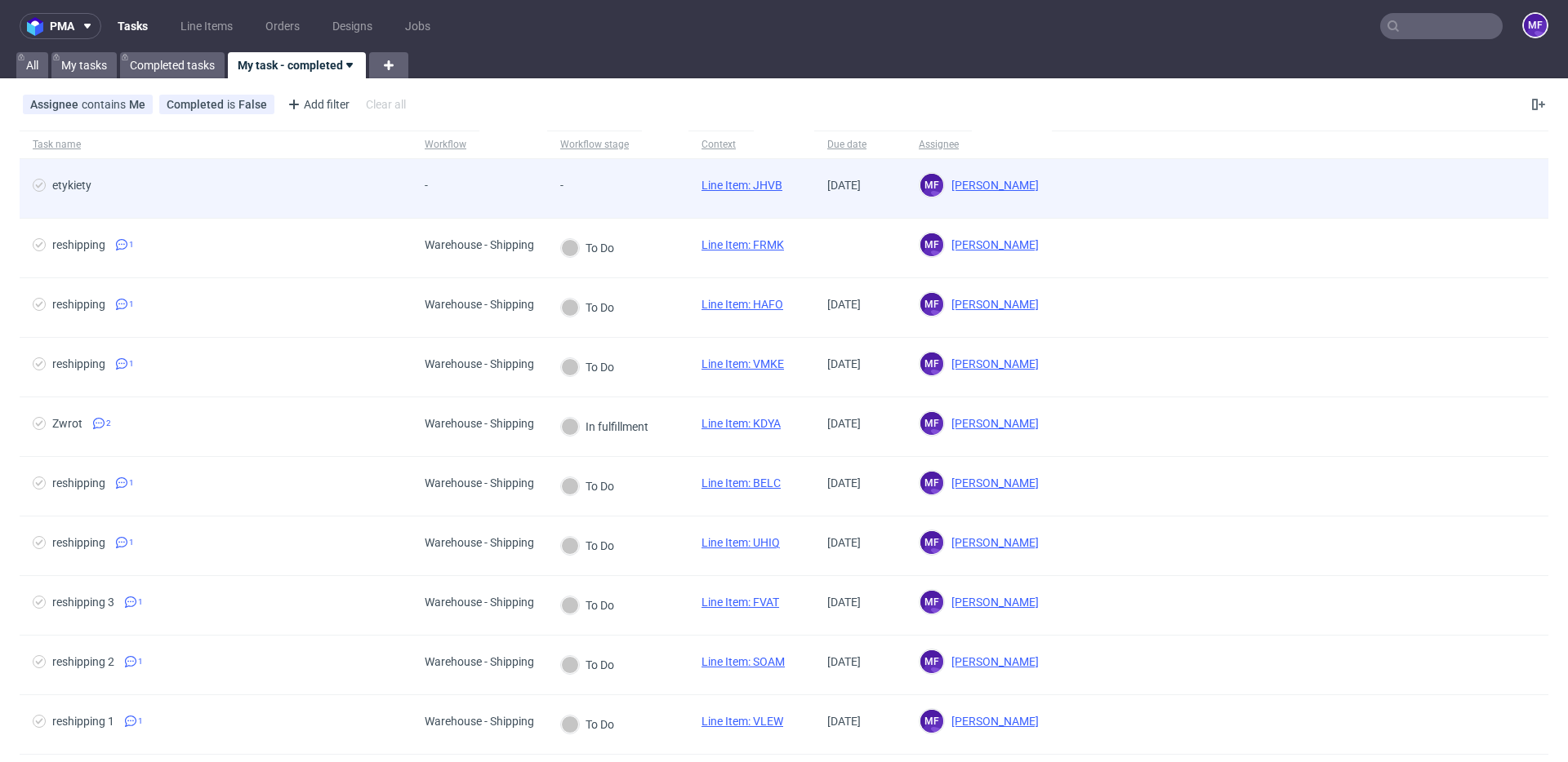
click at [754, 185] on link "Line Item: JHVB" at bounding box center [742, 185] width 81 height 13
click at [727, 183] on link "Line Item: JHVB" at bounding box center [742, 185] width 81 height 13
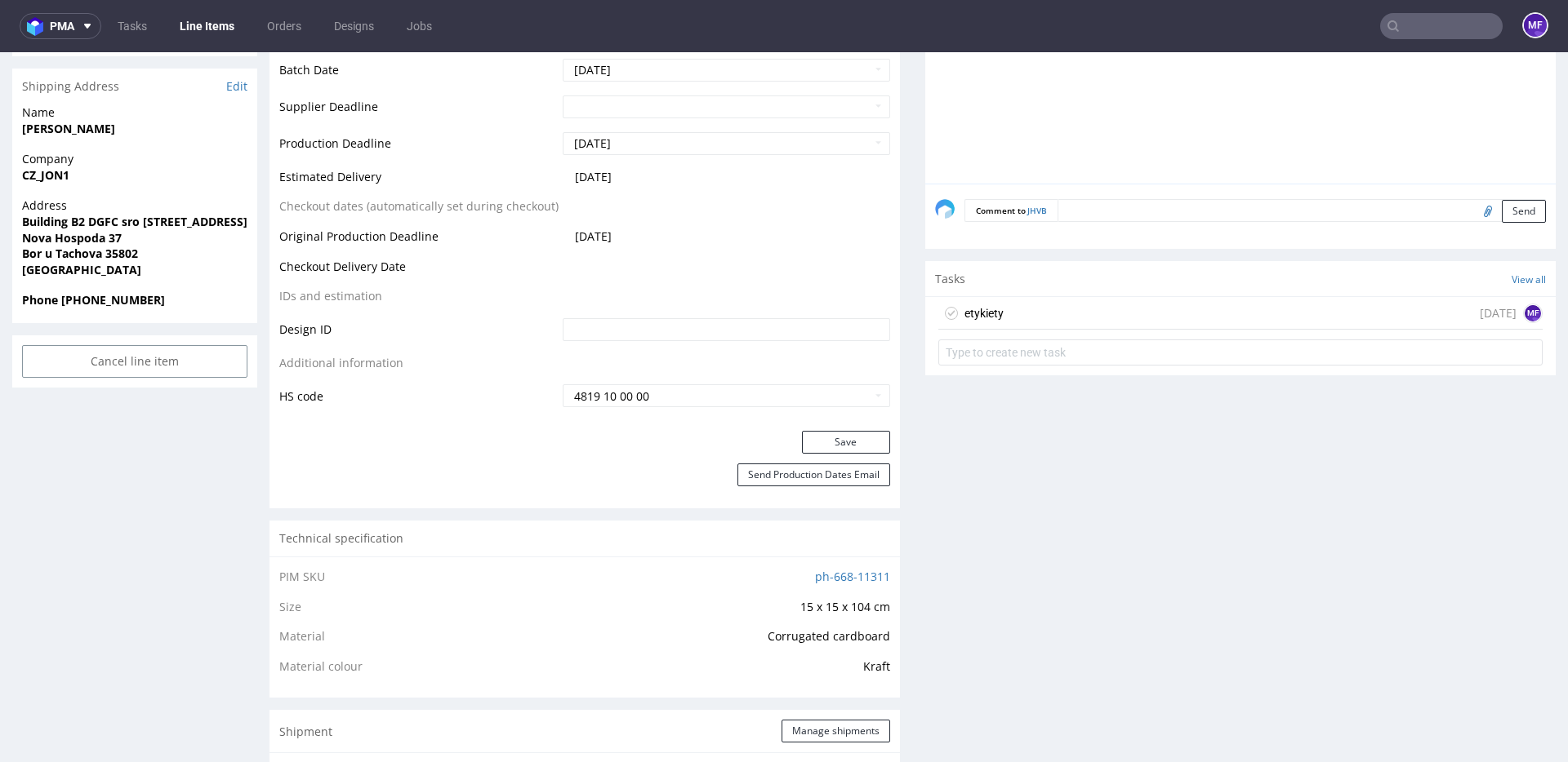
scroll to position [696, 0]
click at [1045, 316] on div "etykiety in 1 day MF" at bounding box center [1241, 317] width 605 height 32
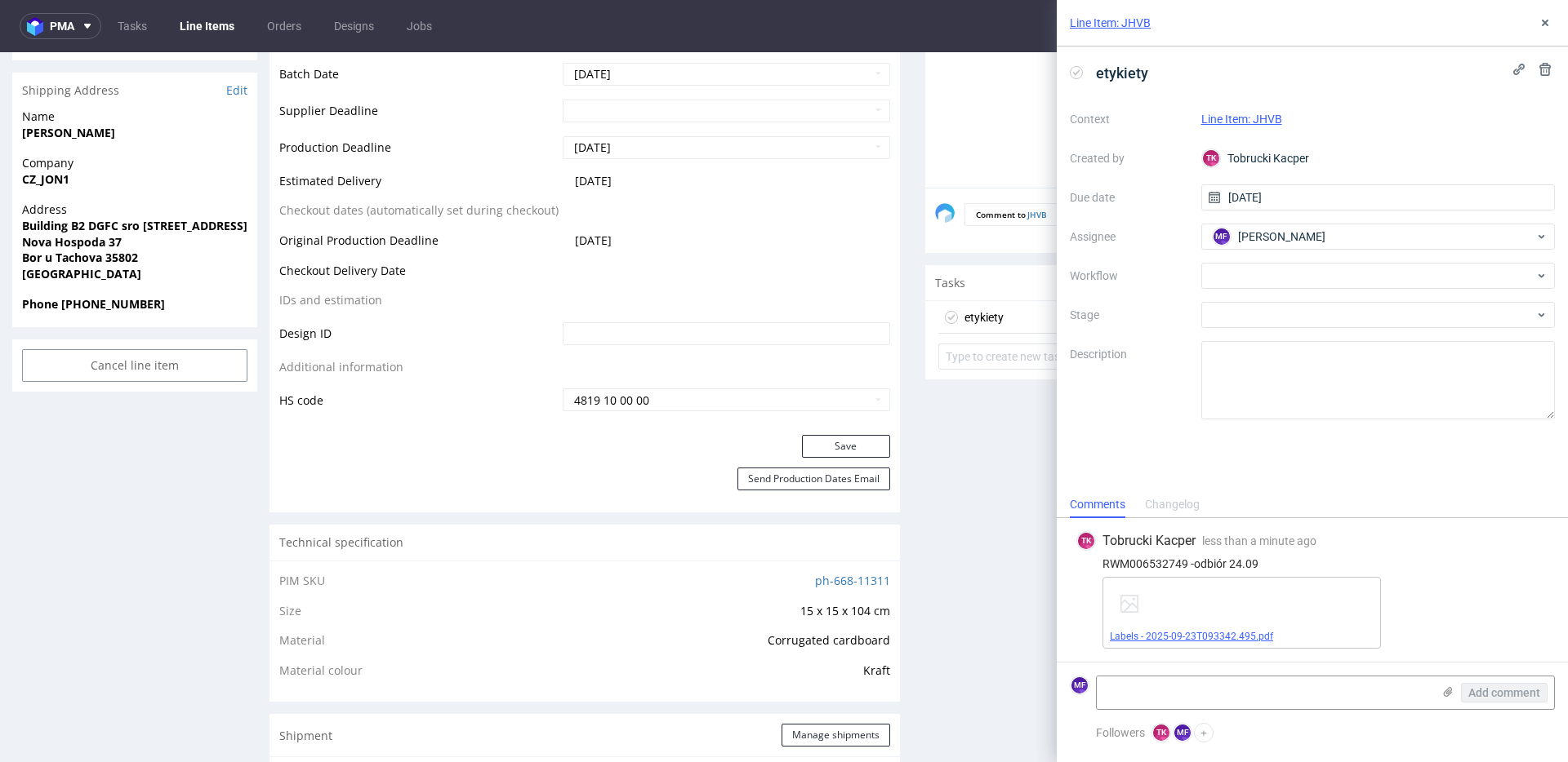
click at [1252, 634] on link "Labels - 2025-09-23T093342.495.pdf" at bounding box center [1191, 637] width 164 height 12
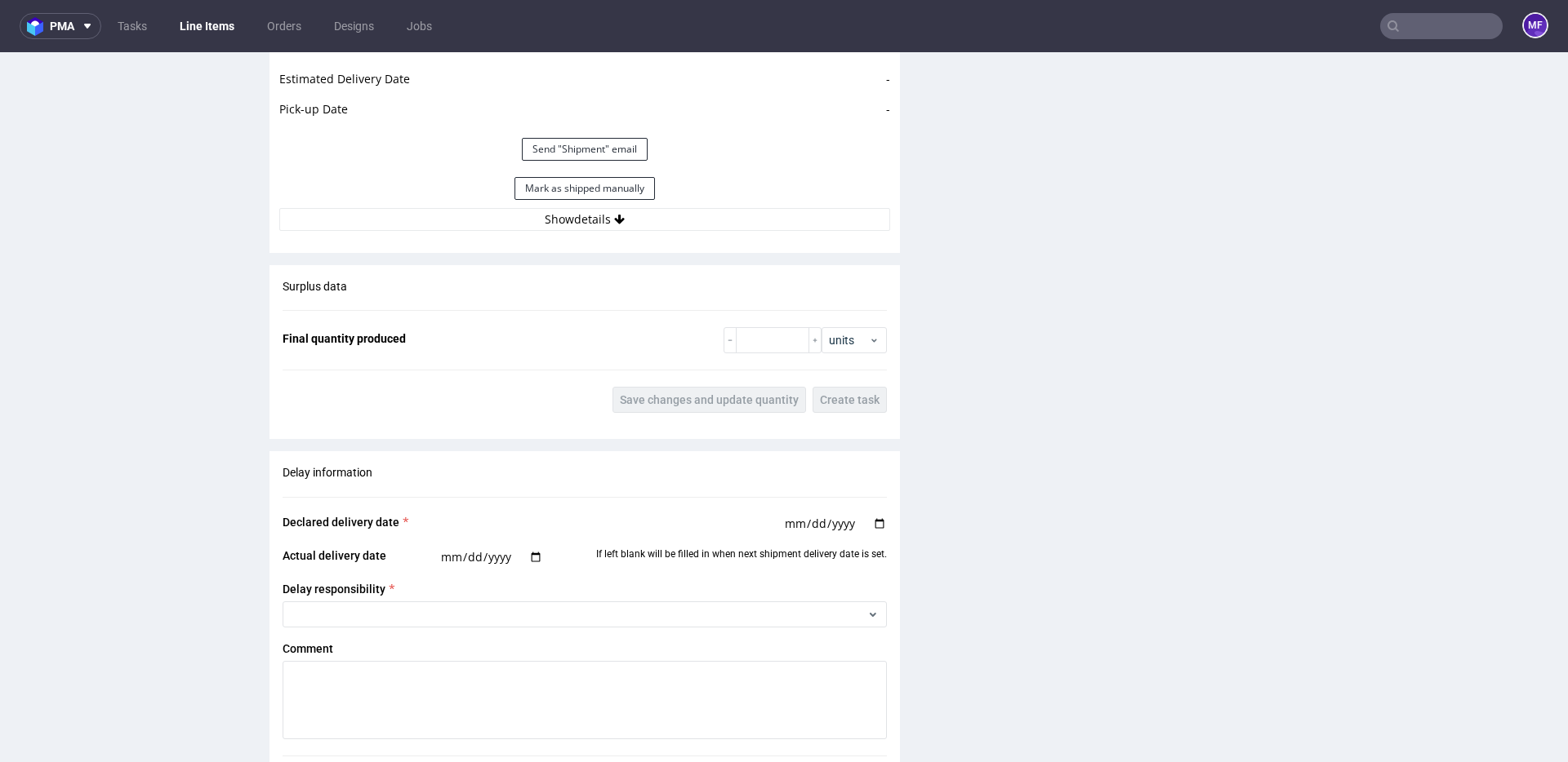
scroll to position [1625, 0]
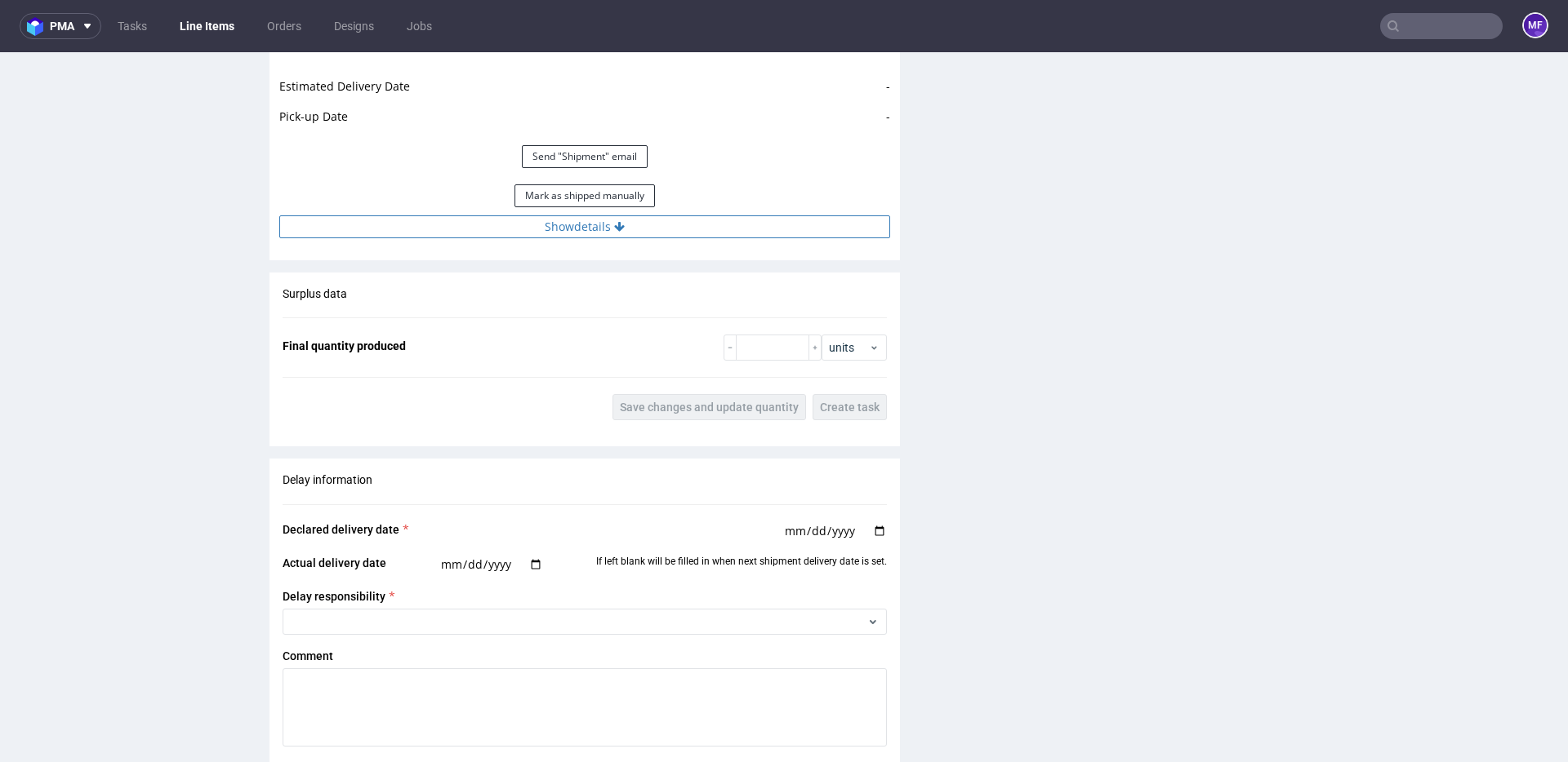
click at [597, 231] on button "Show details" at bounding box center [584, 227] width 610 height 23
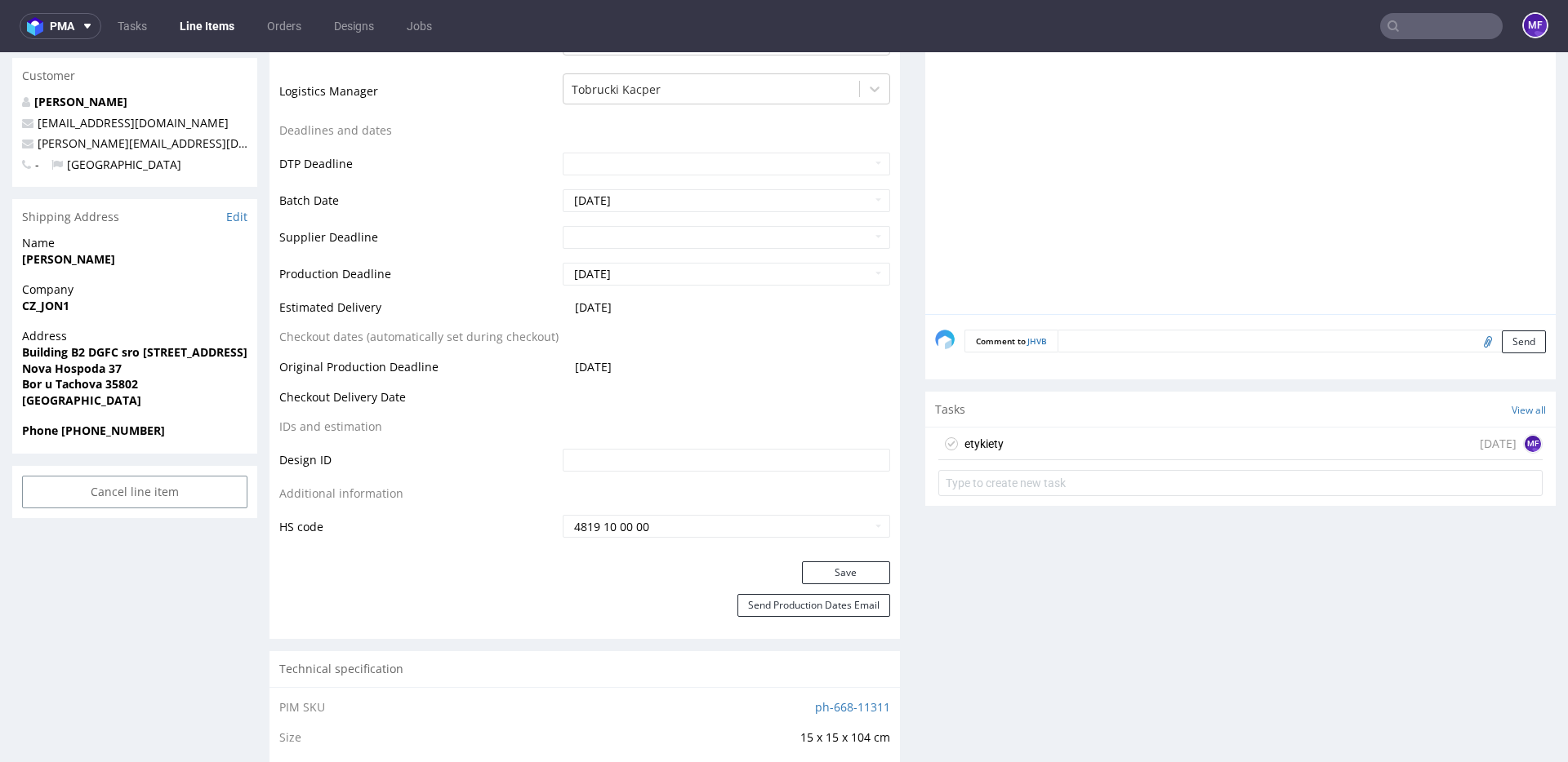
scroll to position [660, 0]
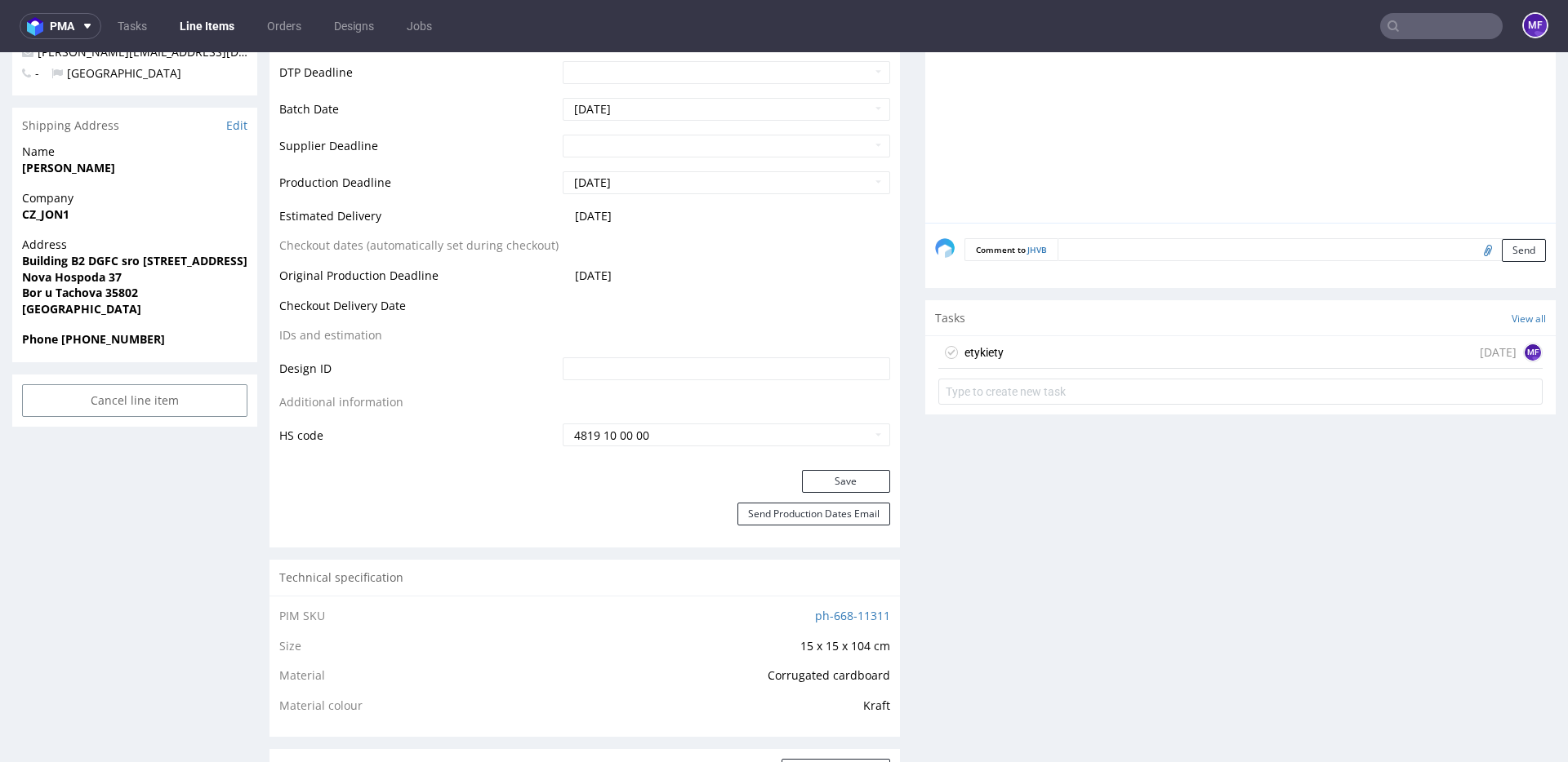
click at [1001, 359] on div "etykiety [DATE] MF" at bounding box center [1241, 352] width 605 height 32
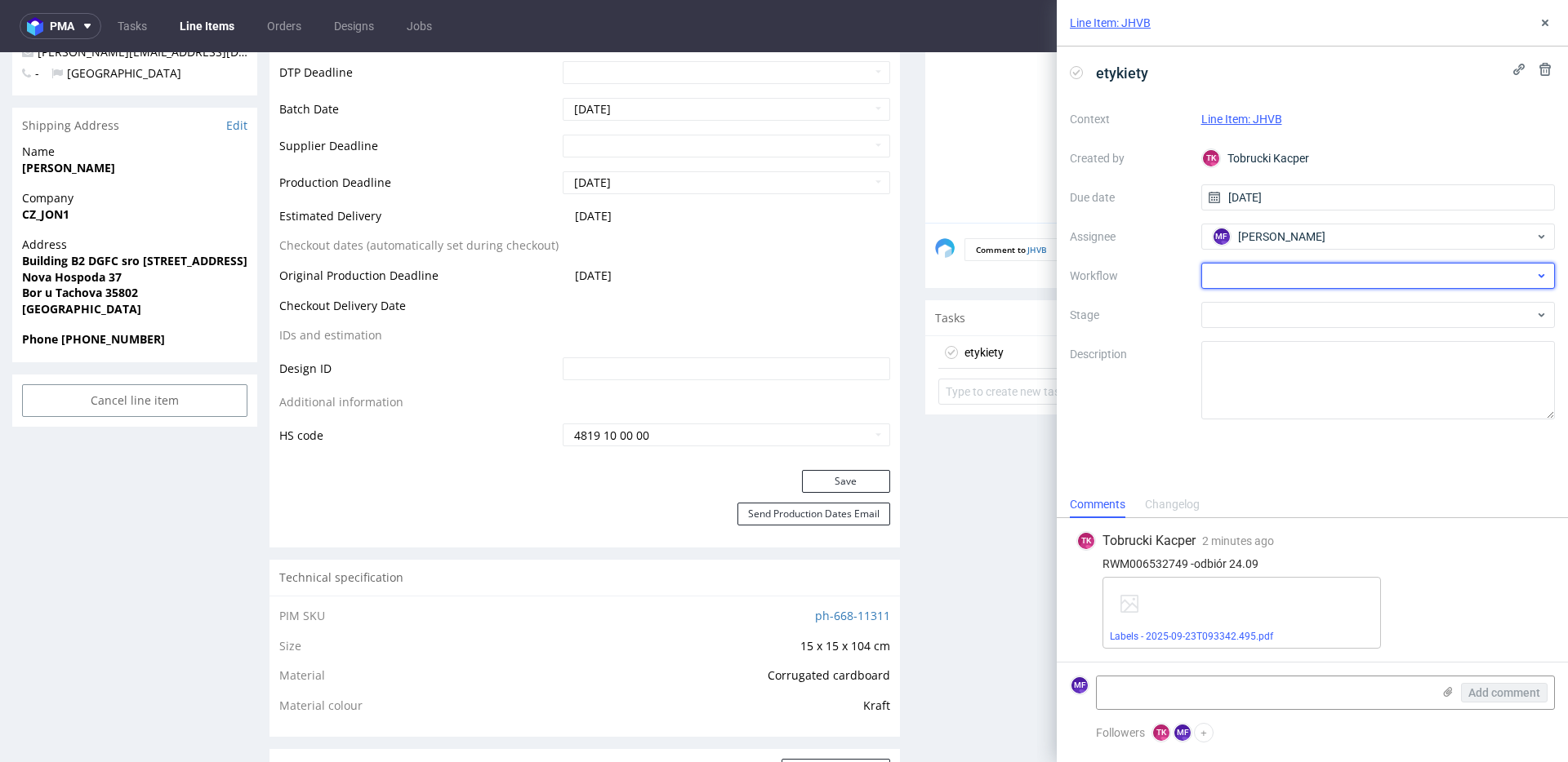
click at [1266, 276] on div at bounding box center [1378, 276] width 355 height 26
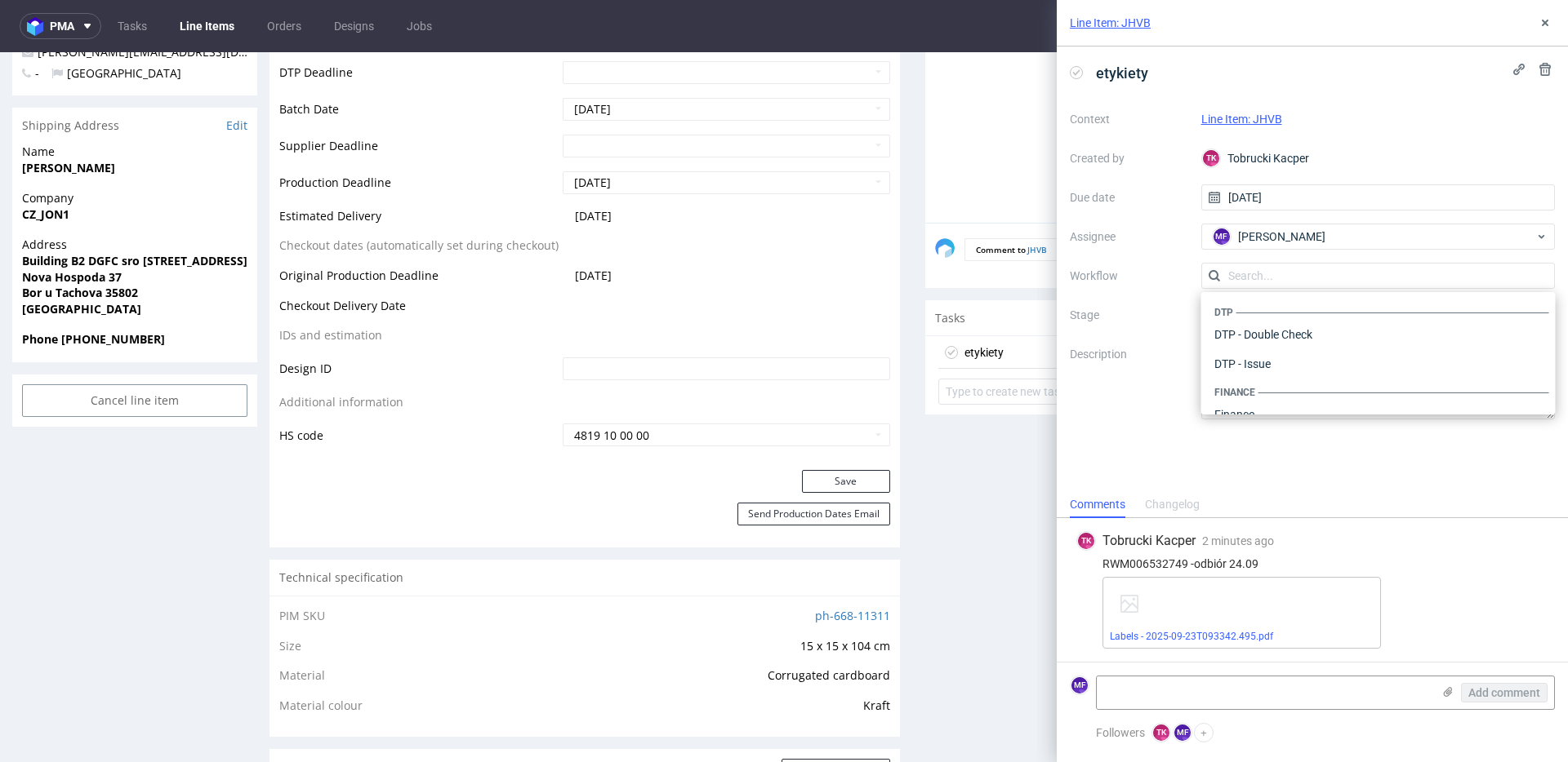
scroll to position [1004, 0]
click at [1258, 388] on div "Warehouse - Shipping" at bounding box center [1378, 393] width 341 height 29
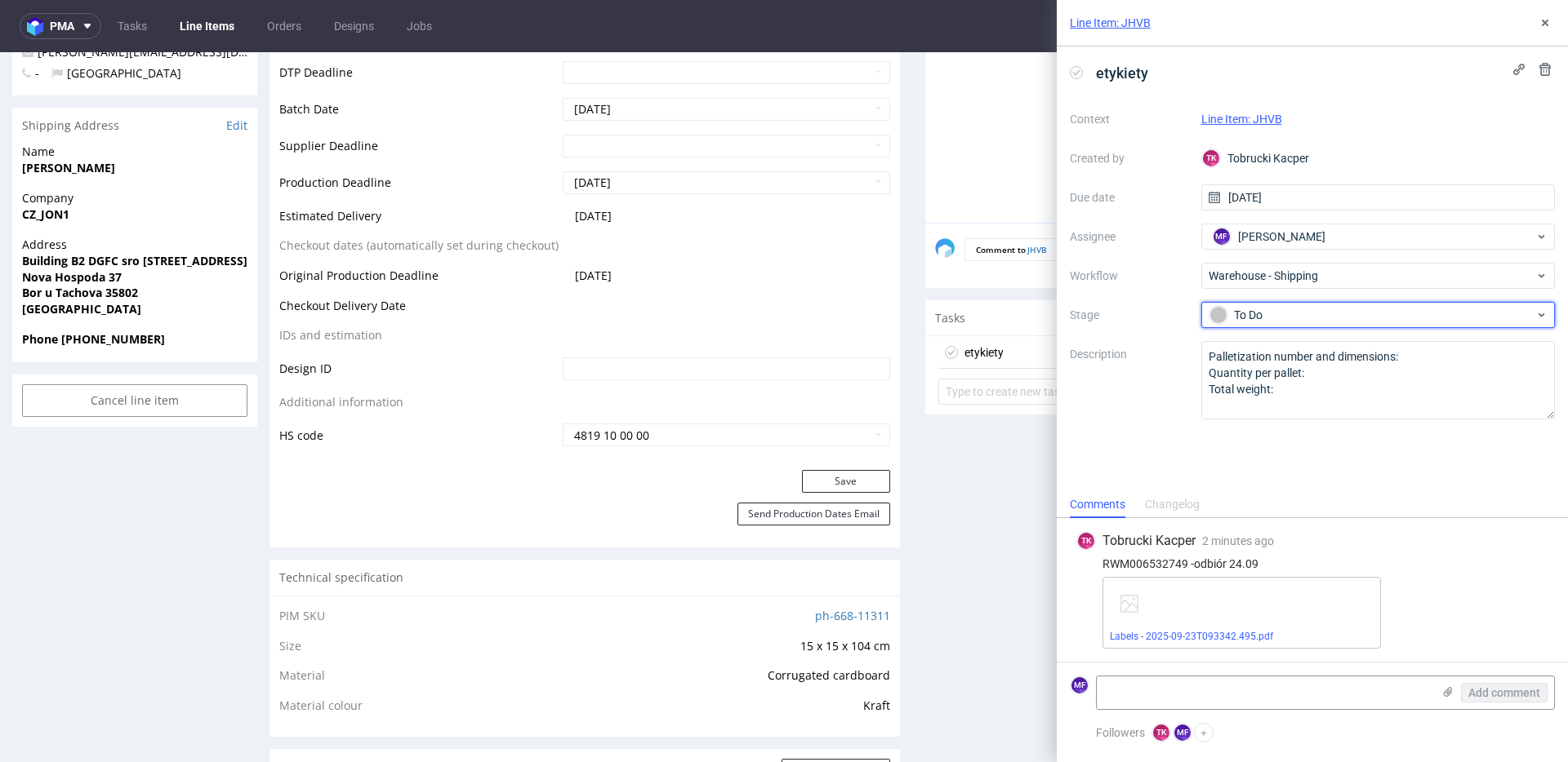
click at [1261, 323] on div "To Do" at bounding box center [1371, 315] width 325 height 18
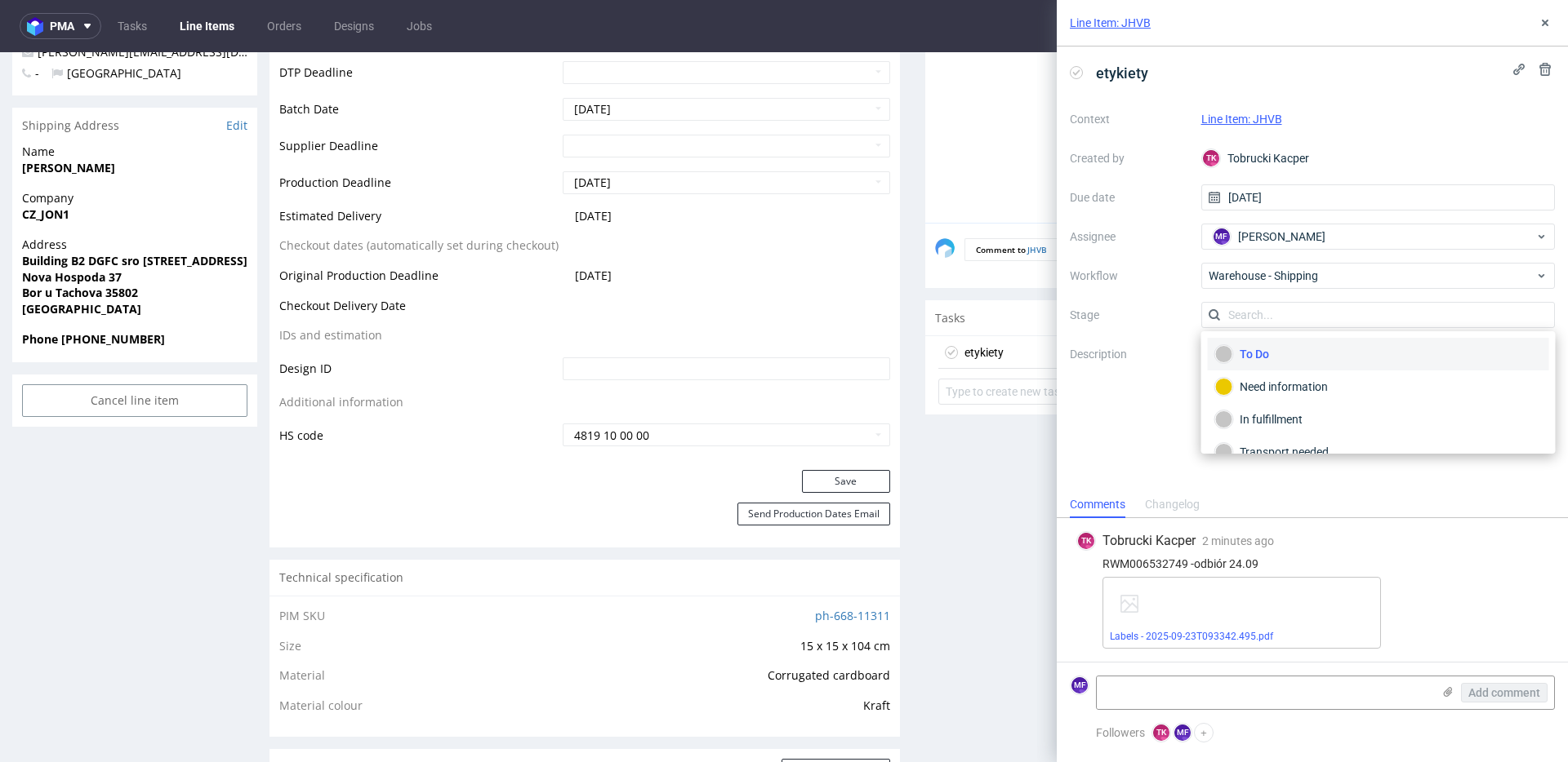
scroll to position [86, 0]
click at [1261, 423] on div "Completed" at bounding box center [1378, 431] width 326 height 18
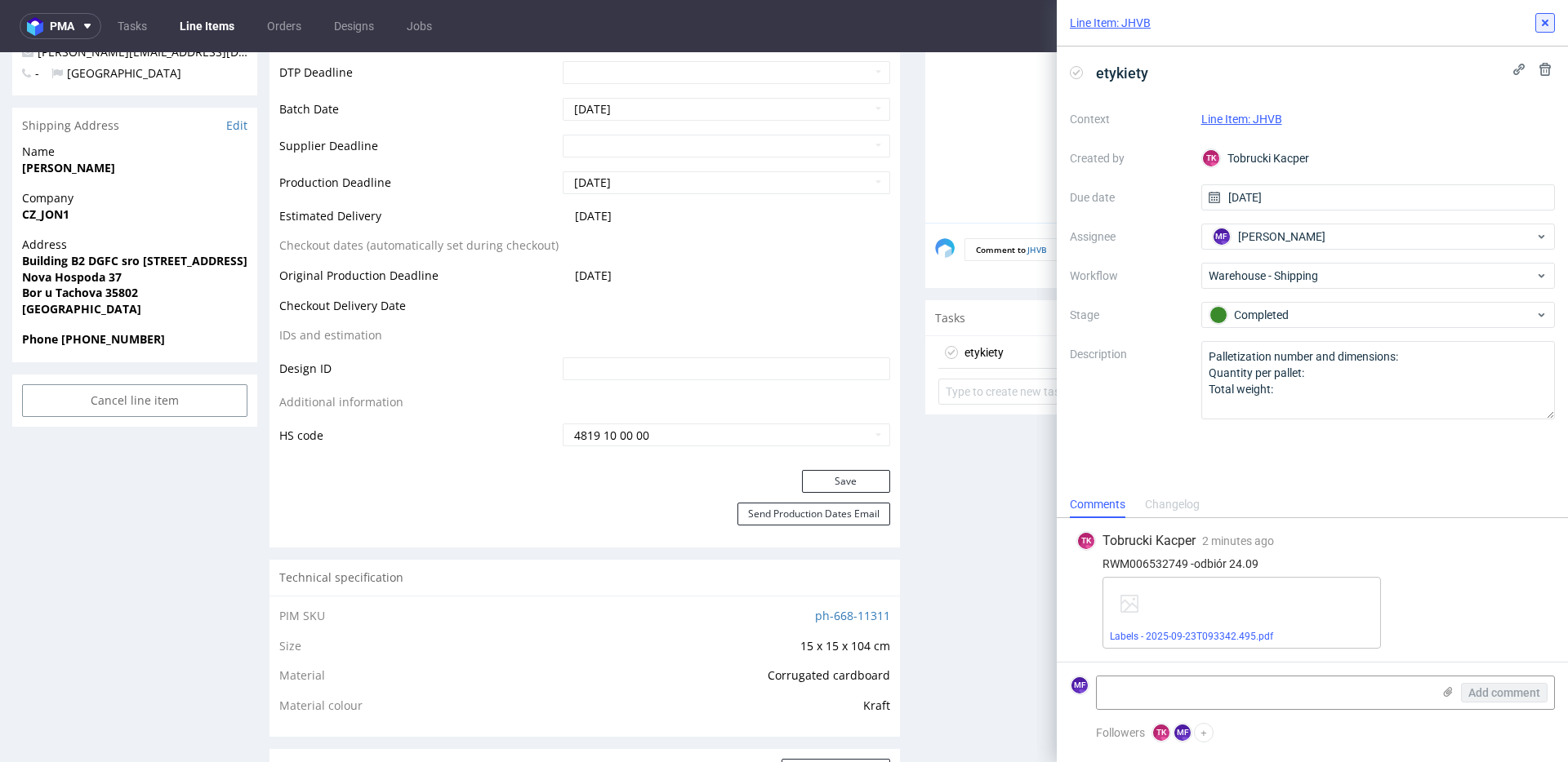
click at [1545, 28] on icon at bounding box center [1545, 23] width 13 height 13
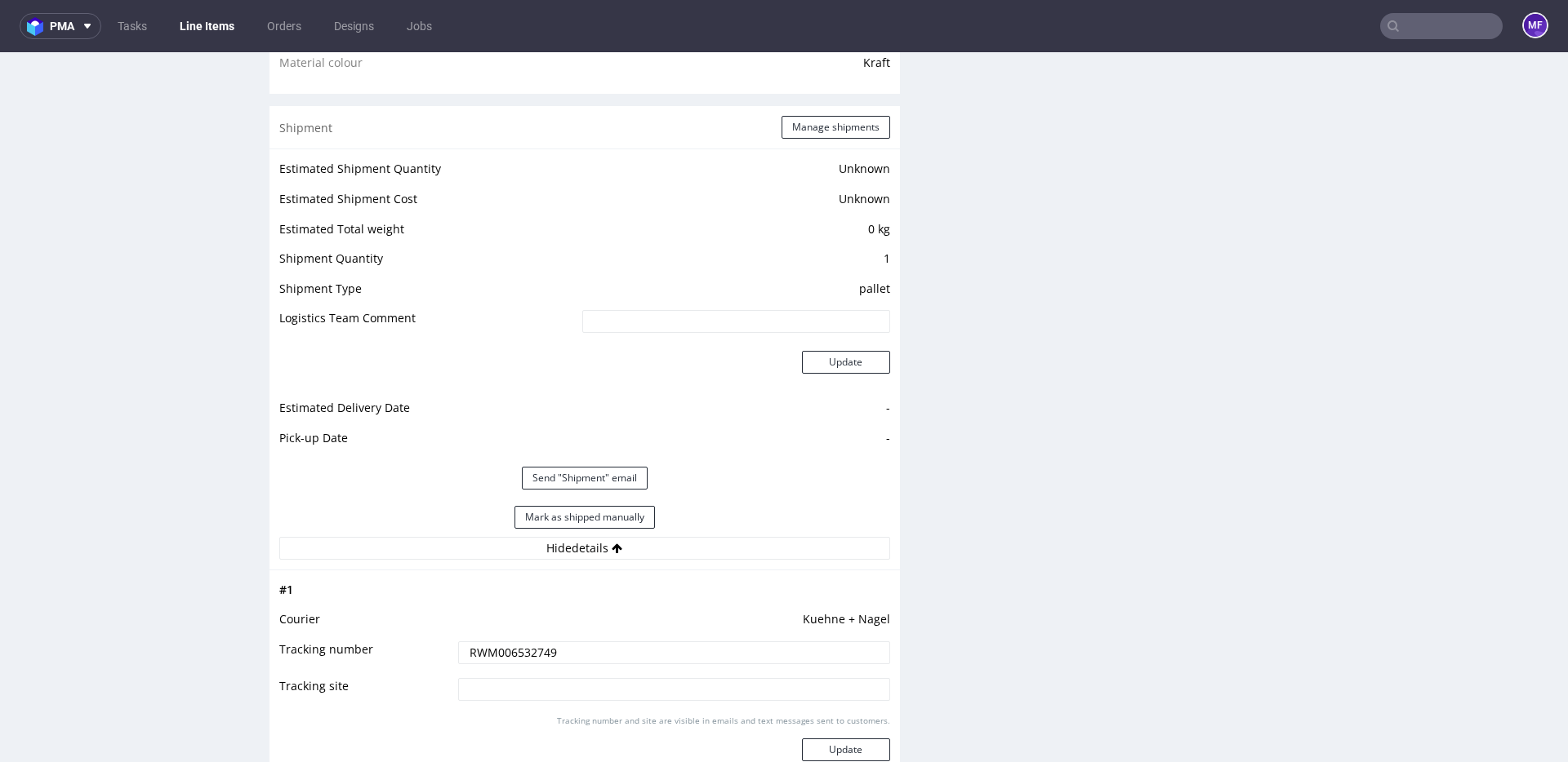
scroll to position [1316, 0]
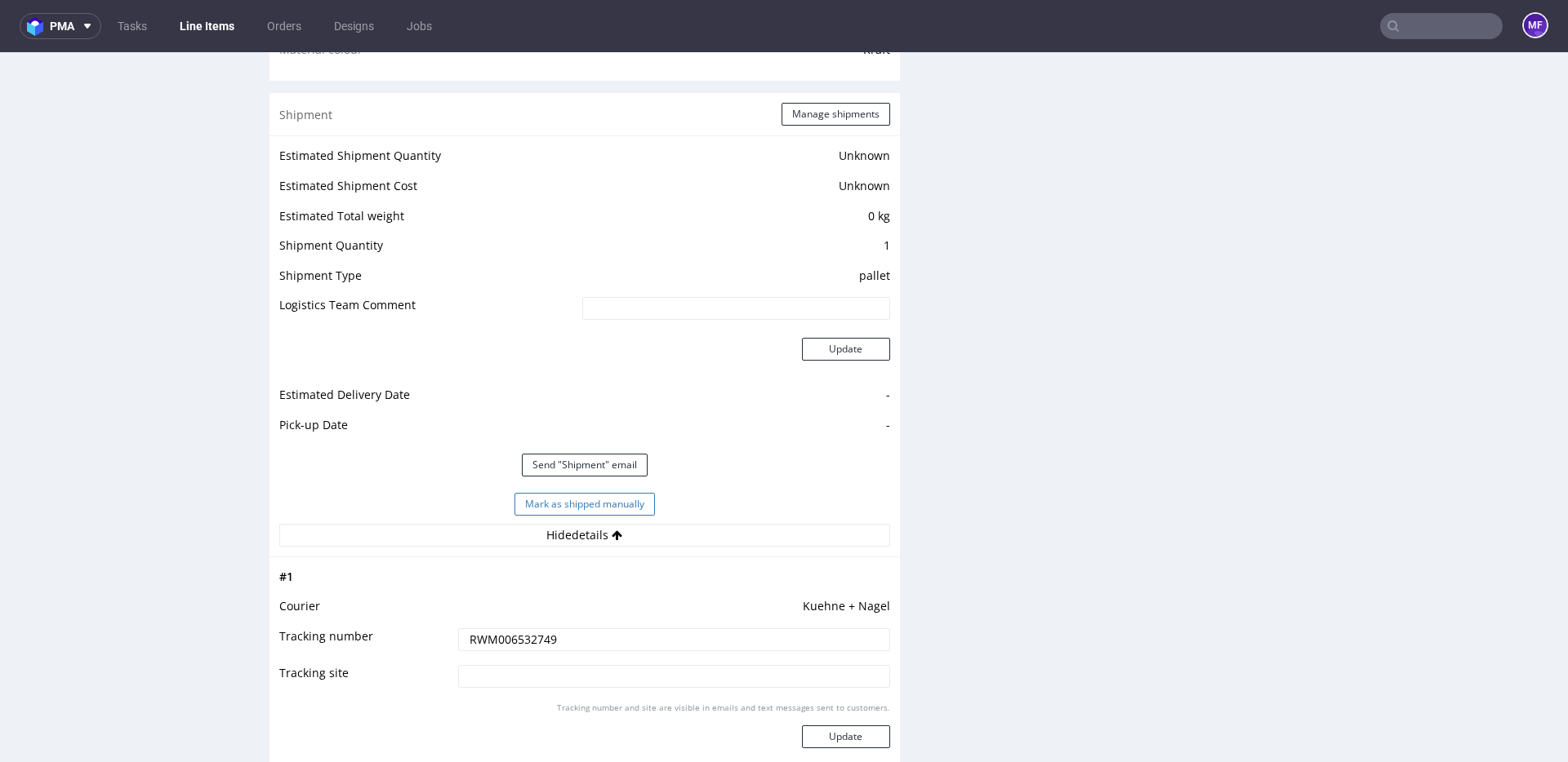
click at [595, 509] on button "Mark as shipped manually" at bounding box center [584, 505] width 140 height 23
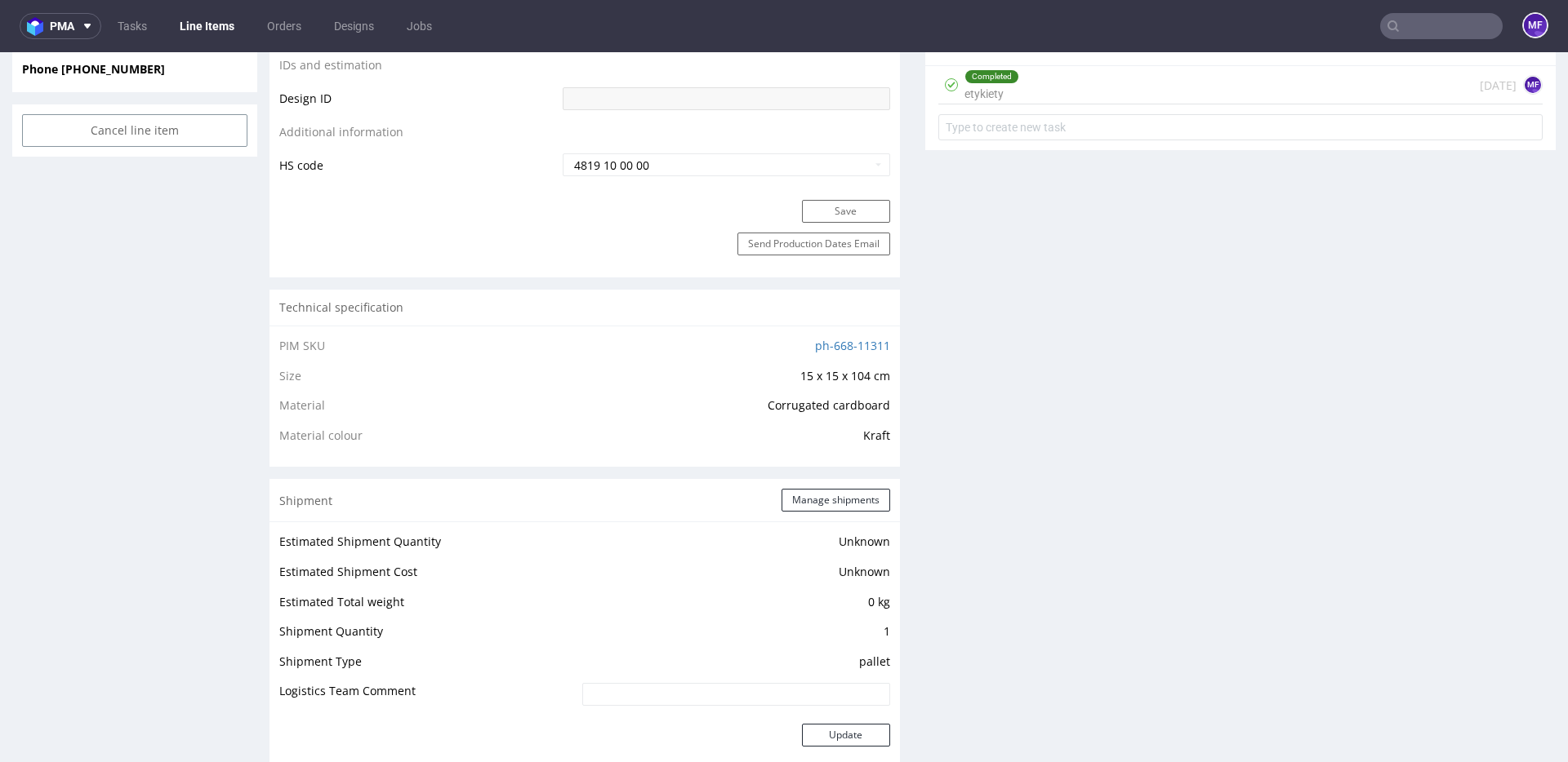
scroll to position [0, 0]
